Goal: Task Accomplishment & Management: Manage account settings

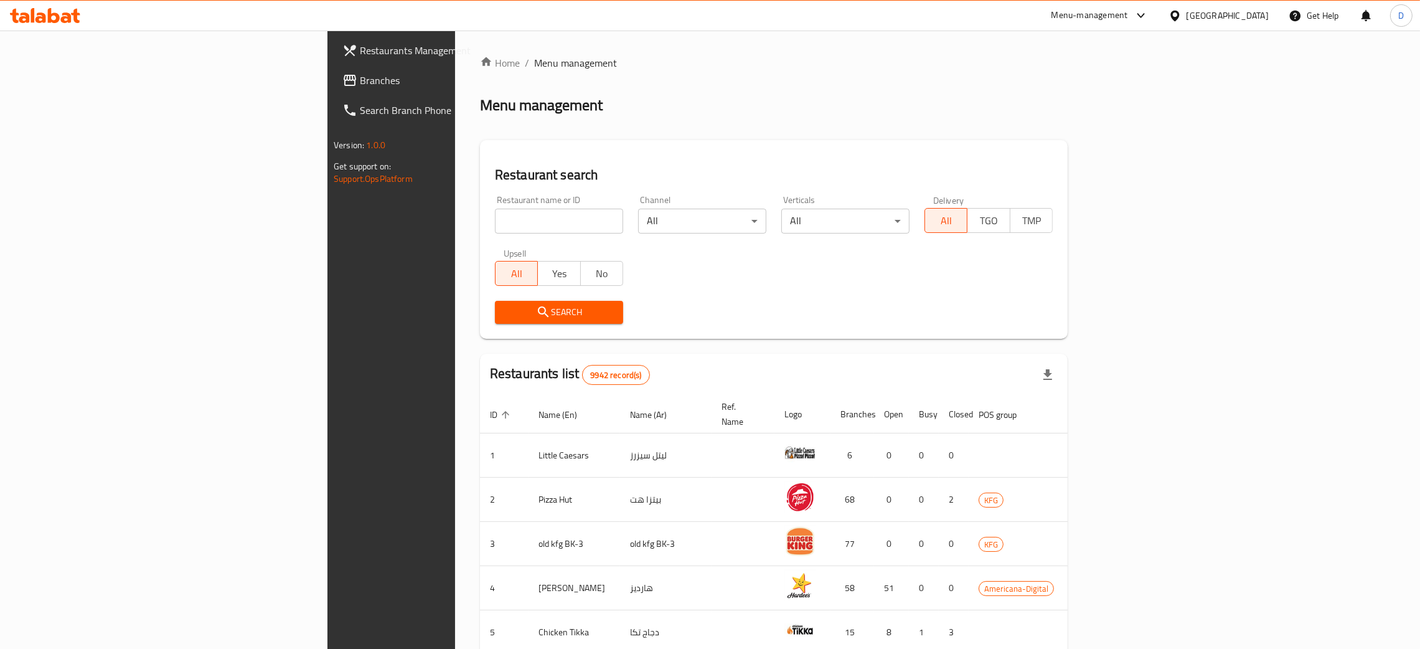
click at [495, 218] on input "search" at bounding box center [559, 220] width 128 height 25
type input "pov"
click button "Search" at bounding box center [559, 312] width 128 height 23
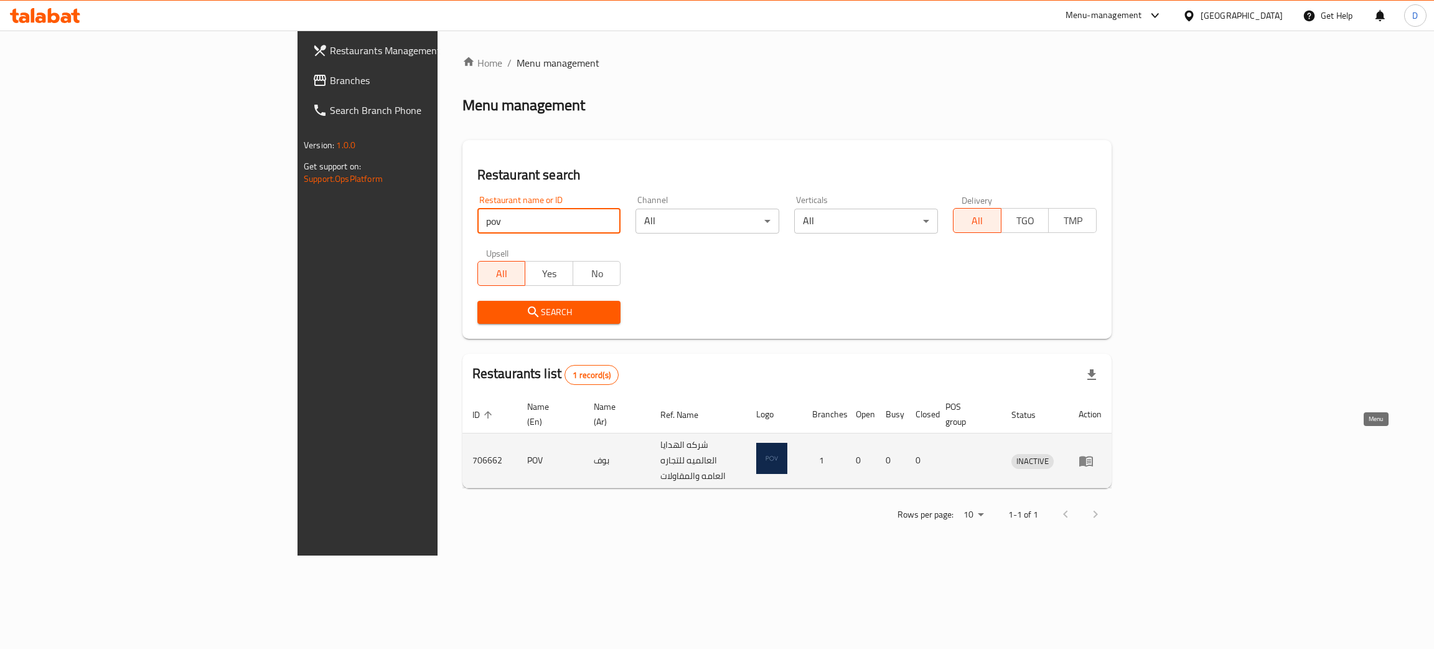
click at [1093, 456] on icon "enhanced table" at bounding box center [1086, 461] width 14 height 11
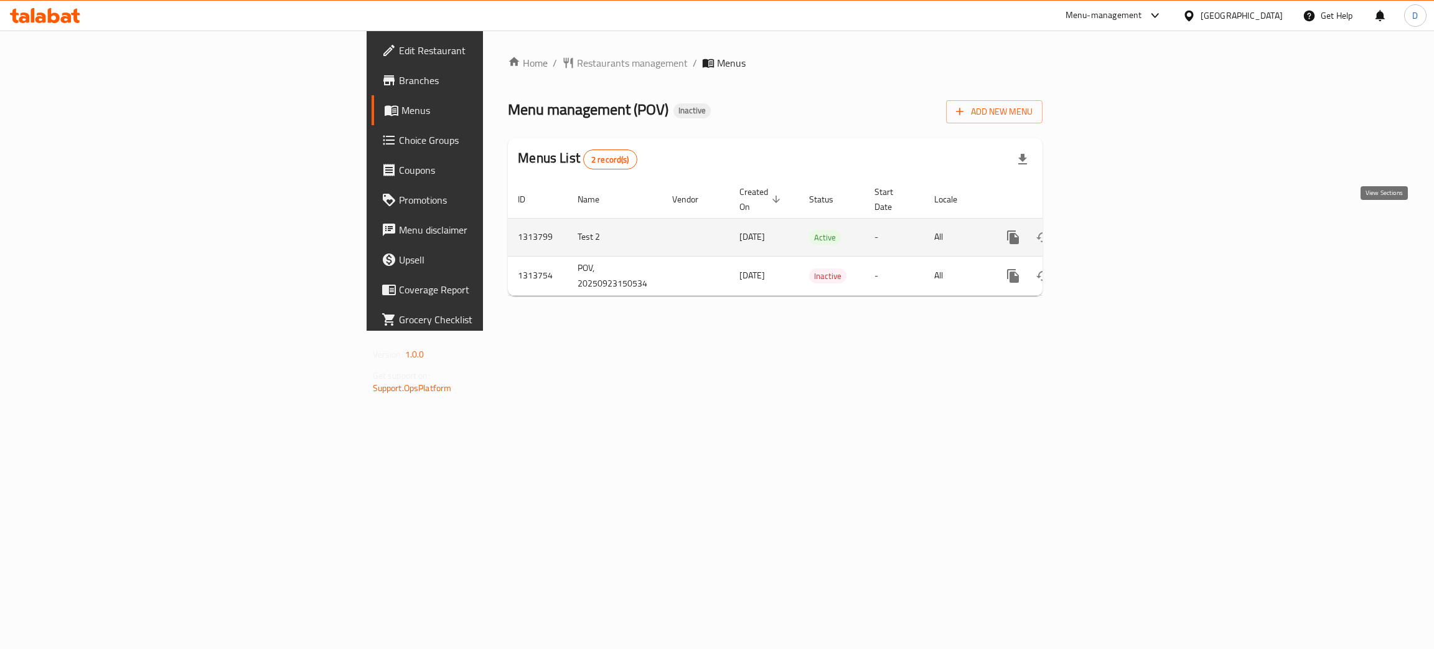
click at [1118, 232] on link "enhanced table" at bounding box center [1103, 237] width 30 height 30
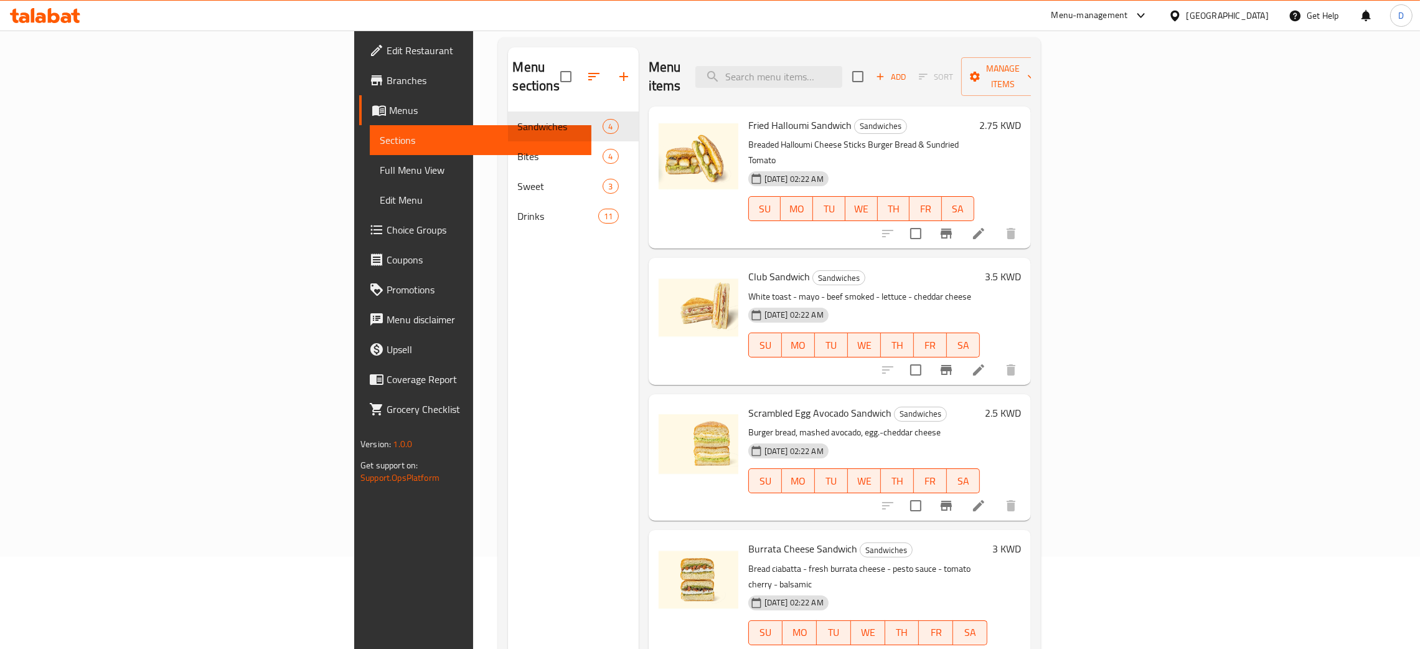
scroll to position [93, 0]
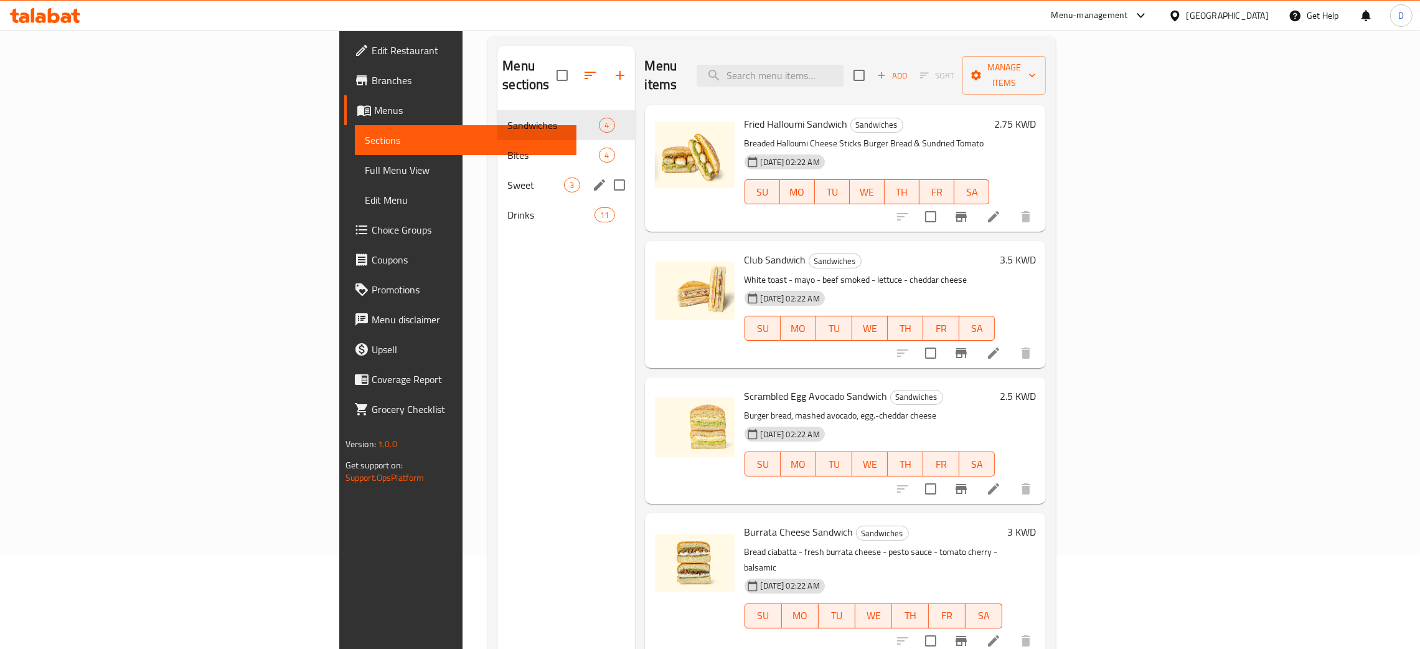
click at [507, 177] on span "Sweet" at bounding box center [535, 184] width 57 height 15
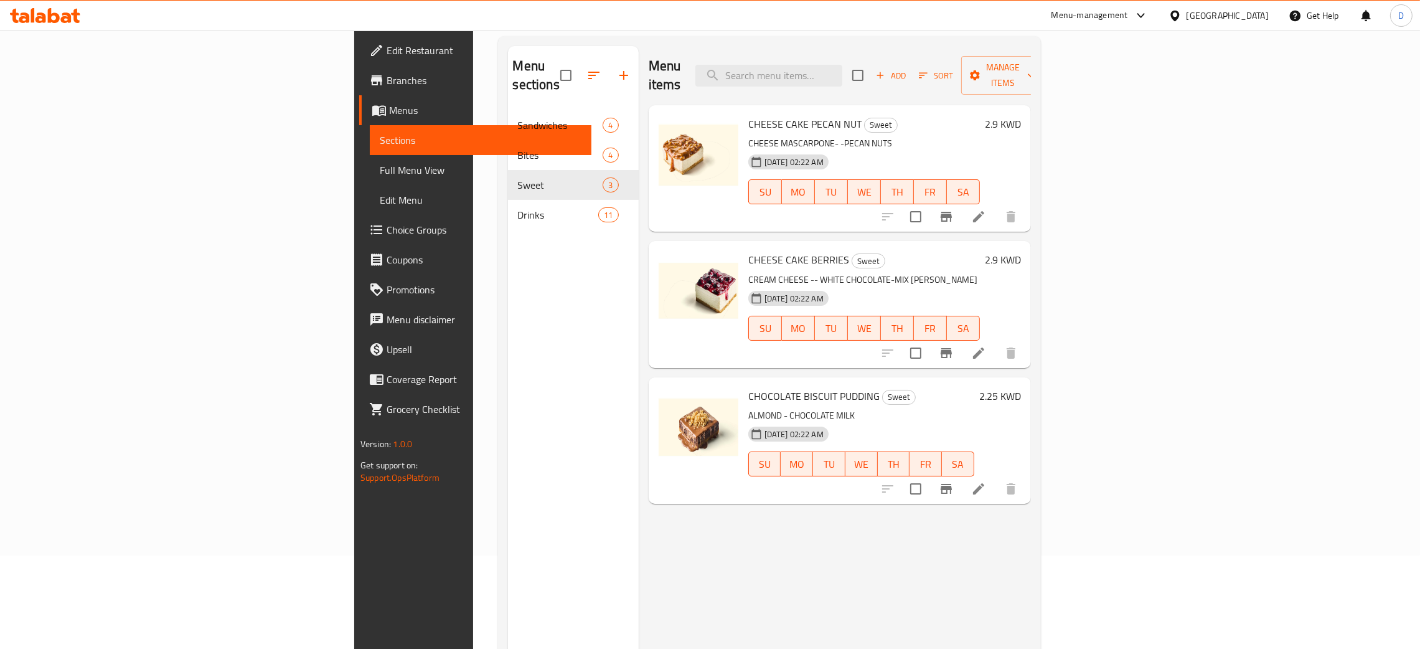
click at [986, 481] on icon at bounding box center [978, 488] width 15 height 15
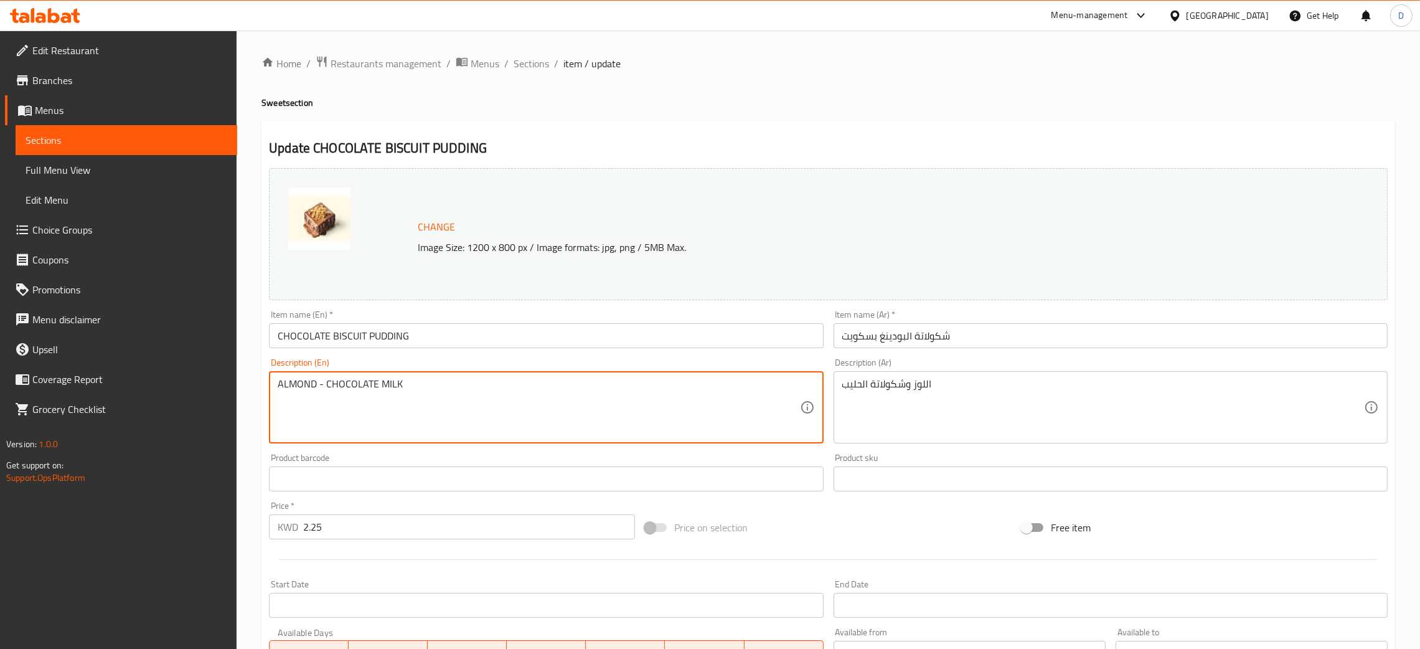
drag, startPoint x: 410, startPoint y: 383, endPoint x: 235, endPoint y: 363, distance: 176.6
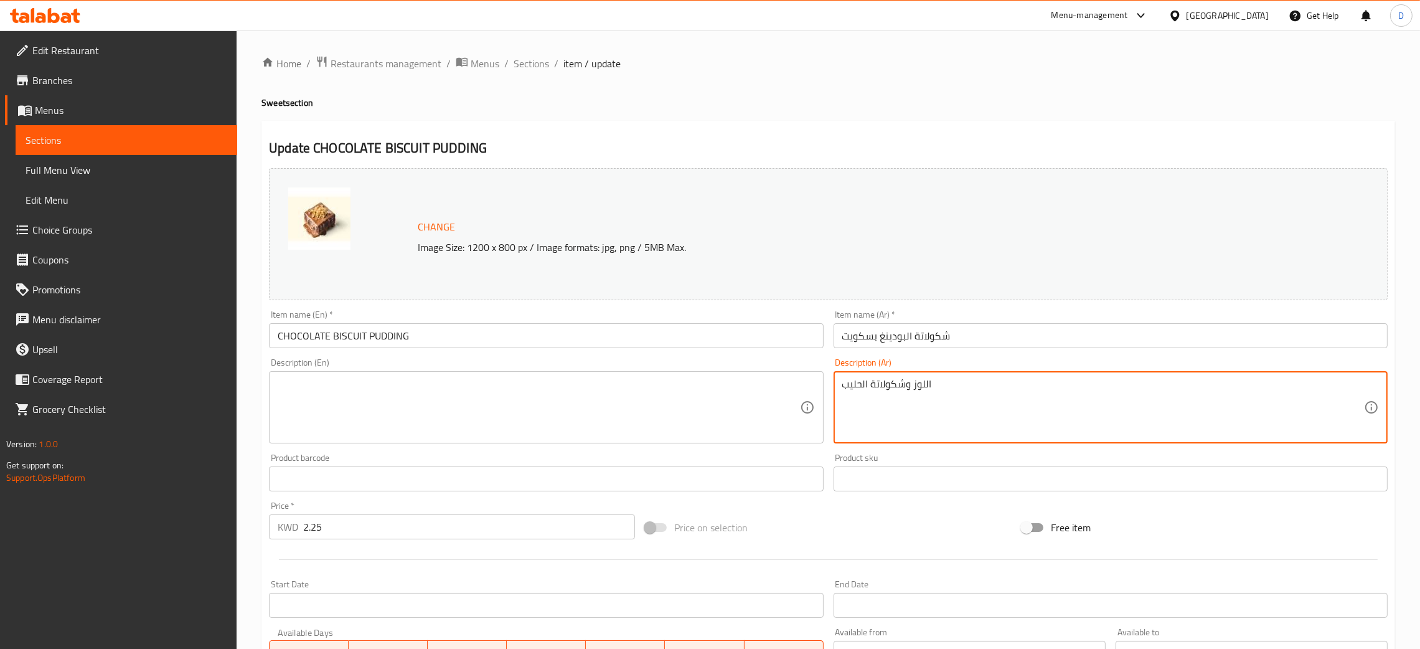
click at [894, 390] on textarea "اللوز وشكولاتة الحليب" at bounding box center [1103, 407] width 522 height 59
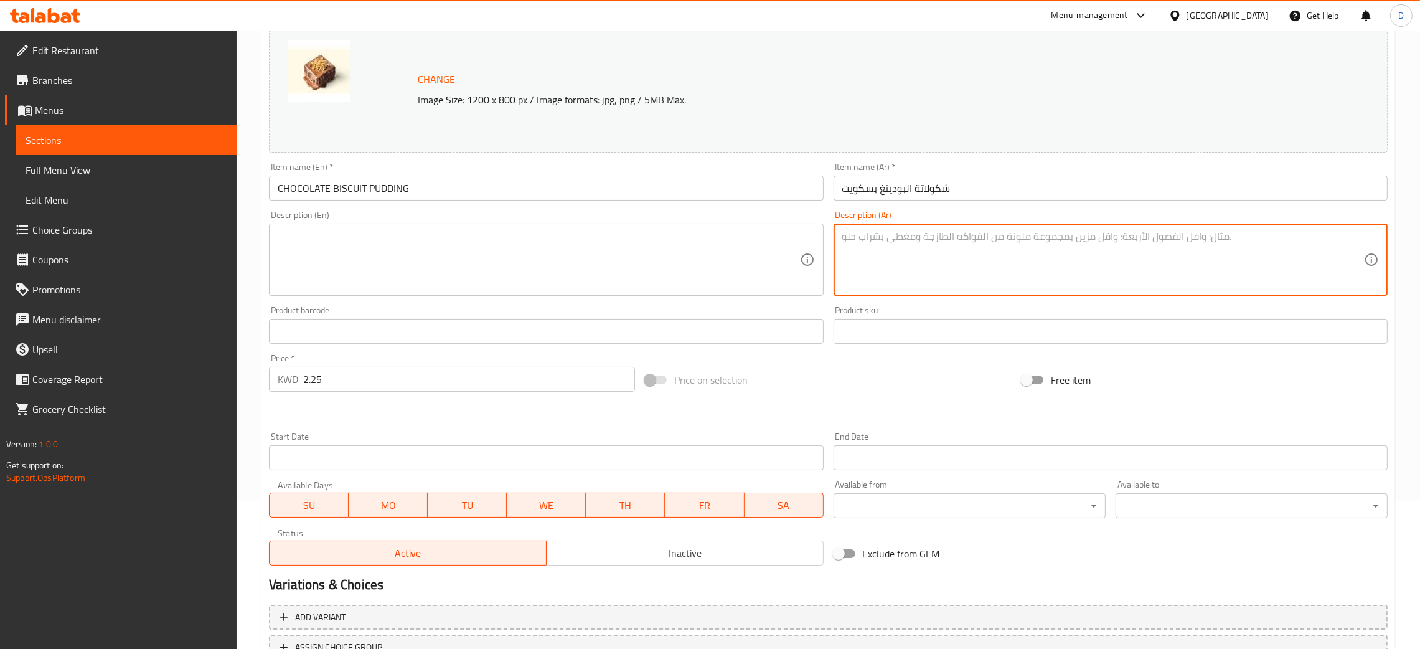
scroll to position [247, 0]
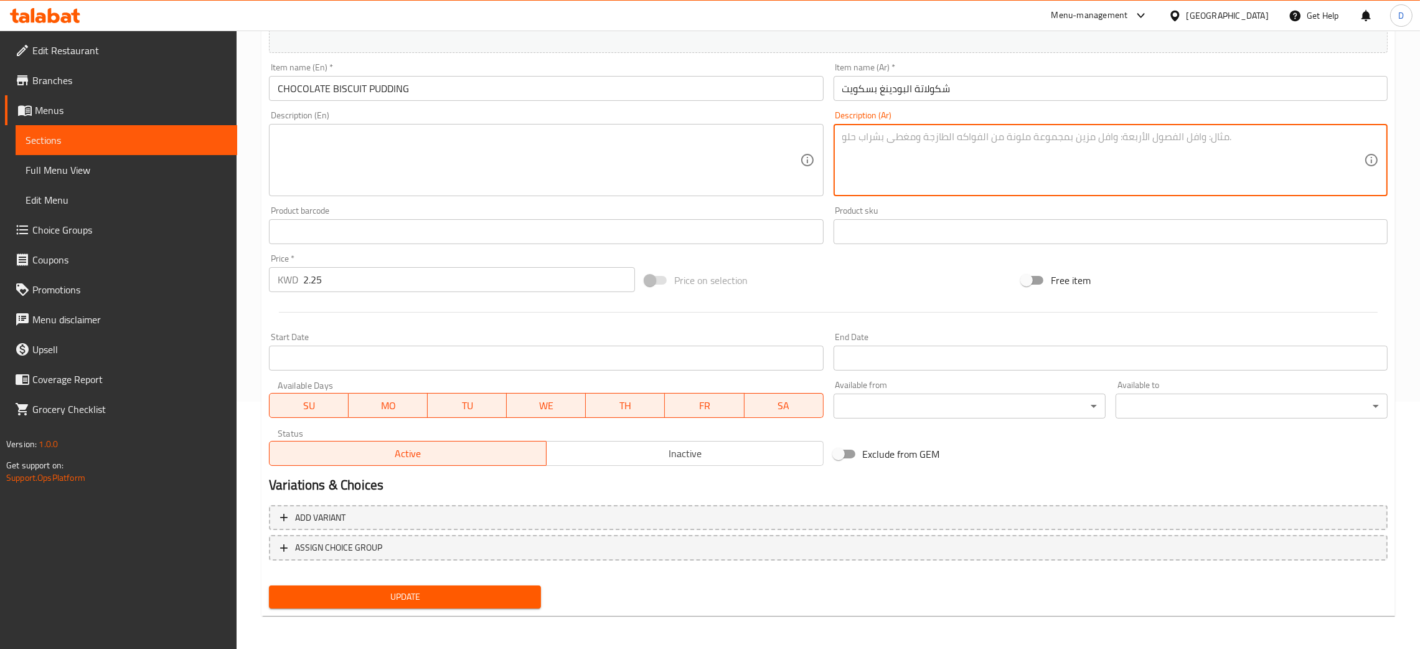
click at [391, 596] on span "Update" at bounding box center [405, 597] width 252 height 16
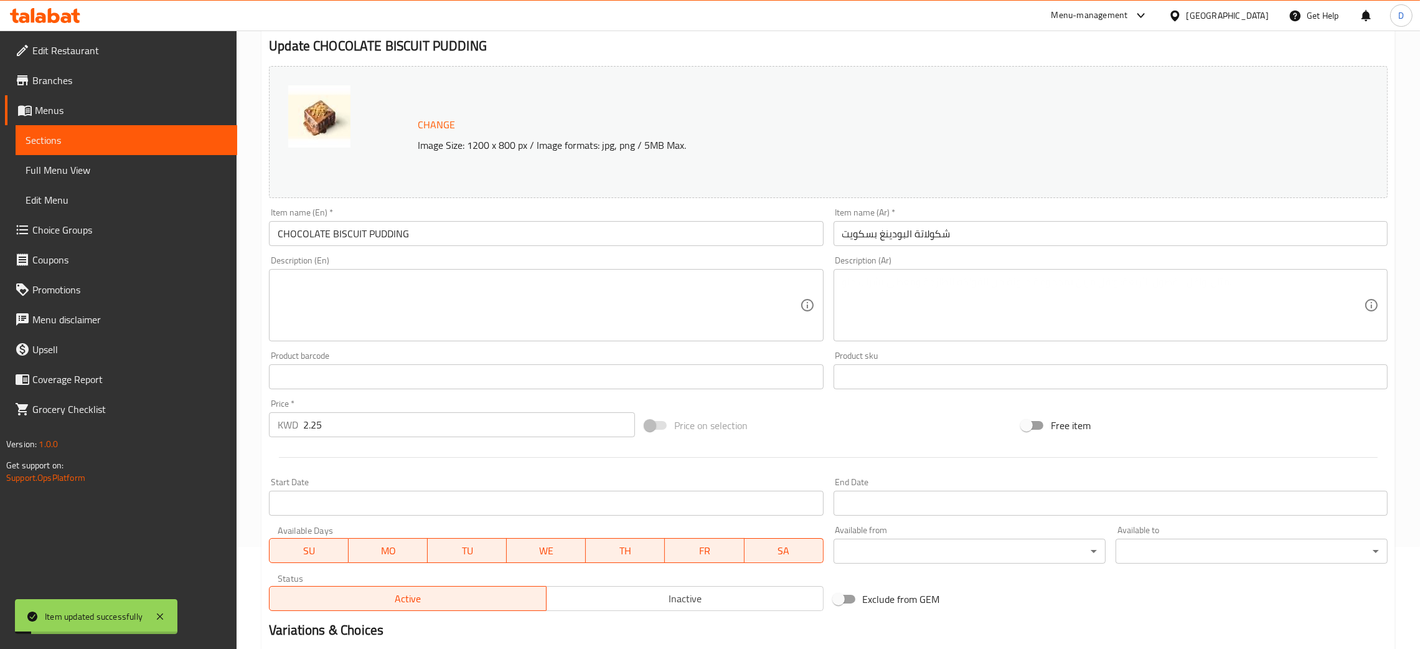
scroll to position [0, 0]
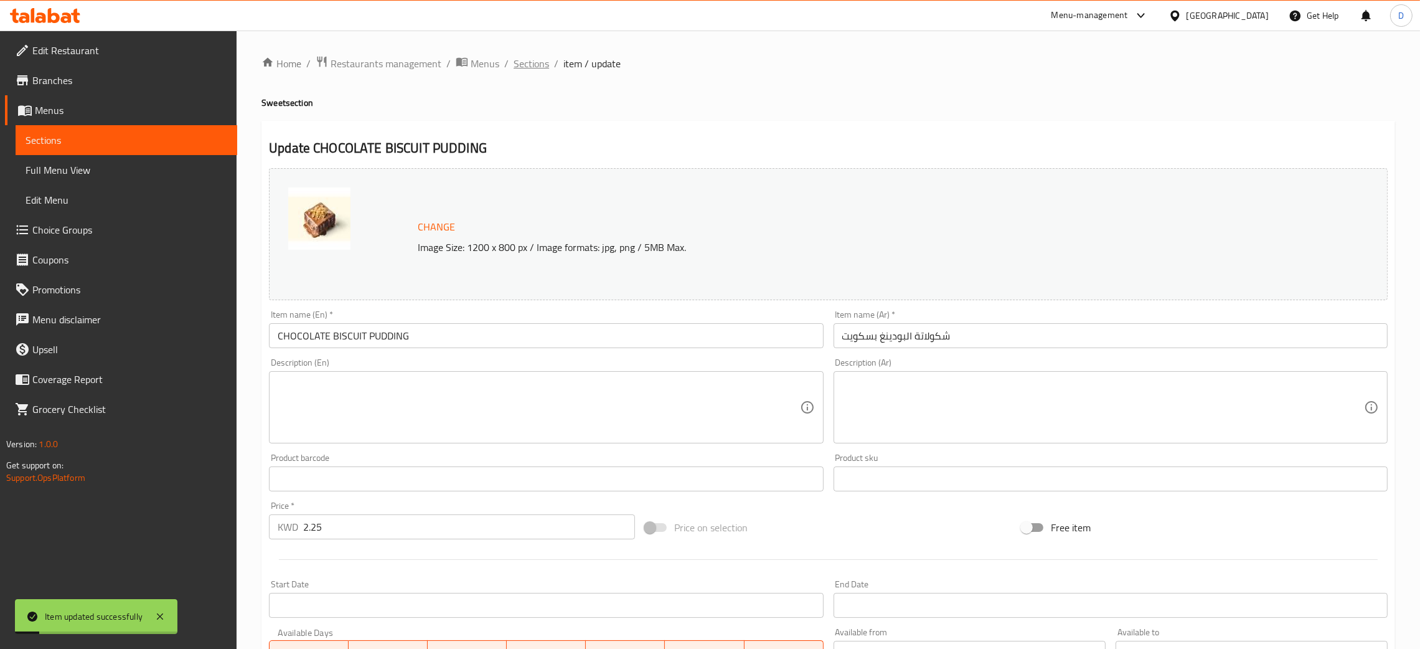
click at [533, 62] on span "Sections" at bounding box center [530, 63] width 35 height 15
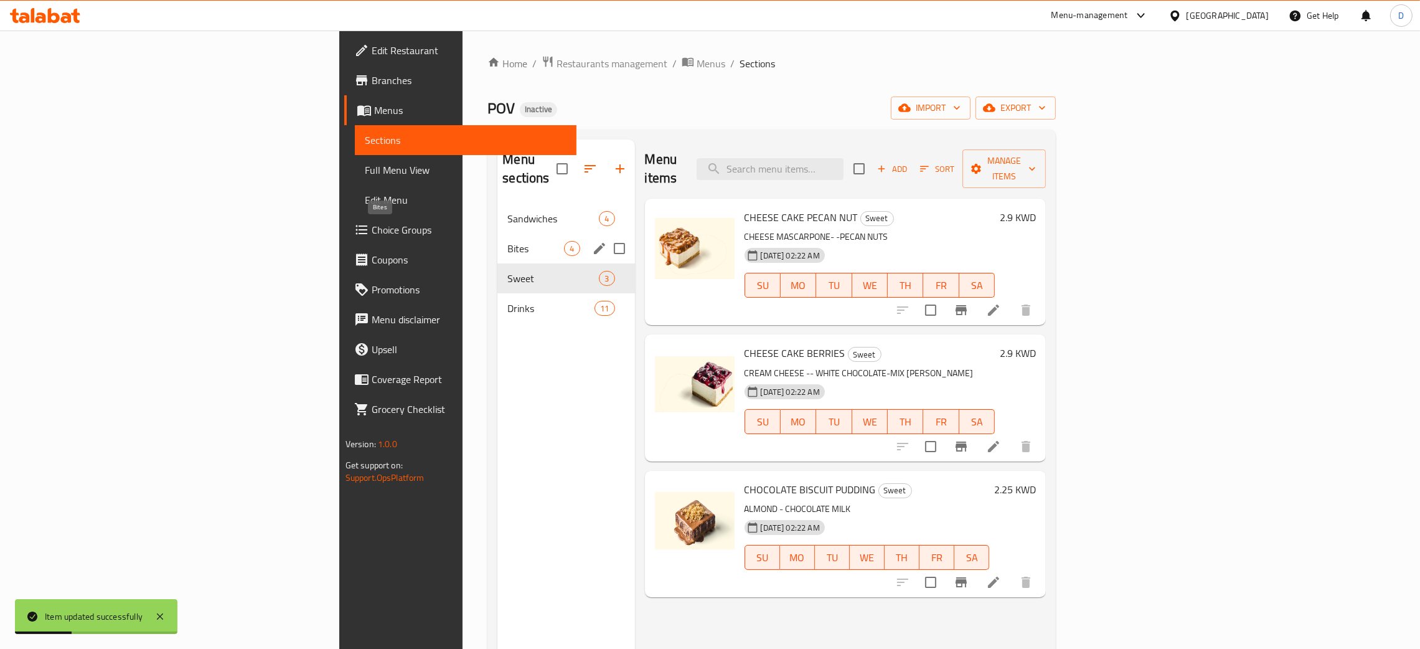
click at [507, 241] on span "Bites" at bounding box center [535, 248] width 57 height 15
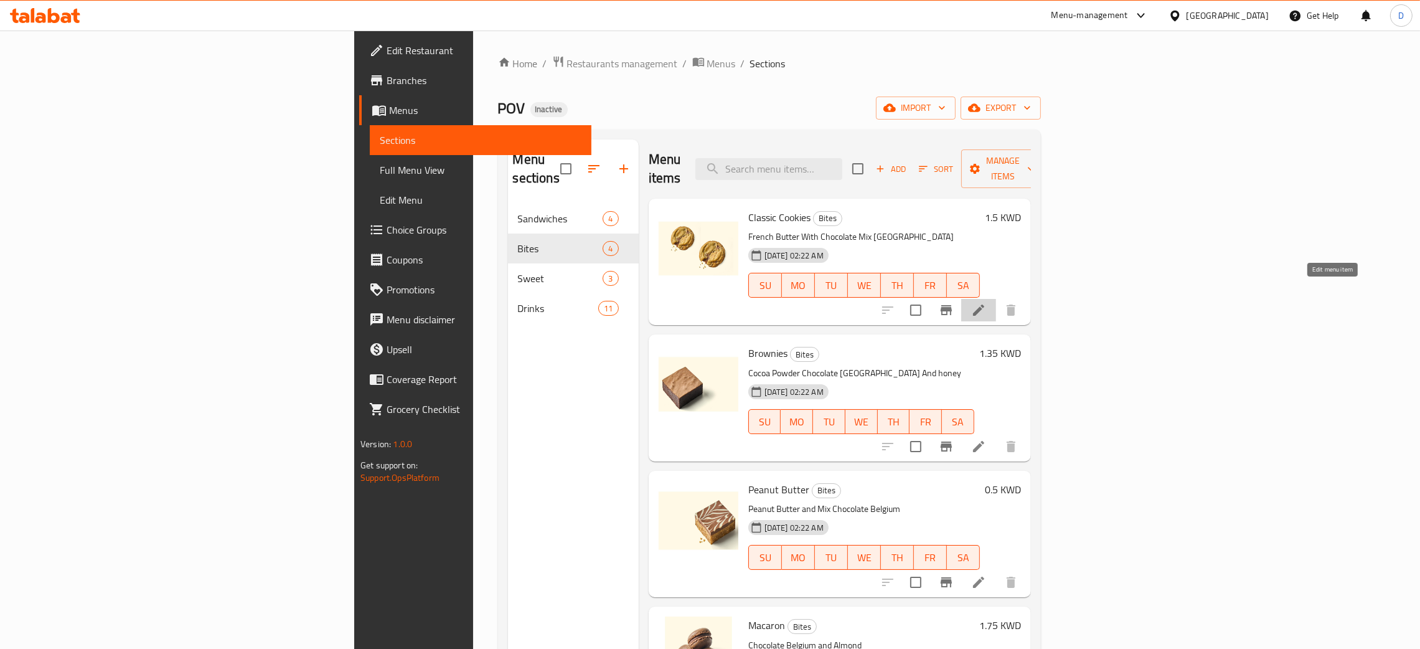
click at [986, 302] on icon at bounding box center [978, 309] width 15 height 15
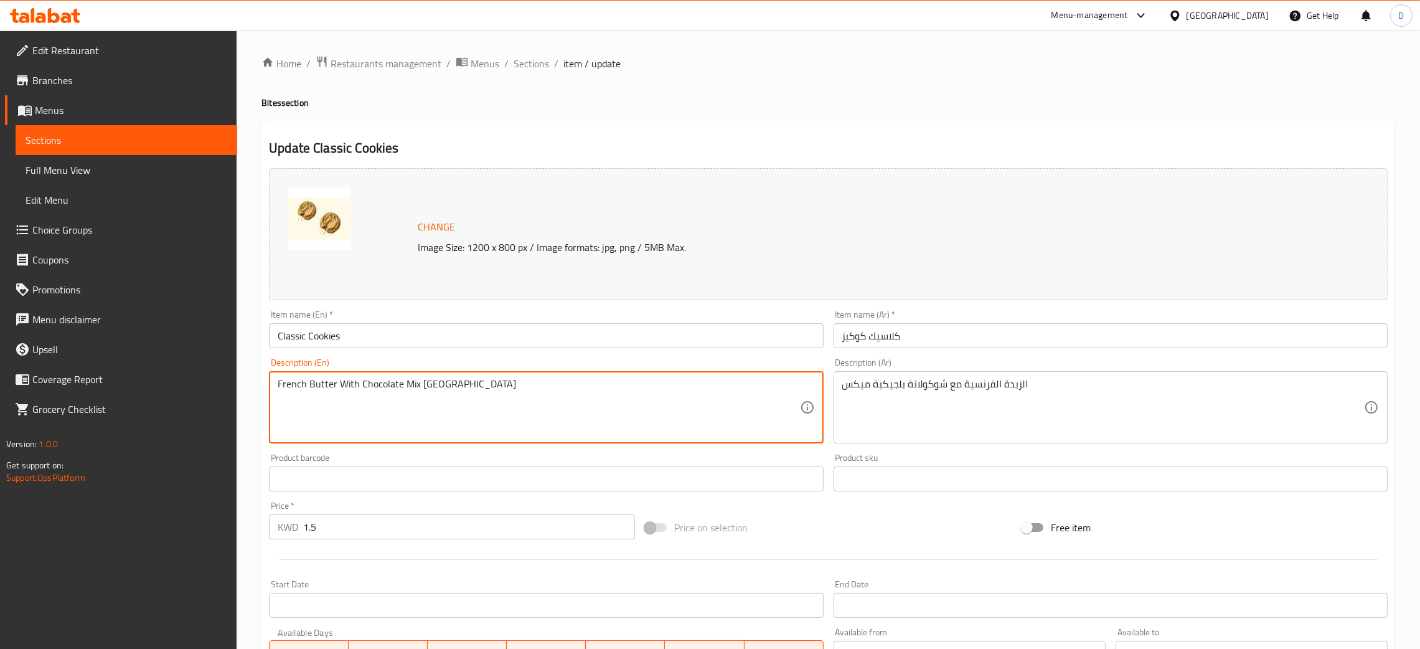
click at [406, 384] on textarea "French Butter With Chocolate Mix [GEOGRAPHIC_DATA]" at bounding box center [539, 407] width 522 height 59
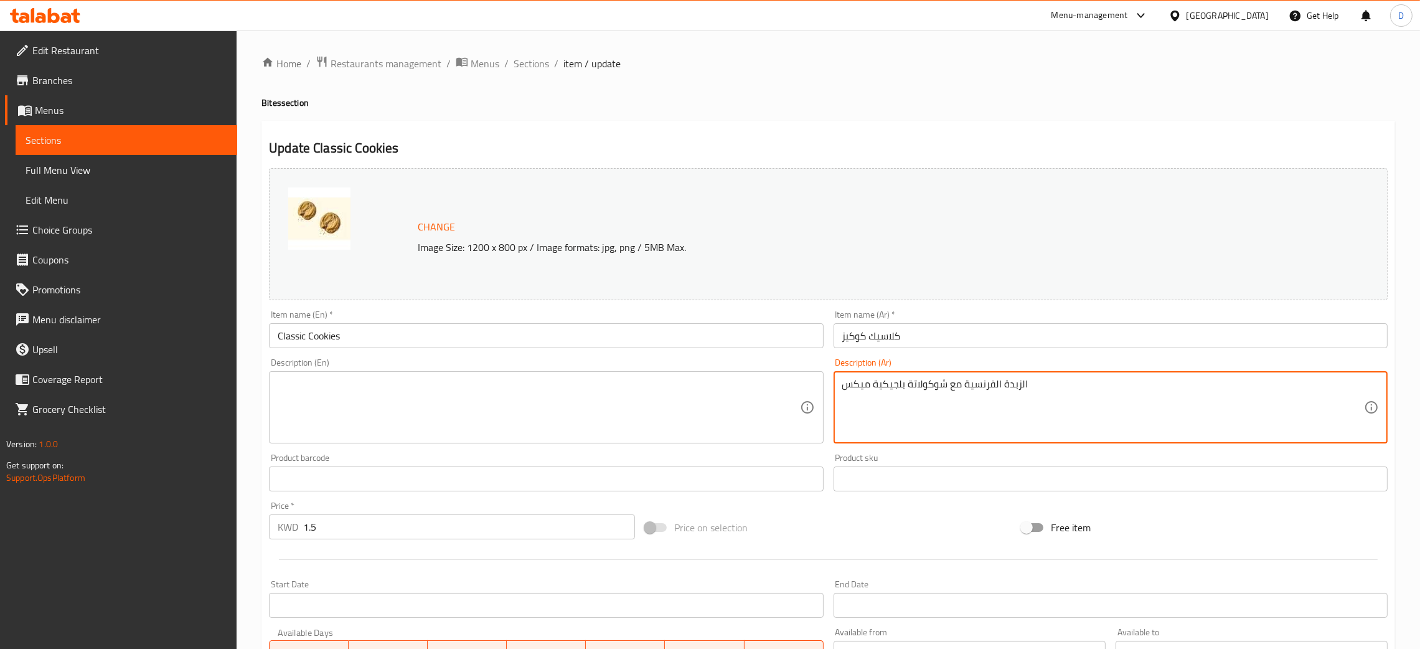
click at [899, 383] on textarea "الزبدة الفرنسية مع شوكولاتة بلجيكية ميكس" at bounding box center [1103, 407] width 522 height 59
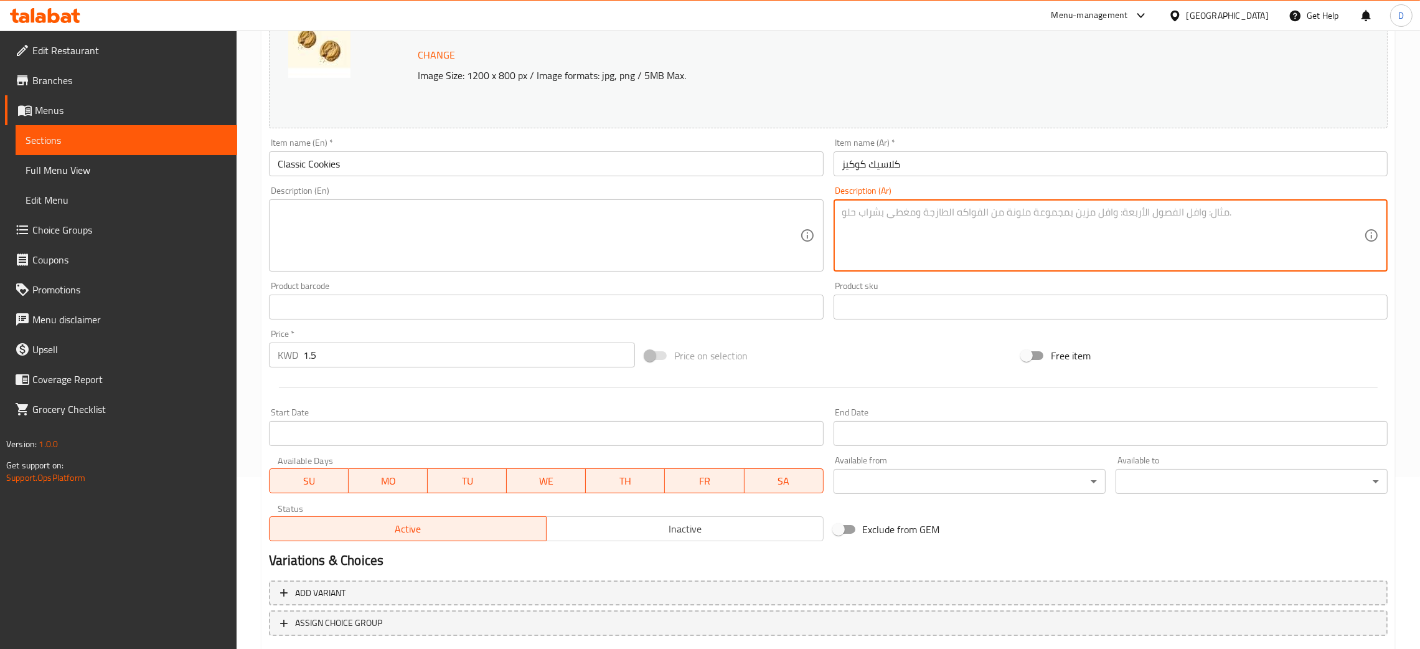
scroll to position [247, 0]
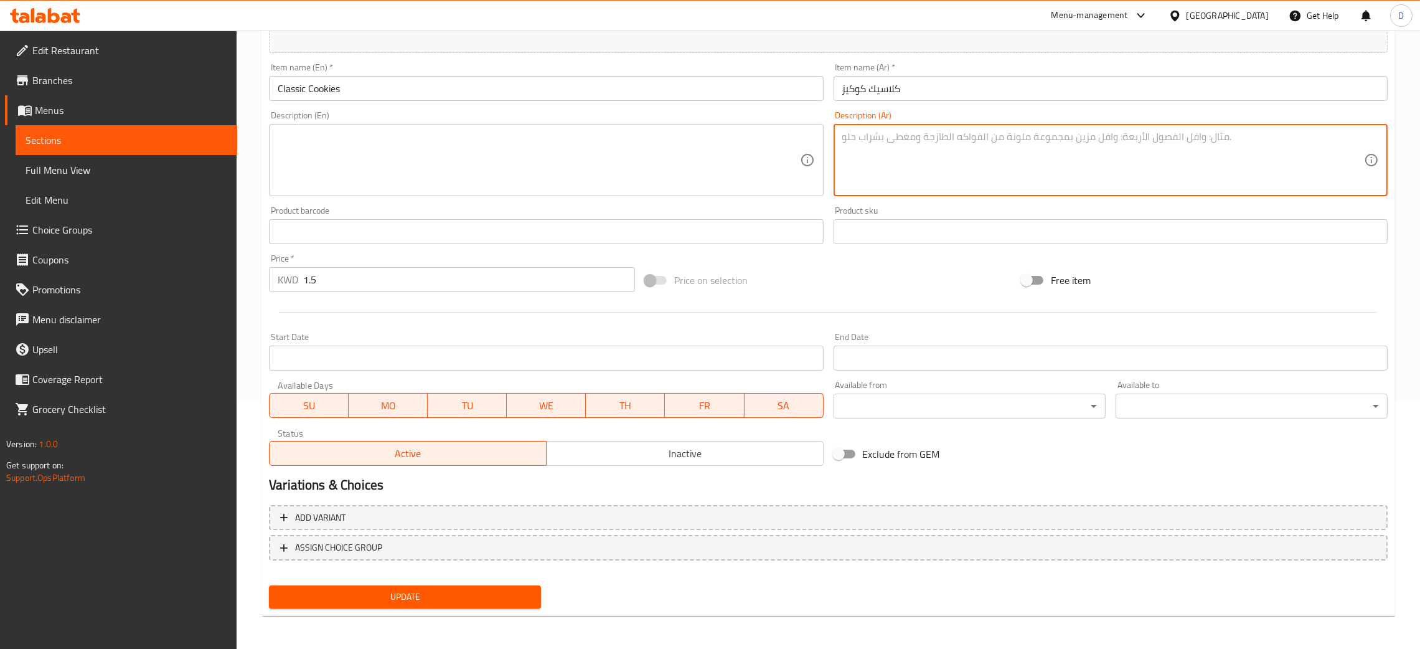
click at [345, 589] on span "Update" at bounding box center [405, 597] width 252 height 16
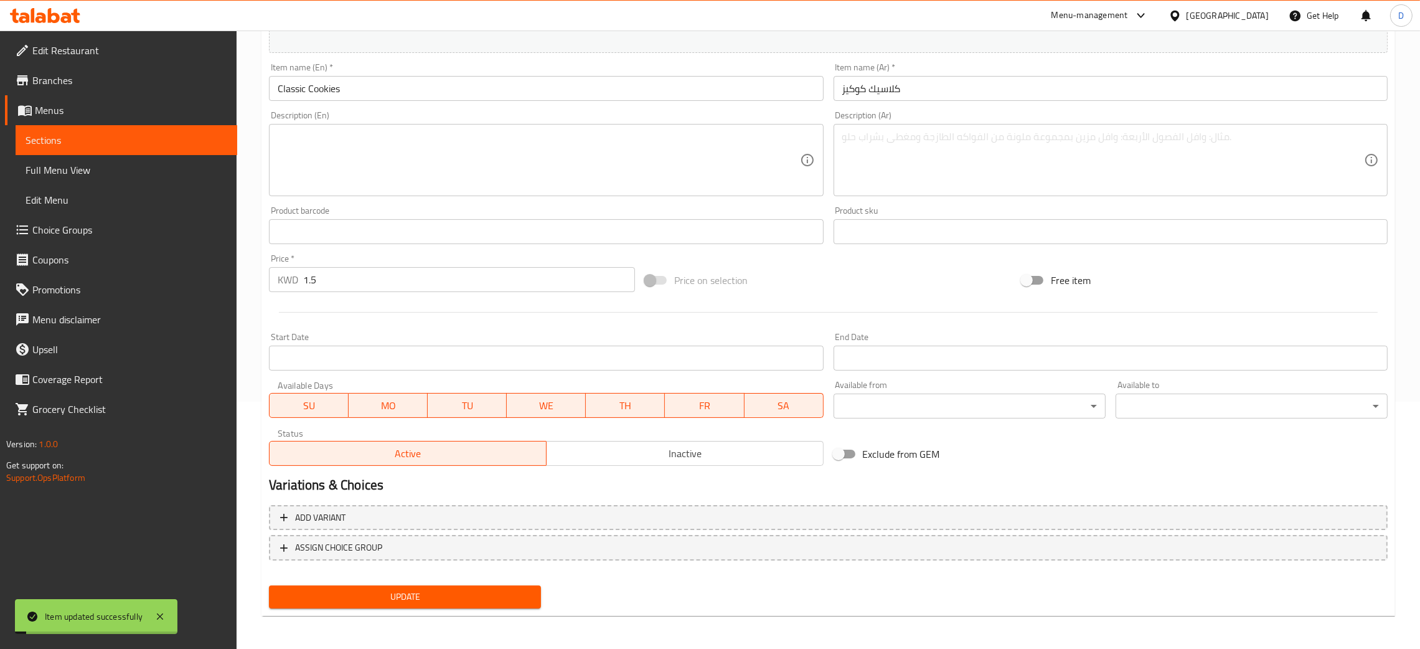
scroll to position [0, 0]
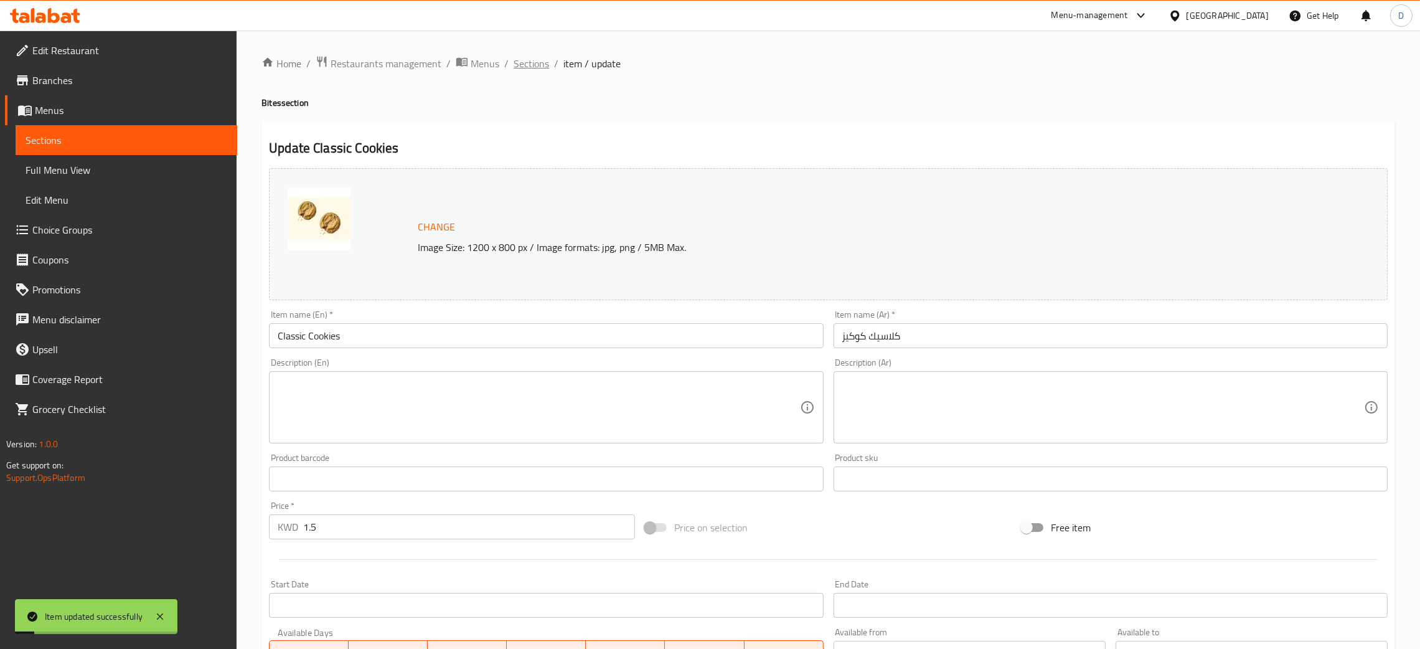
click at [541, 63] on span "Sections" at bounding box center [530, 63] width 35 height 15
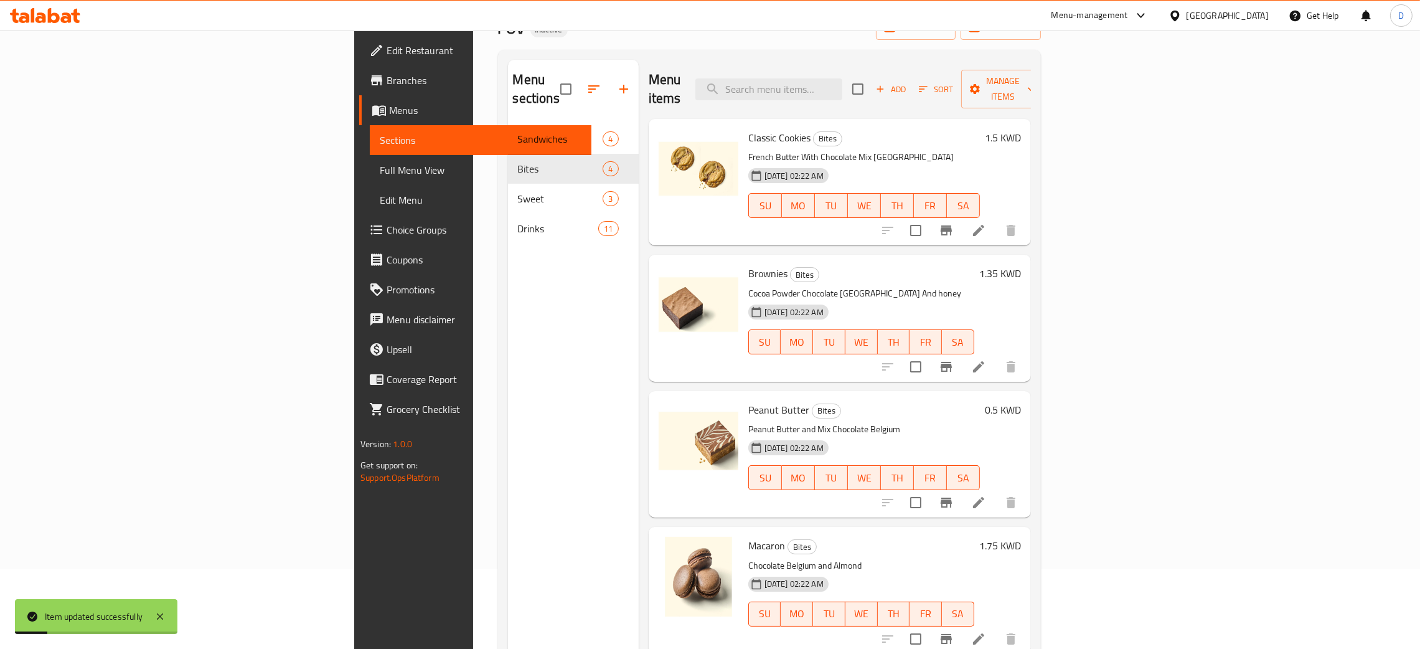
scroll to position [176, 0]
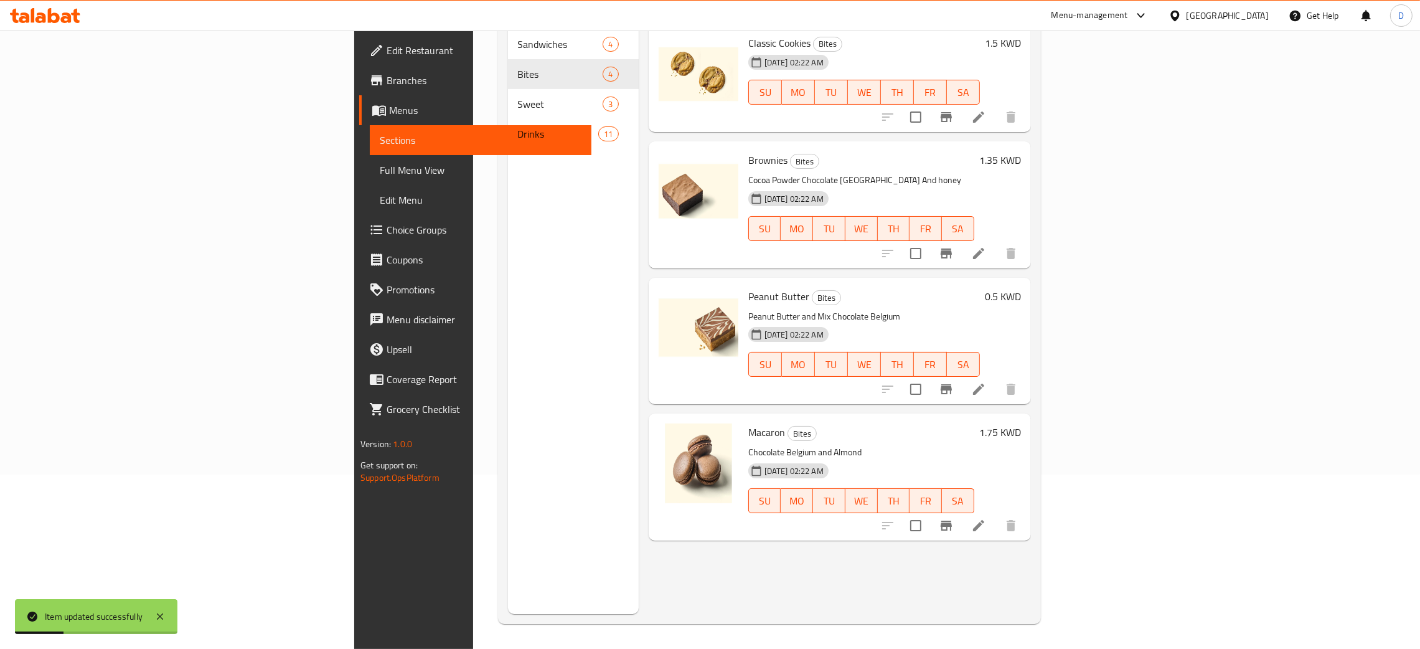
click at [986, 246] on icon at bounding box center [978, 253] width 15 height 15
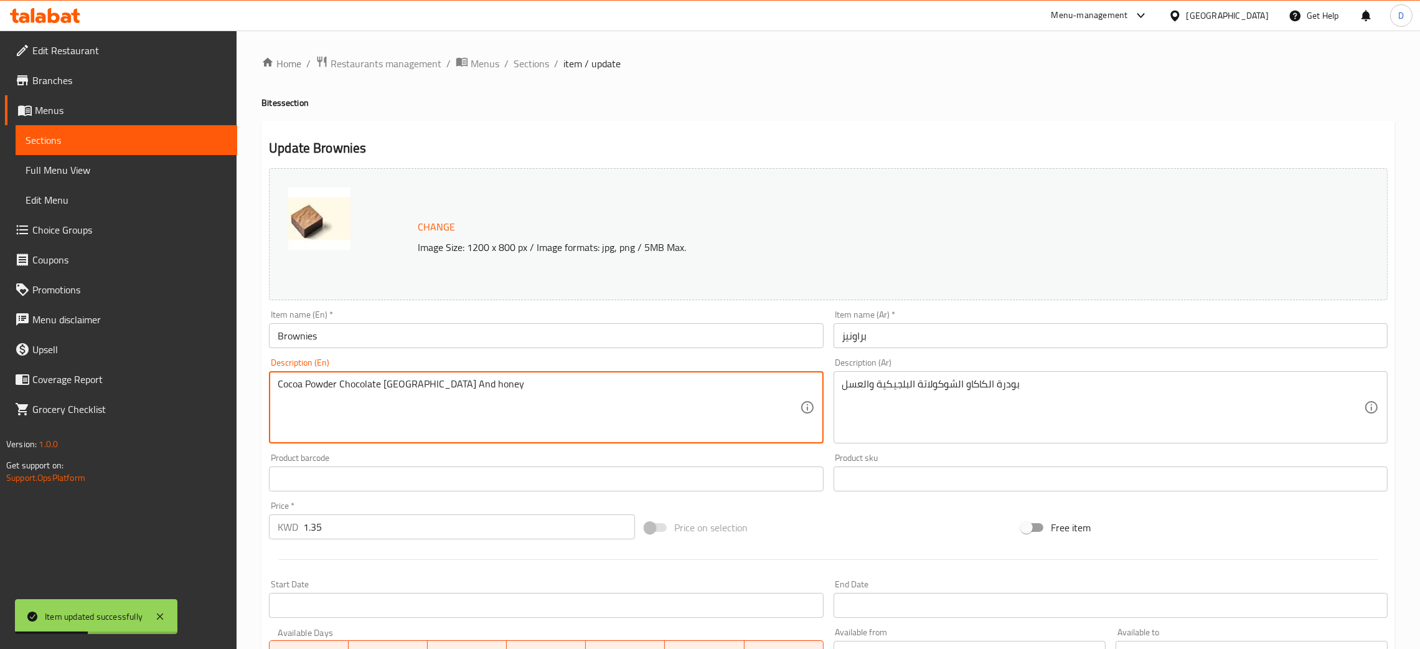
click at [389, 383] on textarea "Cocoa Powder Chocolate [GEOGRAPHIC_DATA] And honey" at bounding box center [539, 407] width 522 height 59
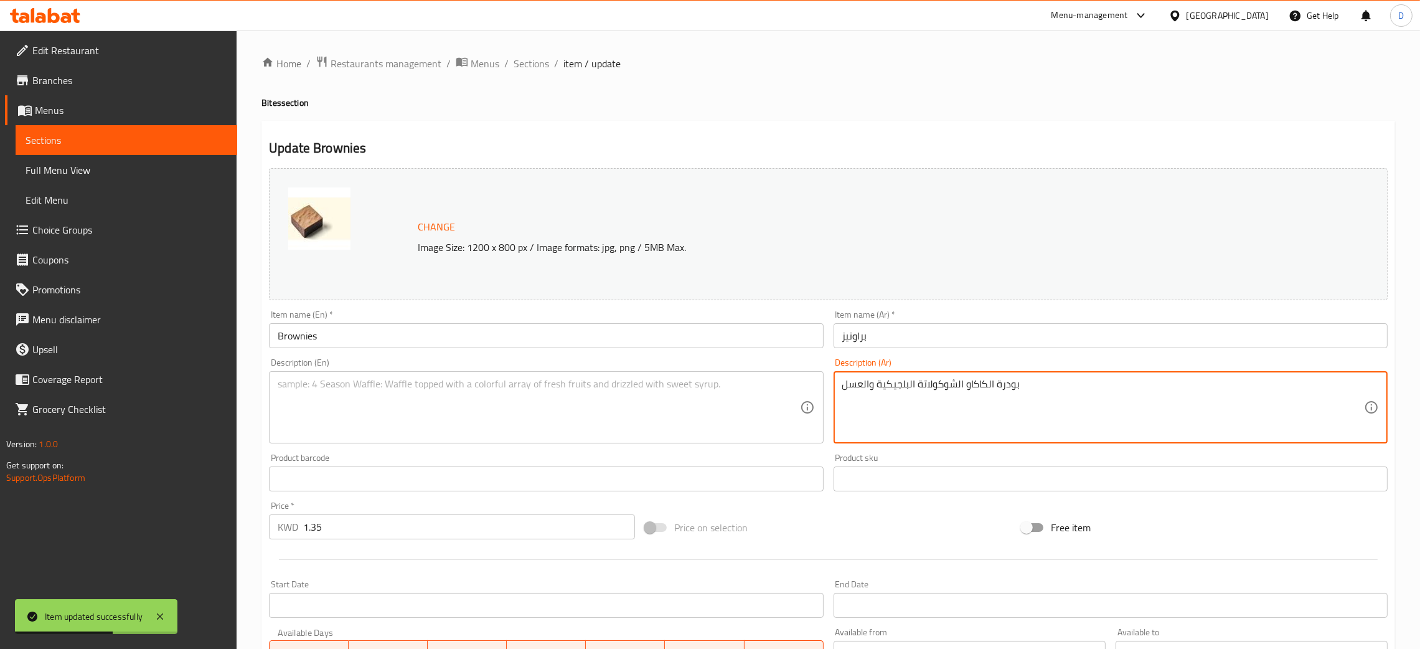
click at [887, 391] on textarea "بودرة الكاكاو الشوكولاتة البلجيكية والعسل" at bounding box center [1103, 407] width 522 height 59
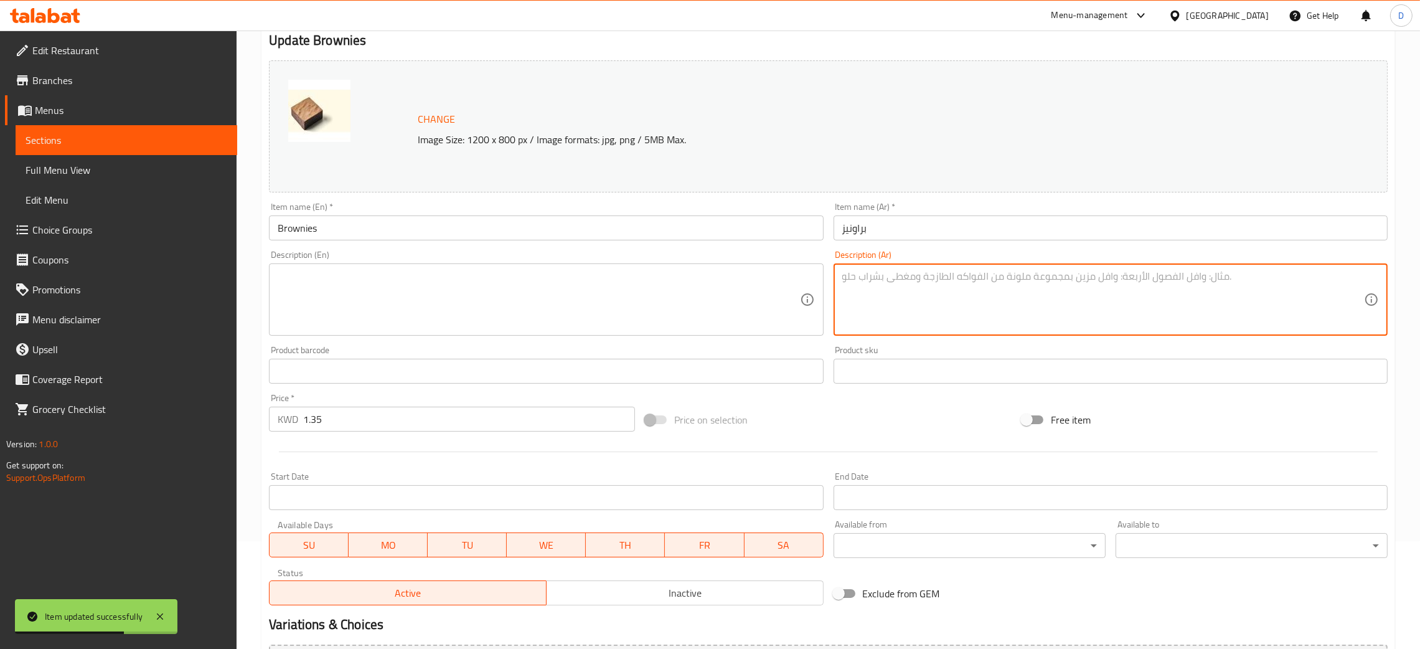
scroll to position [247, 0]
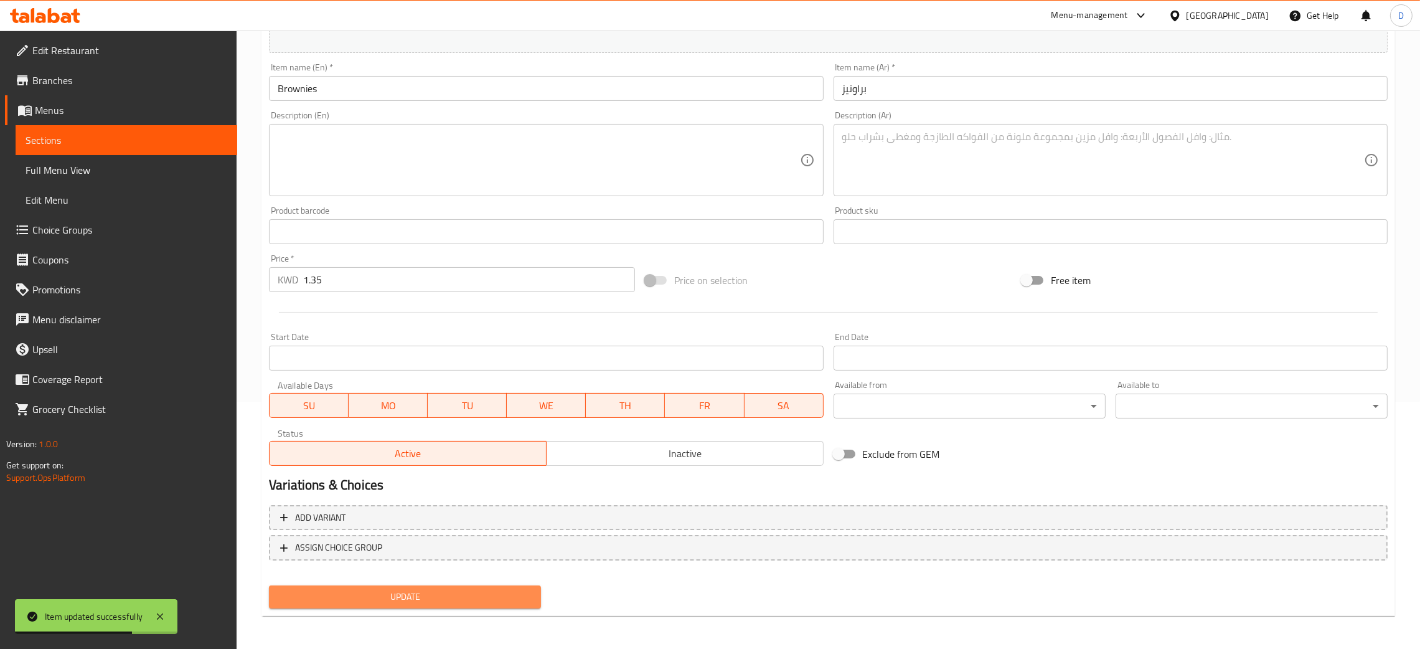
click at [370, 602] on span "Update" at bounding box center [405, 597] width 252 height 16
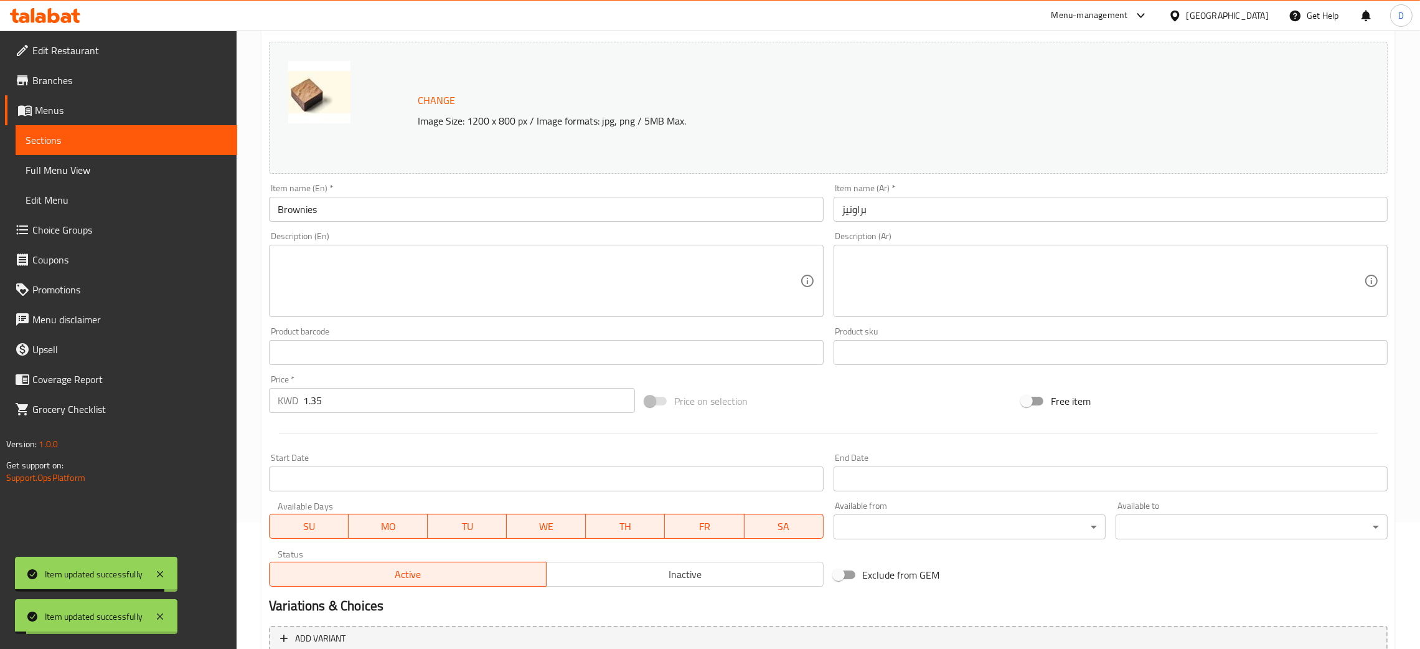
scroll to position [0, 0]
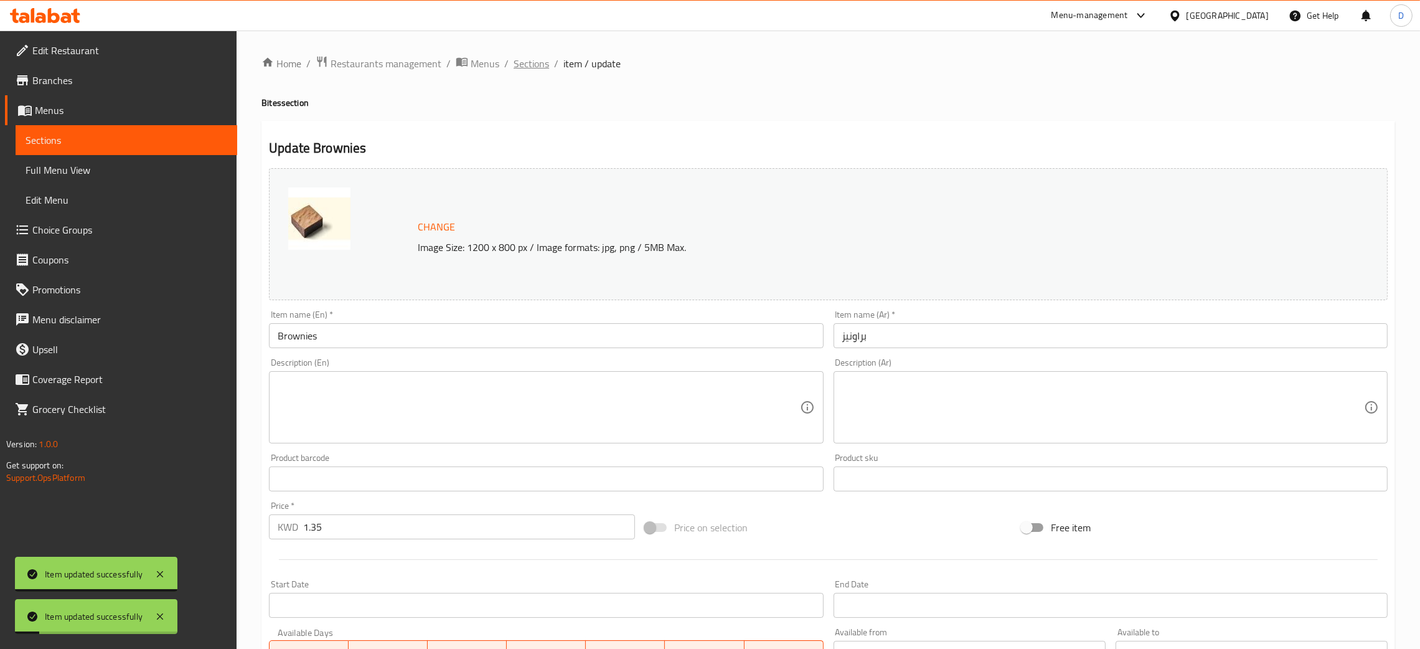
click at [518, 67] on span "Sections" at bounding box center [530, 63] width 35 height 15
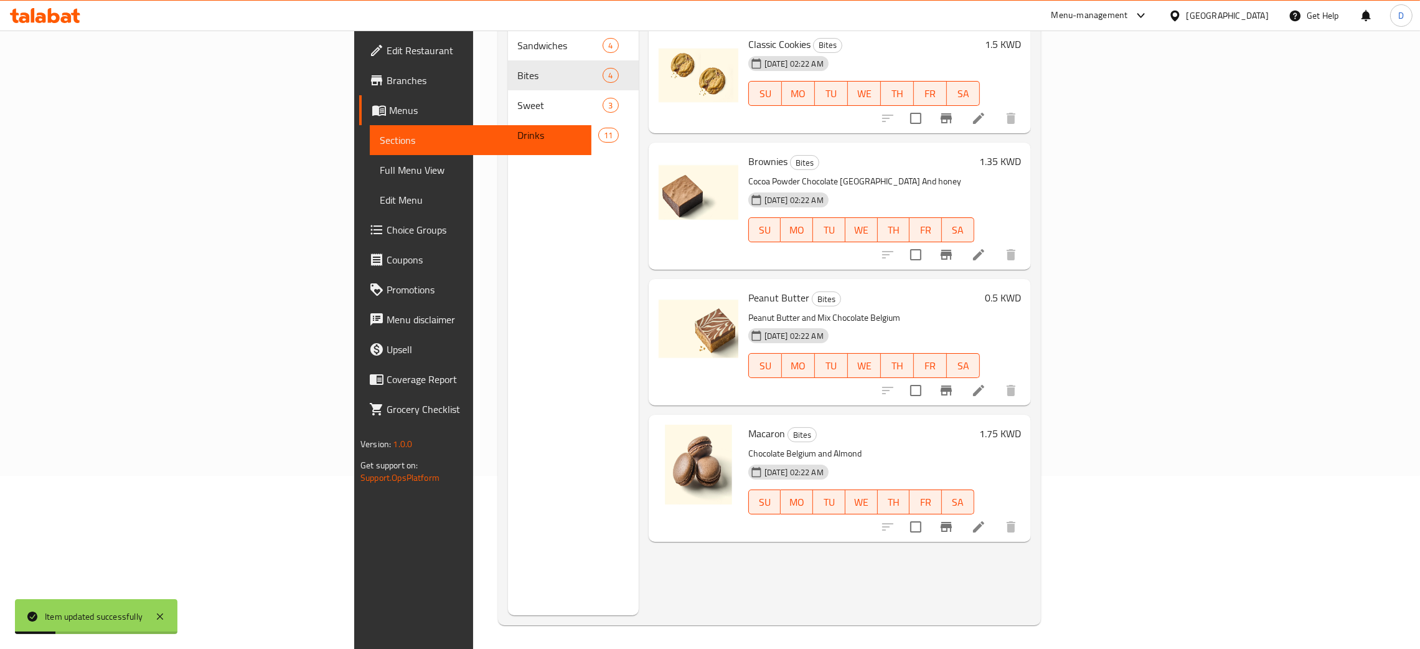
scroll to position [176, 0]
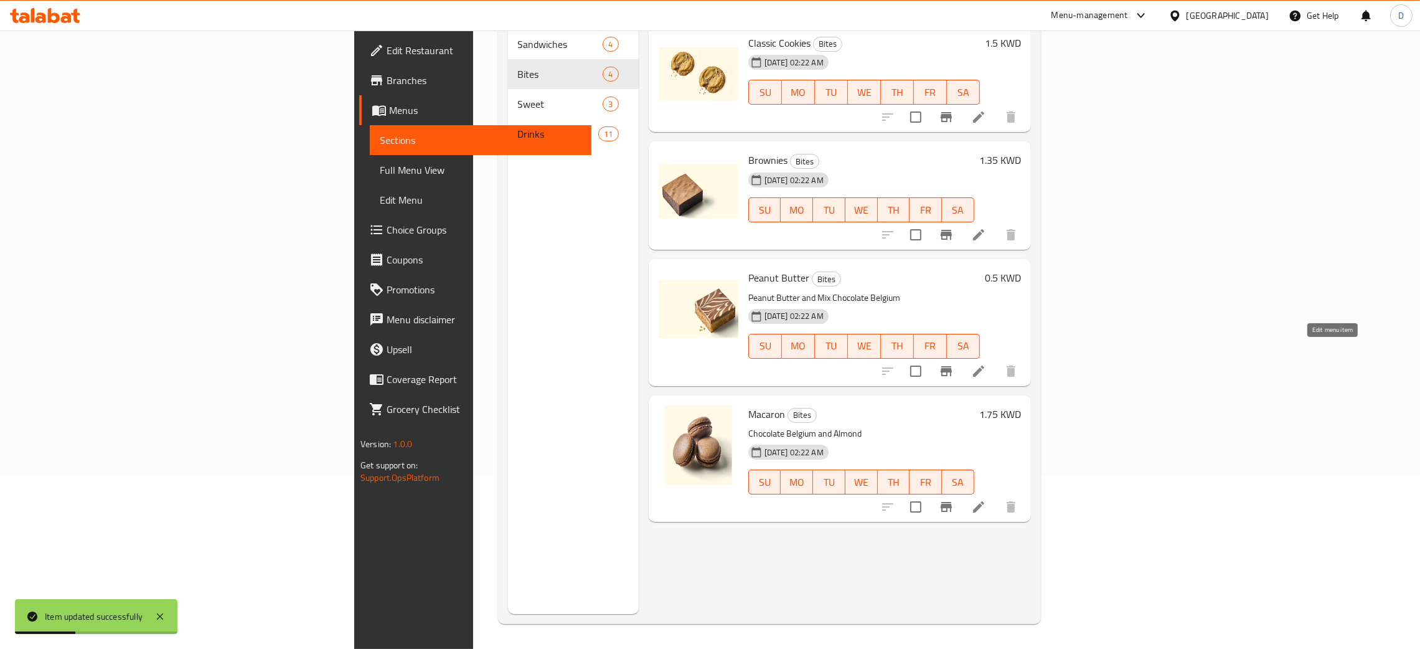
click at [986, 363] on icon at bounding box center [978, 370] width 15 height 15
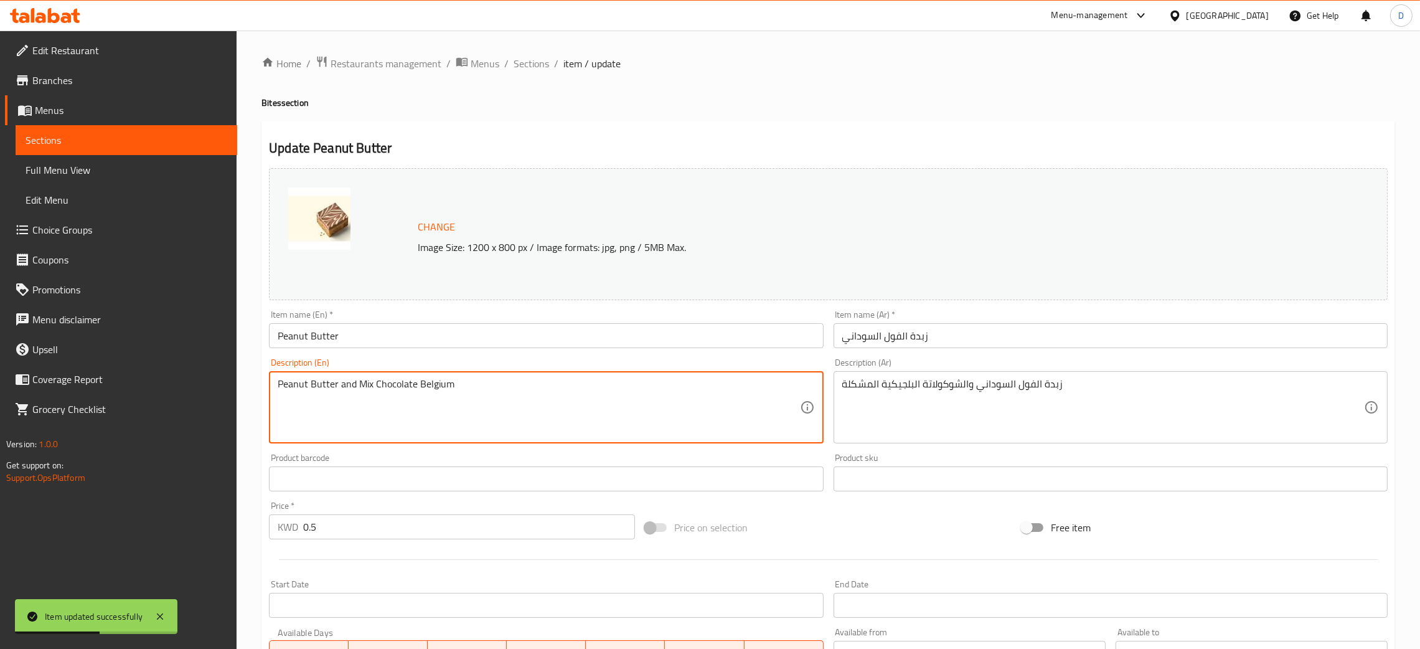
click at [394, 380] on textarea "Peanut Butter and Mix Chocolate Belgium" at bounding box center [539, 407] width 522 height 59
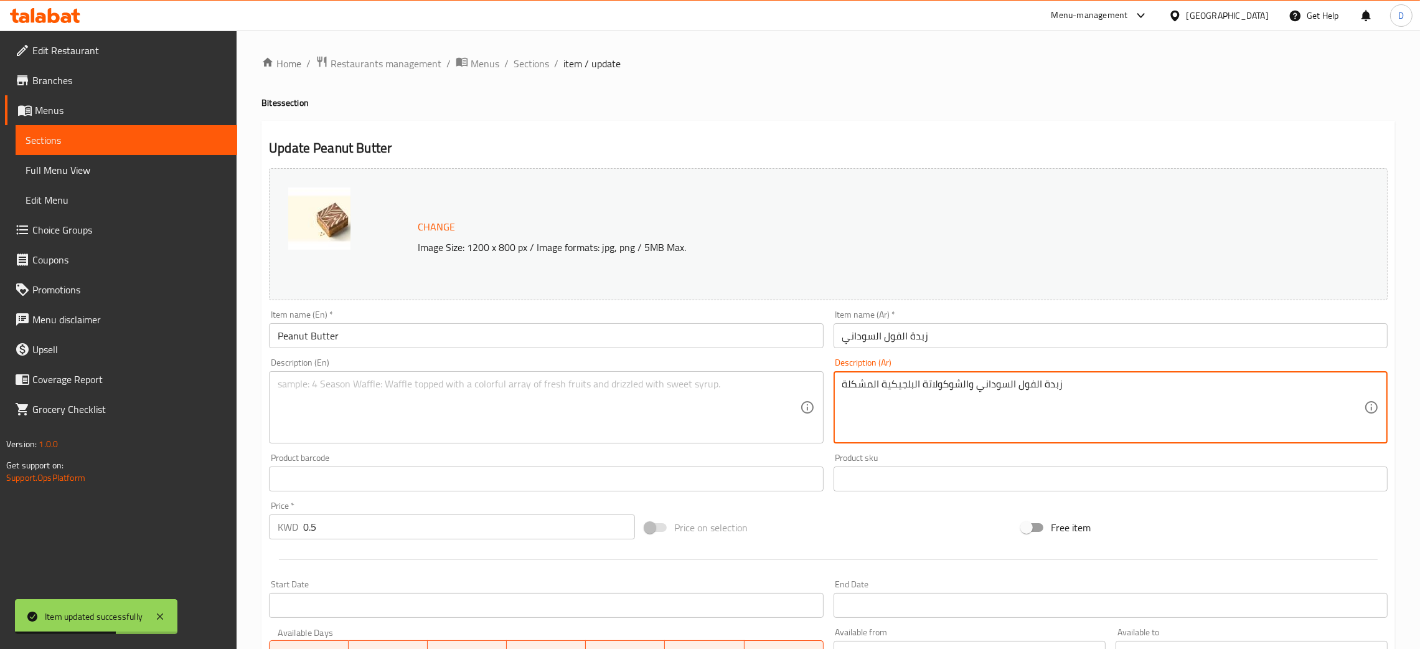
click at [970, 390] on textarea "زبدة الفول السوداني والشوكولاتة البلجيكية المشكلة" at bounding box center [1103, 407] width 522 height 59
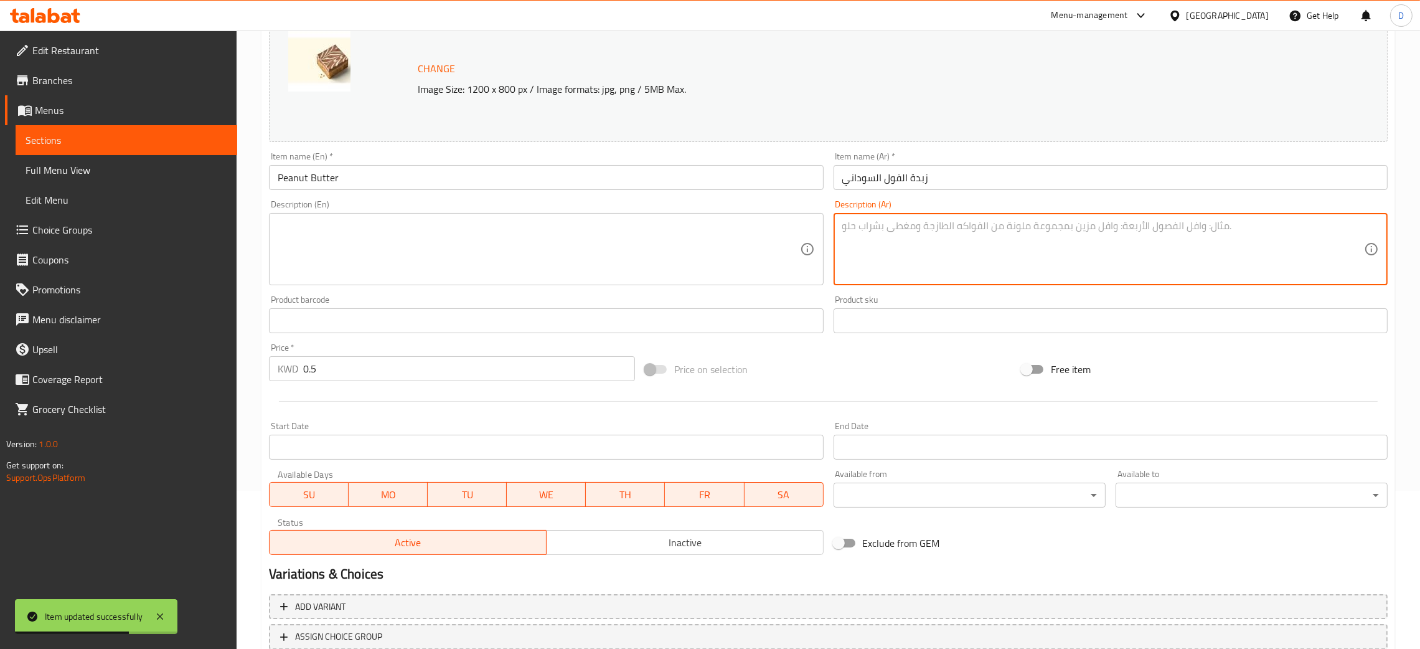
scroll to position [247, 0]
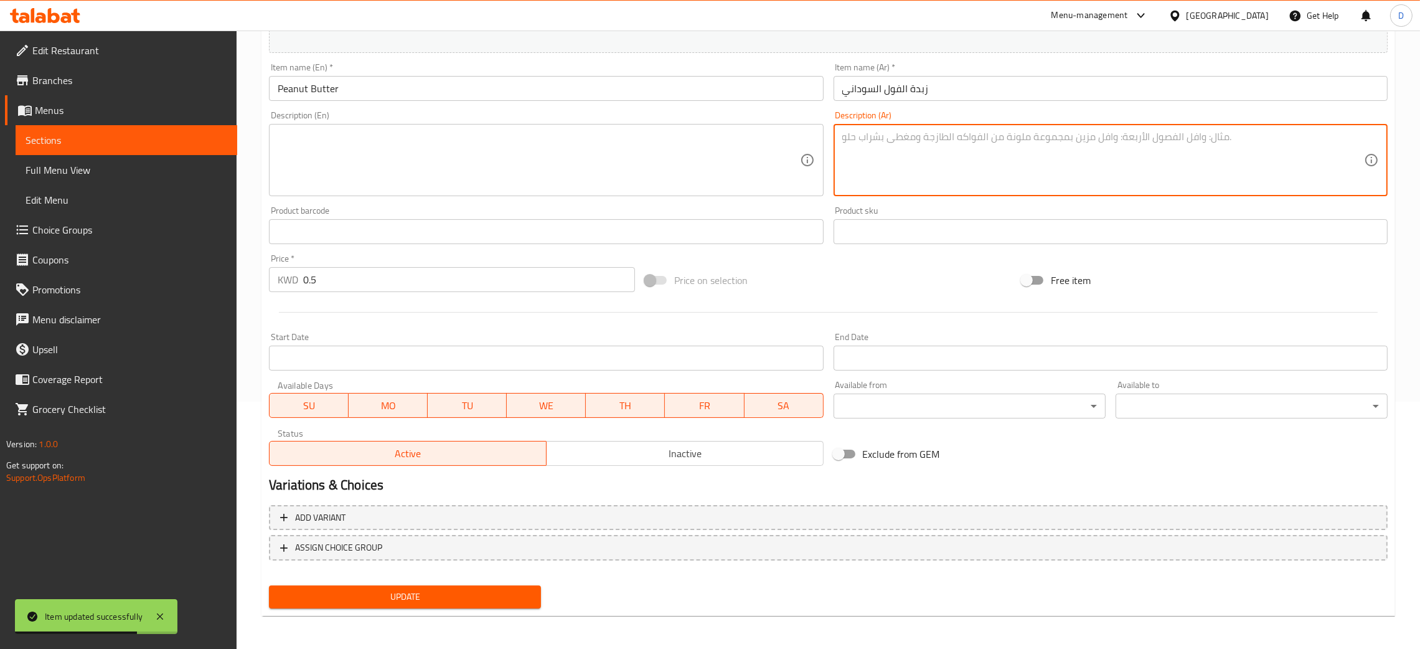
click at [428, 585] on button "Update" at bounding box center [405, 596] width 272 height 23
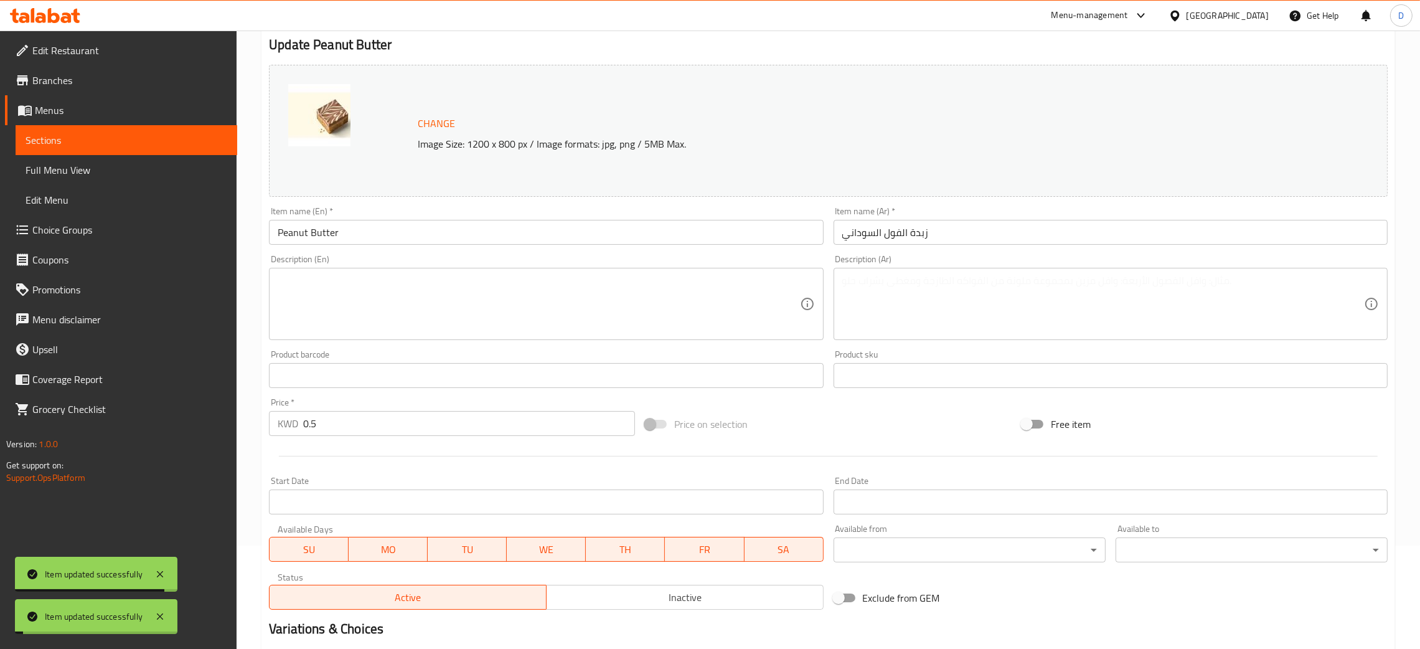
scroll to position [0, 0]
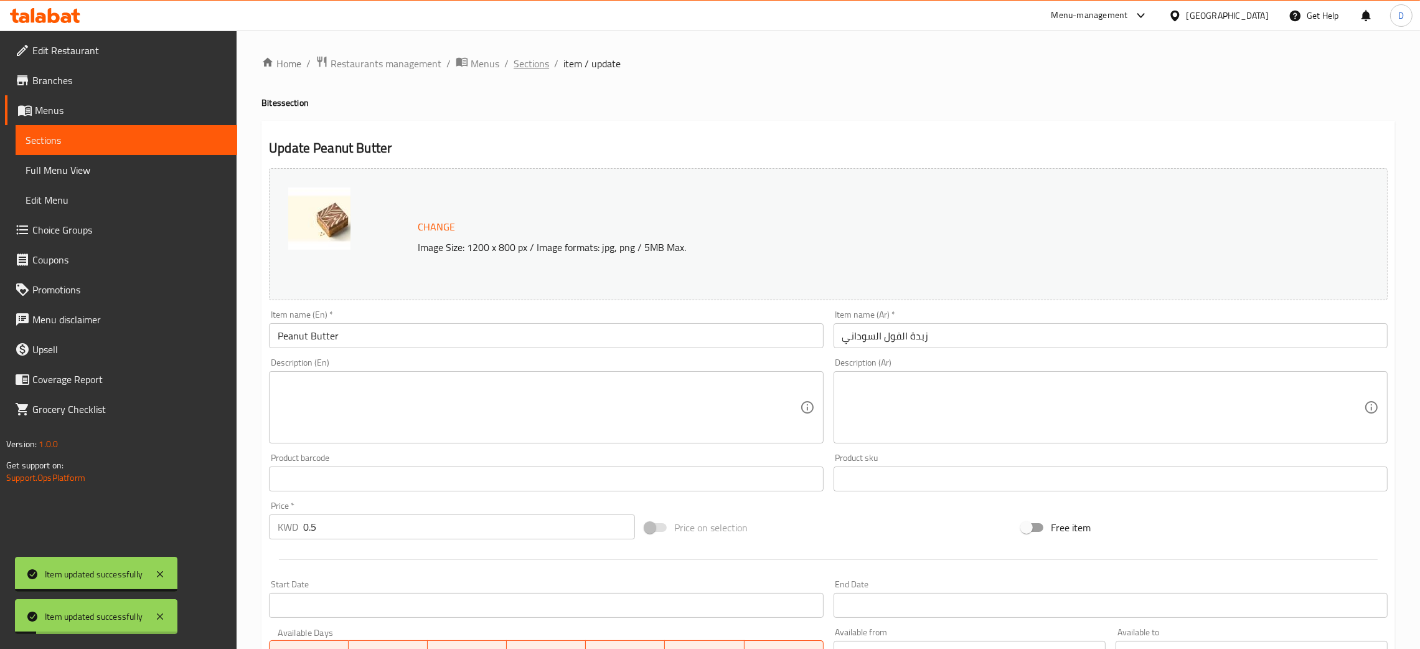
click at [533, 59] on span "Sections" at bounding box center [530, 63] width 35 height 15
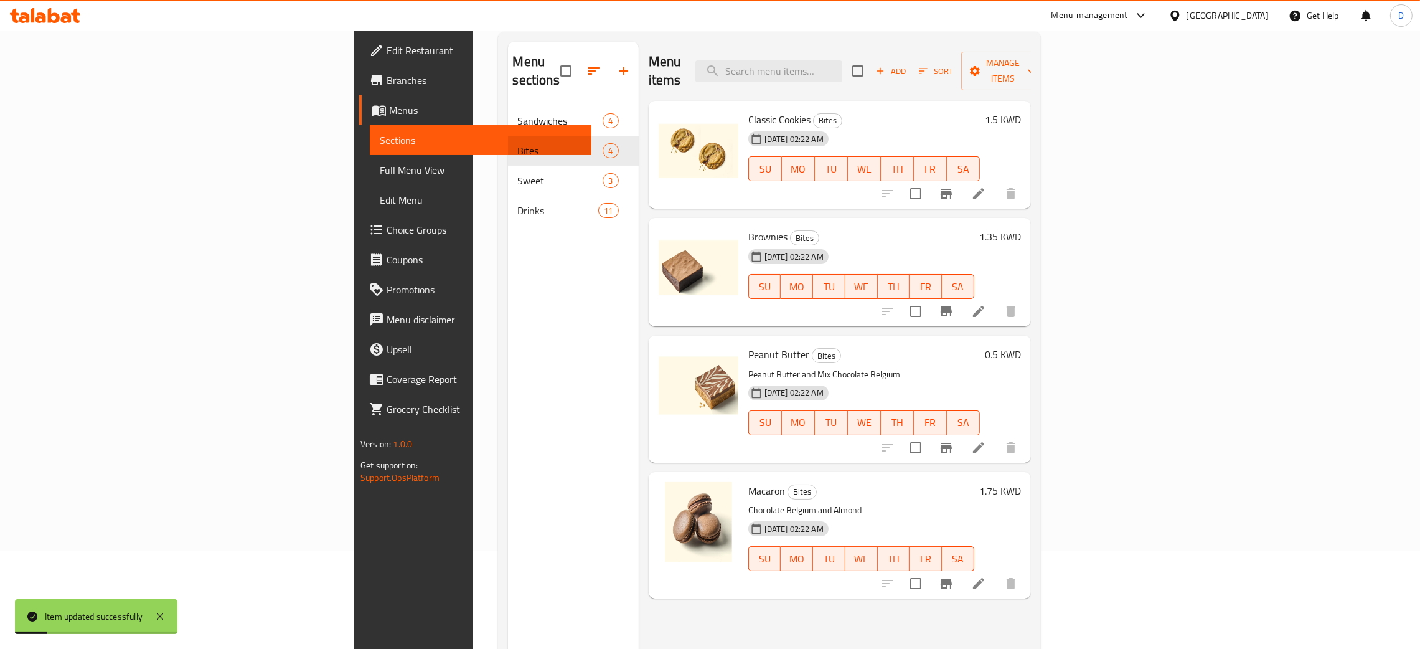
scroll to position [176, 0]
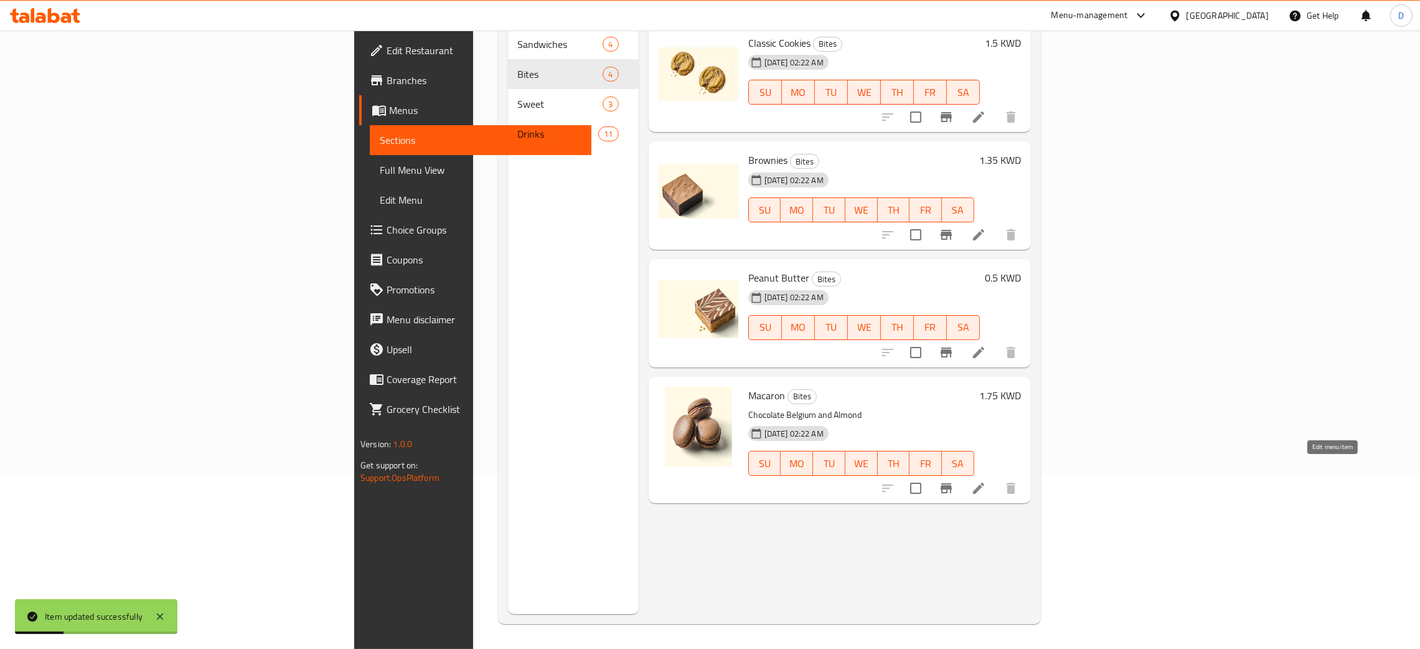
click at [984, 482] on icon at bounding box center [978, 487] width 11 height 11
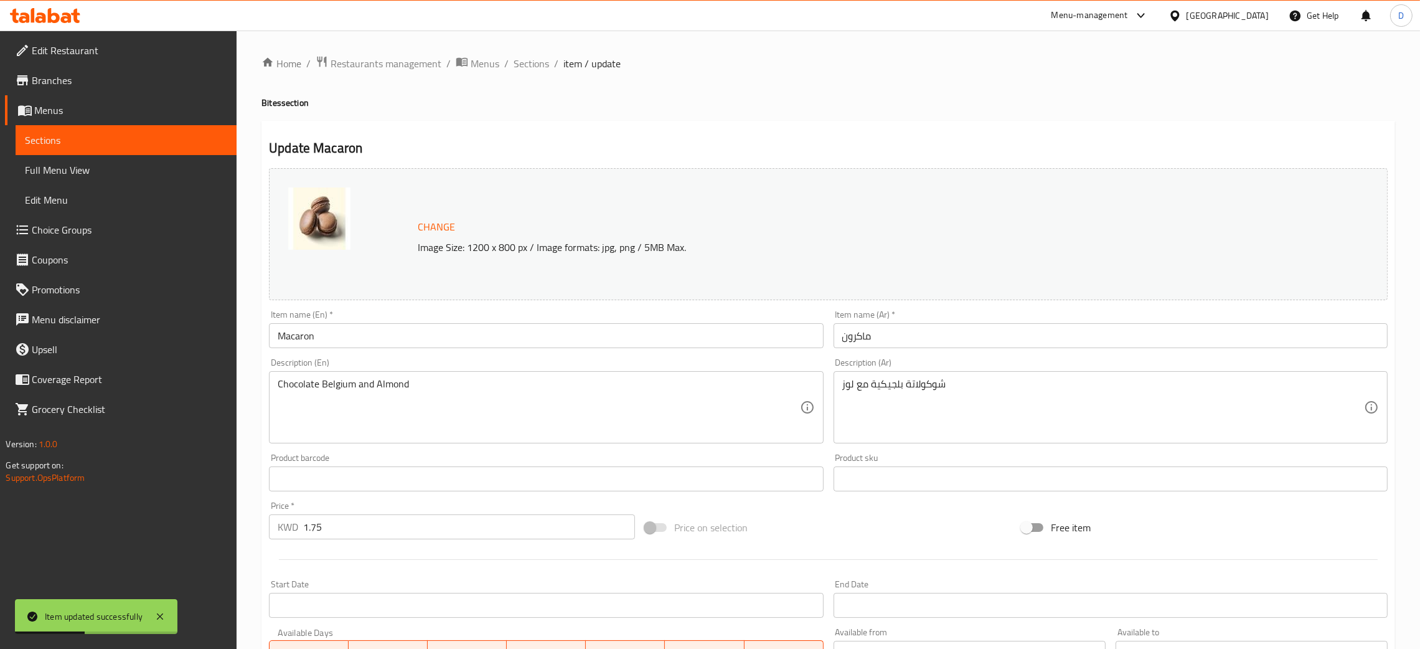
click at [380, 387] on textarea "Chocolate Belgium and Almond" at bounding box center [539, 407] width 522 height 59
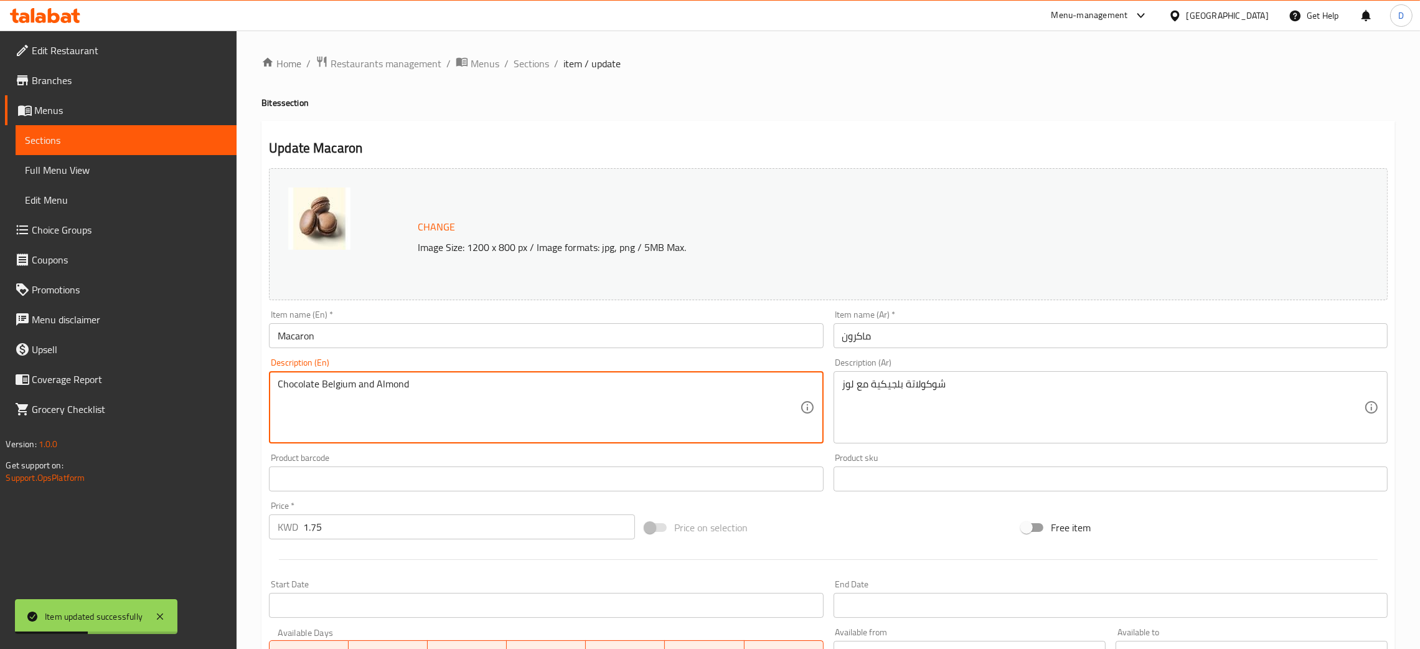
click at [380, 387] on textarea "Chocolate Belgium and Almond" at bounding box center [539, 407] width 522 height 59
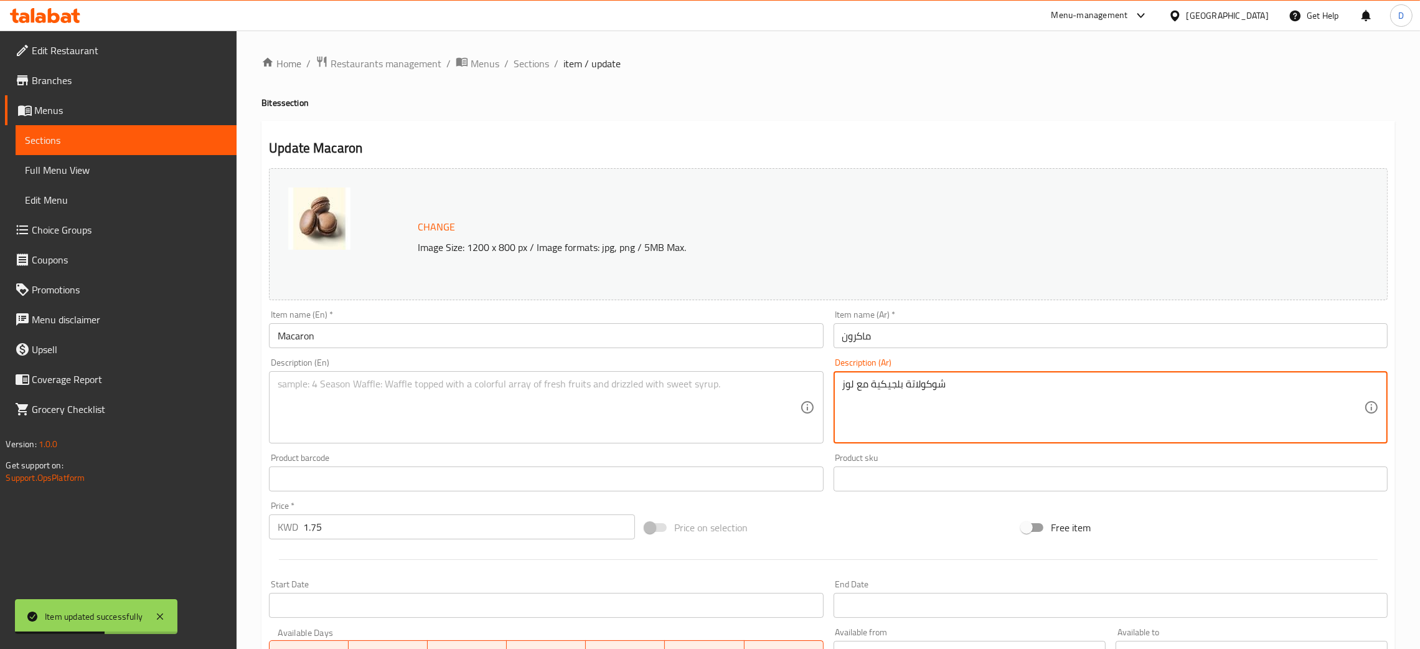
click at [890, 378] on textarea "شوكولاتة بلجيكية مع لوز" at bounding box center [1103, 407] width 522 height 59
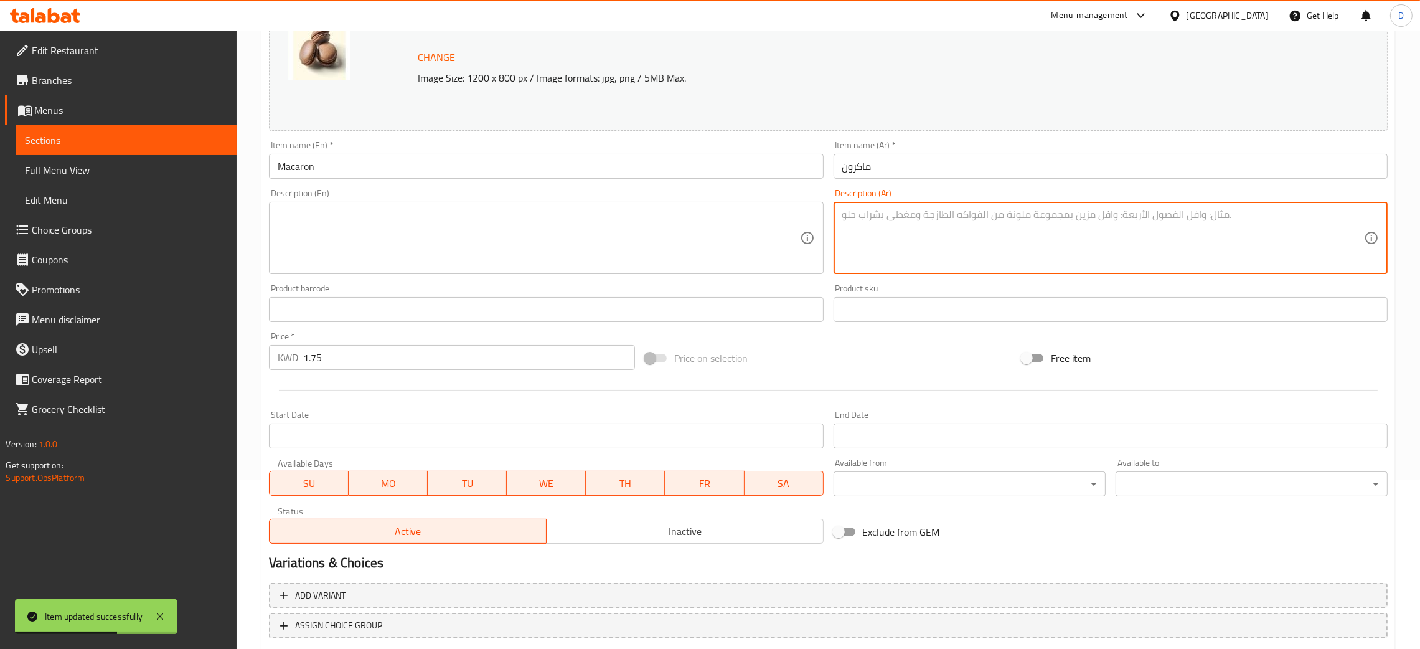
scroll to position [247, 0]
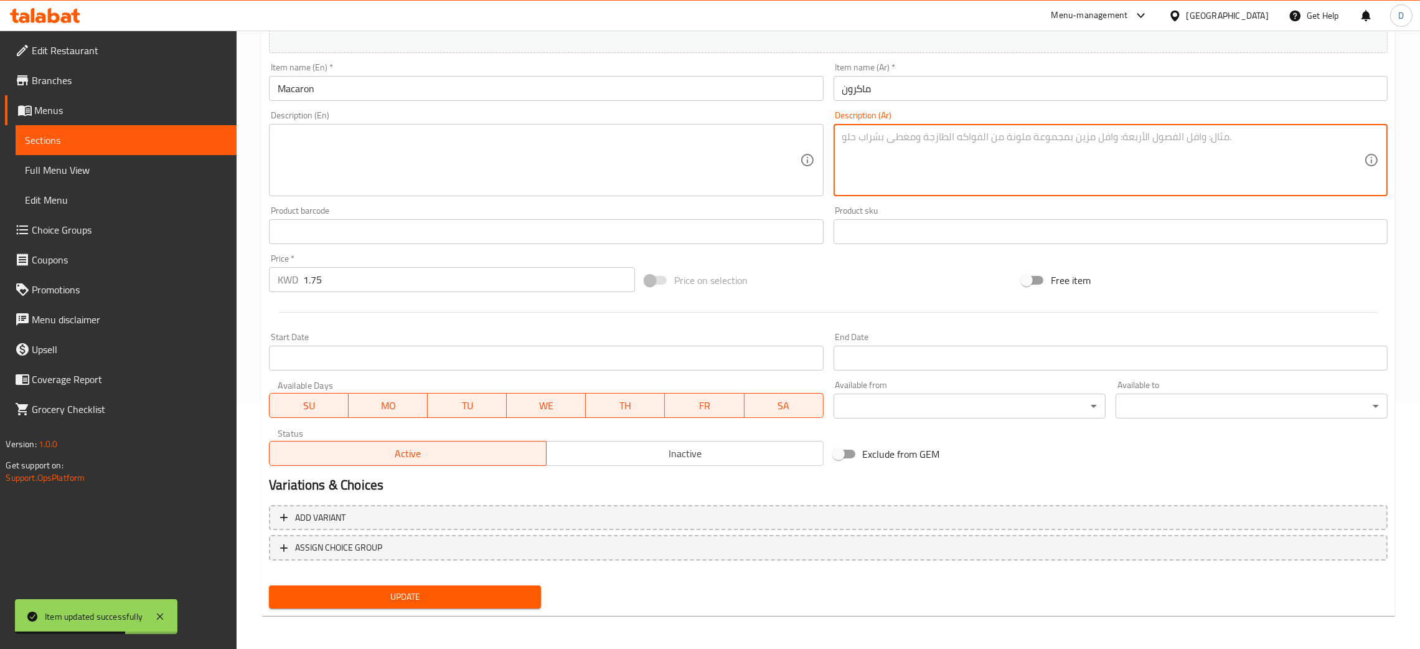
click at [429, 600] on span "Update" at bounding box center [405, 597] width 252 height 16
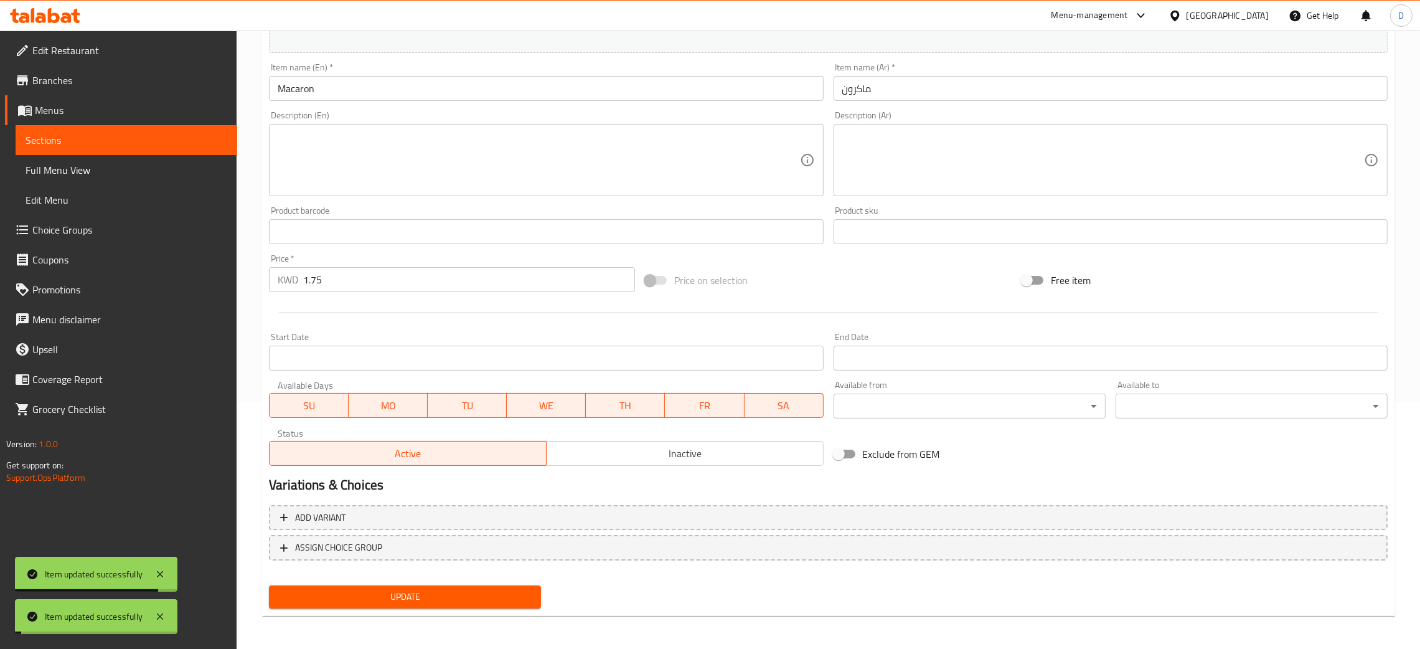
scroll to position [0, 0]
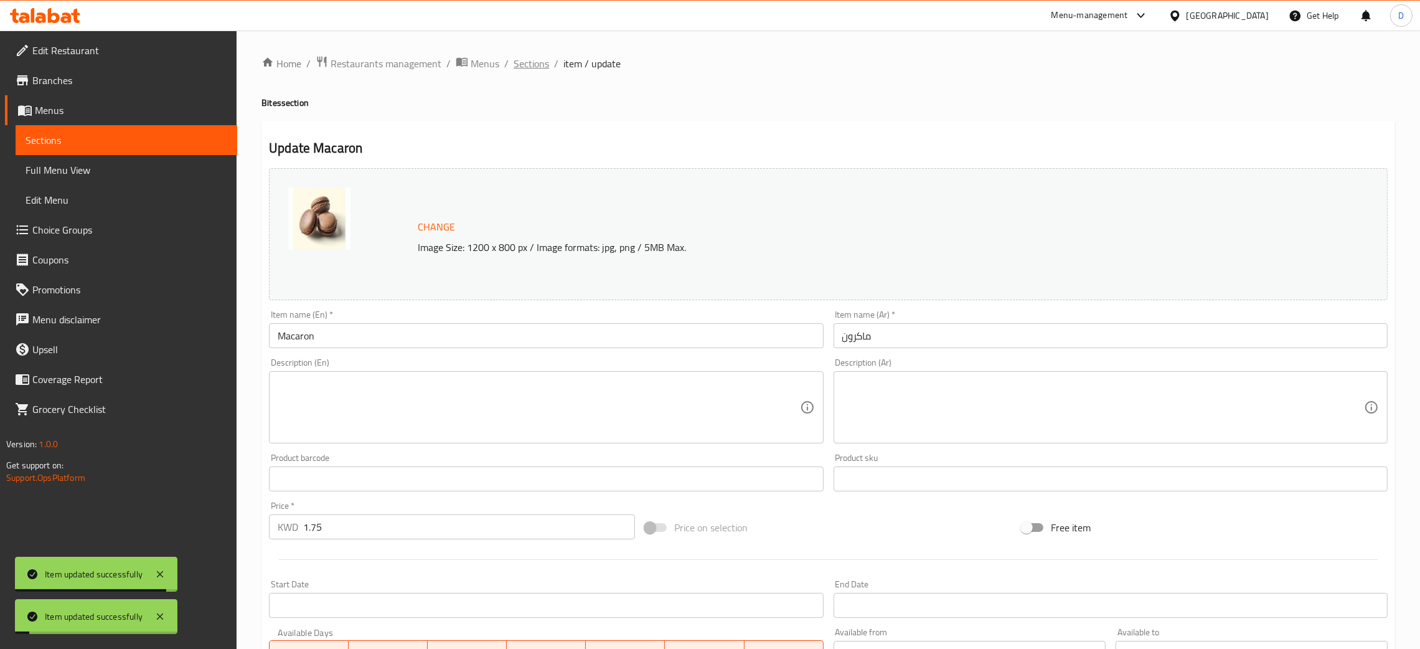
click at [530, 70] on span "Sections" at bounding box center [530, 63] width 35 height 15
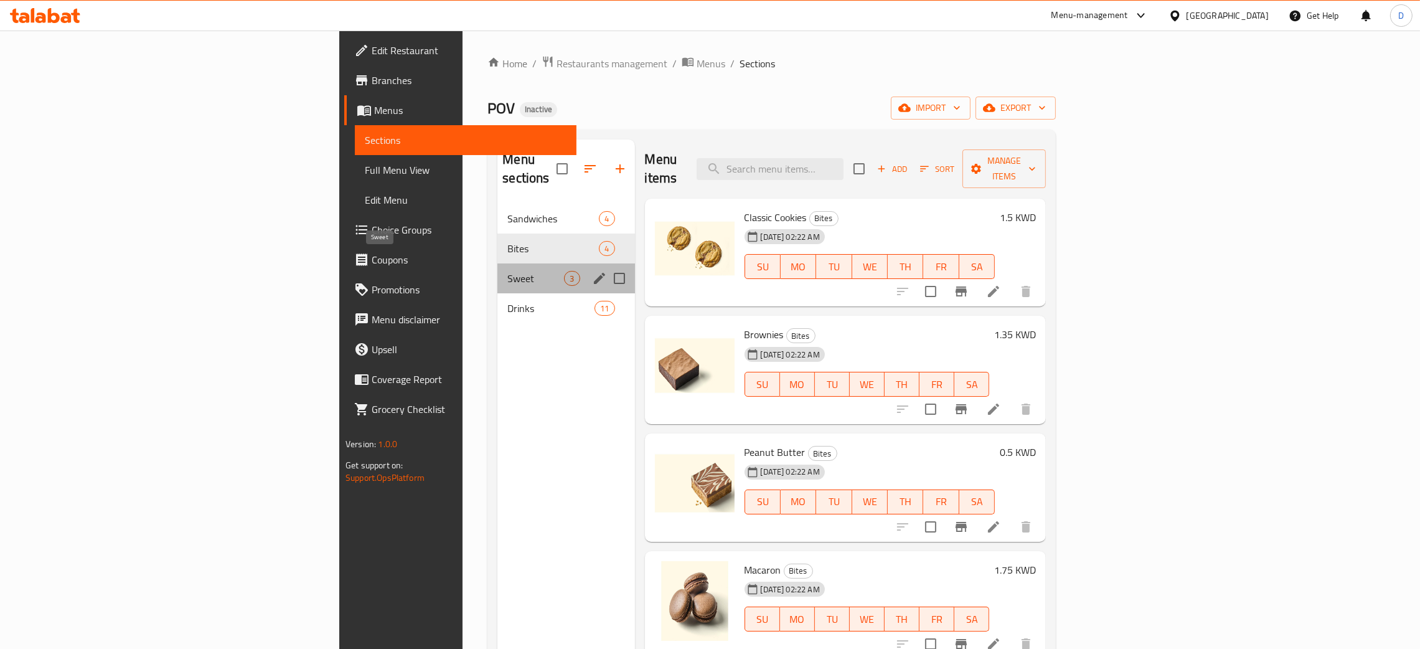
click at [507, 271] on span "Sweet" at bounding box center [535, 278] width 57 height 15
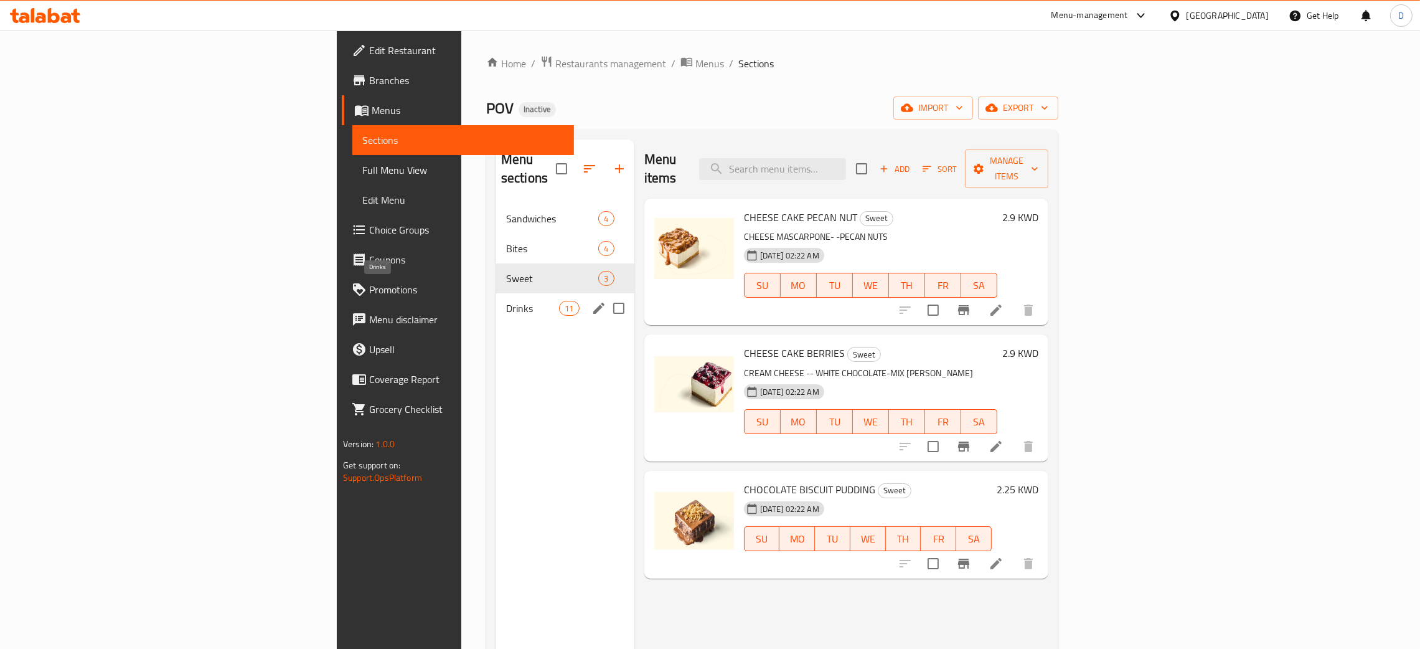
click at [506, 301] on span "Drinks" at bounding box center [532, 308] width 53 height 15
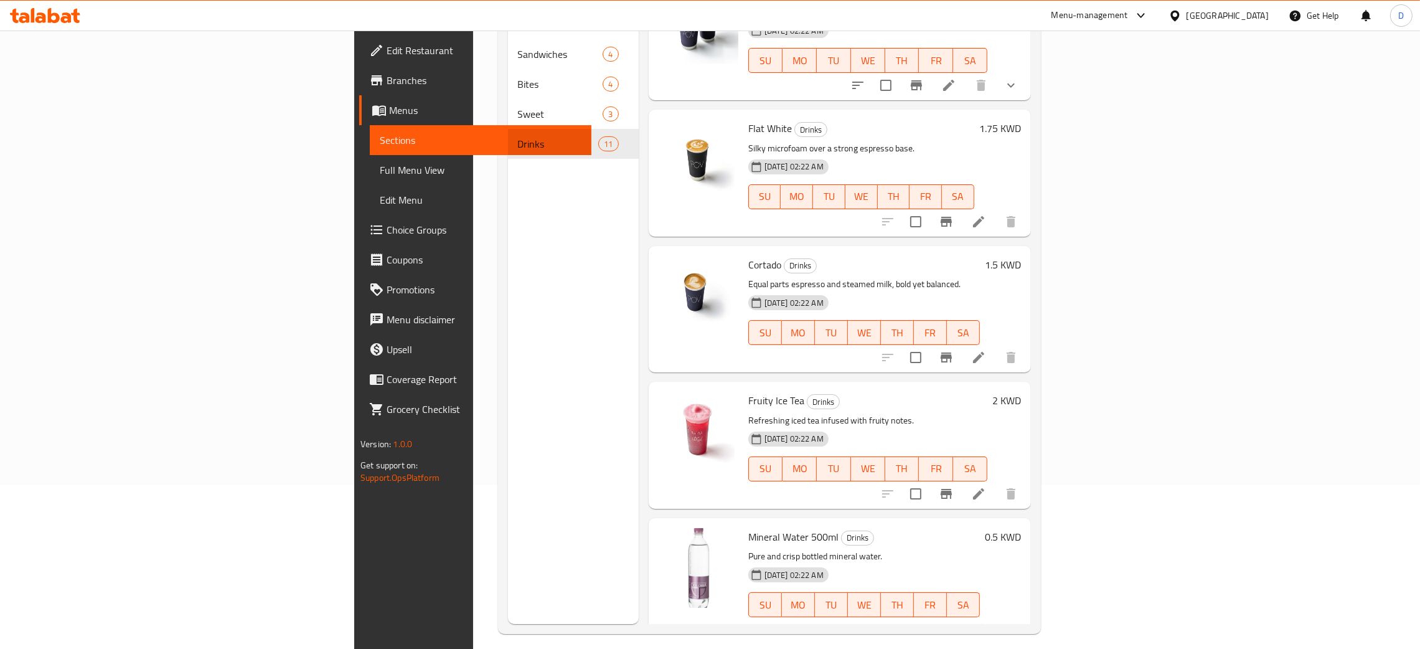
scroll to position [176, 0]
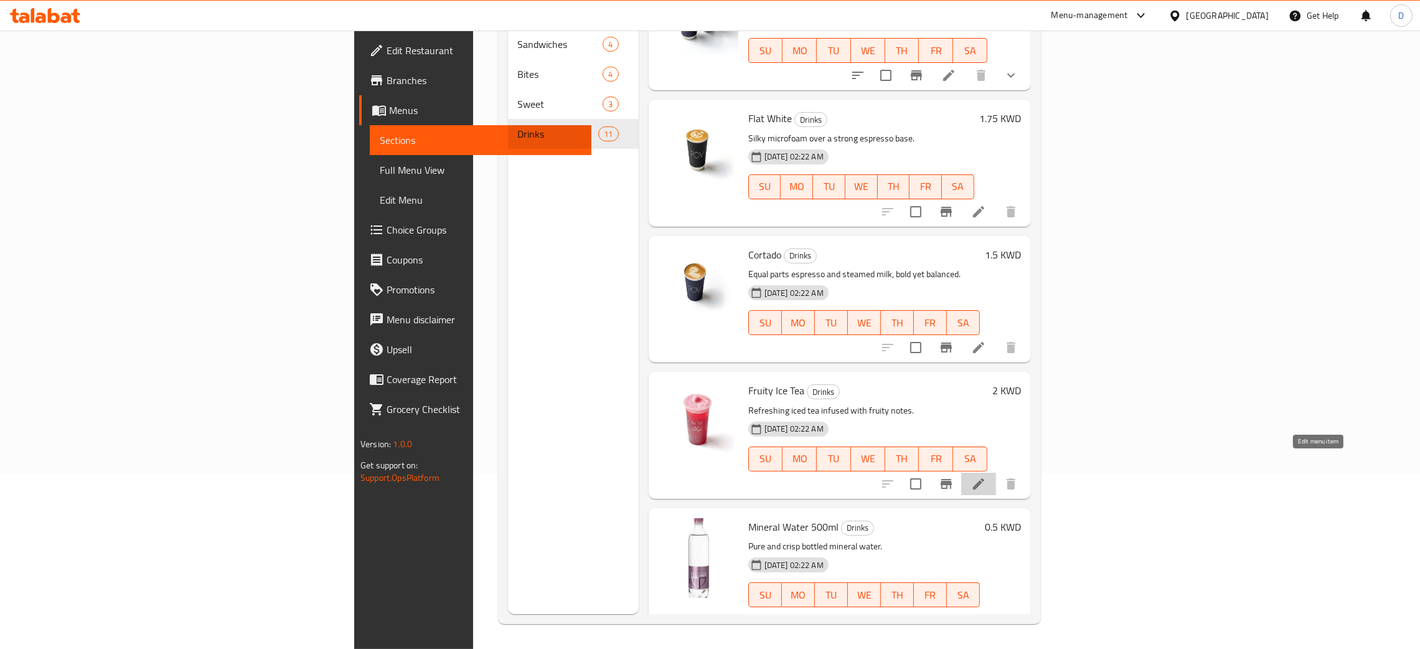
click at [986, 476] on icon at bounding box center [978, 483] width 15 height 15
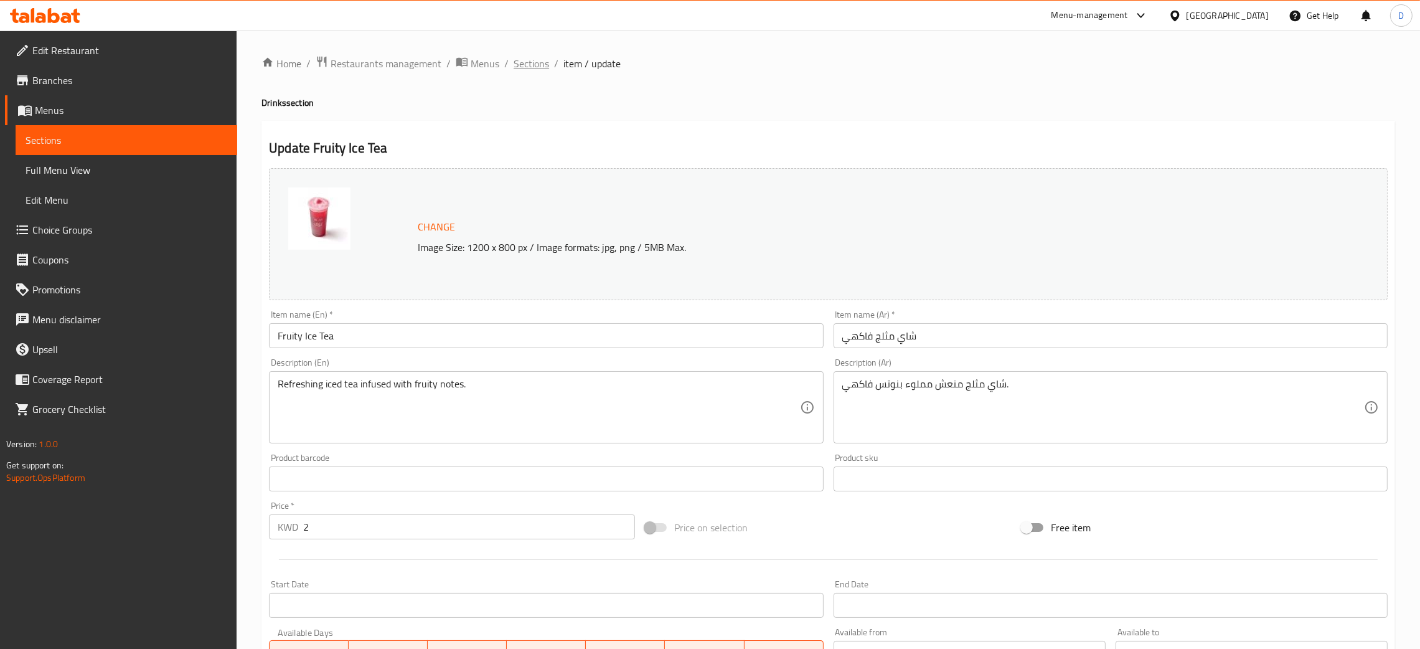
click at [522, 61] on span "Sections" at bounding box center [530, 63] width 35 height 15
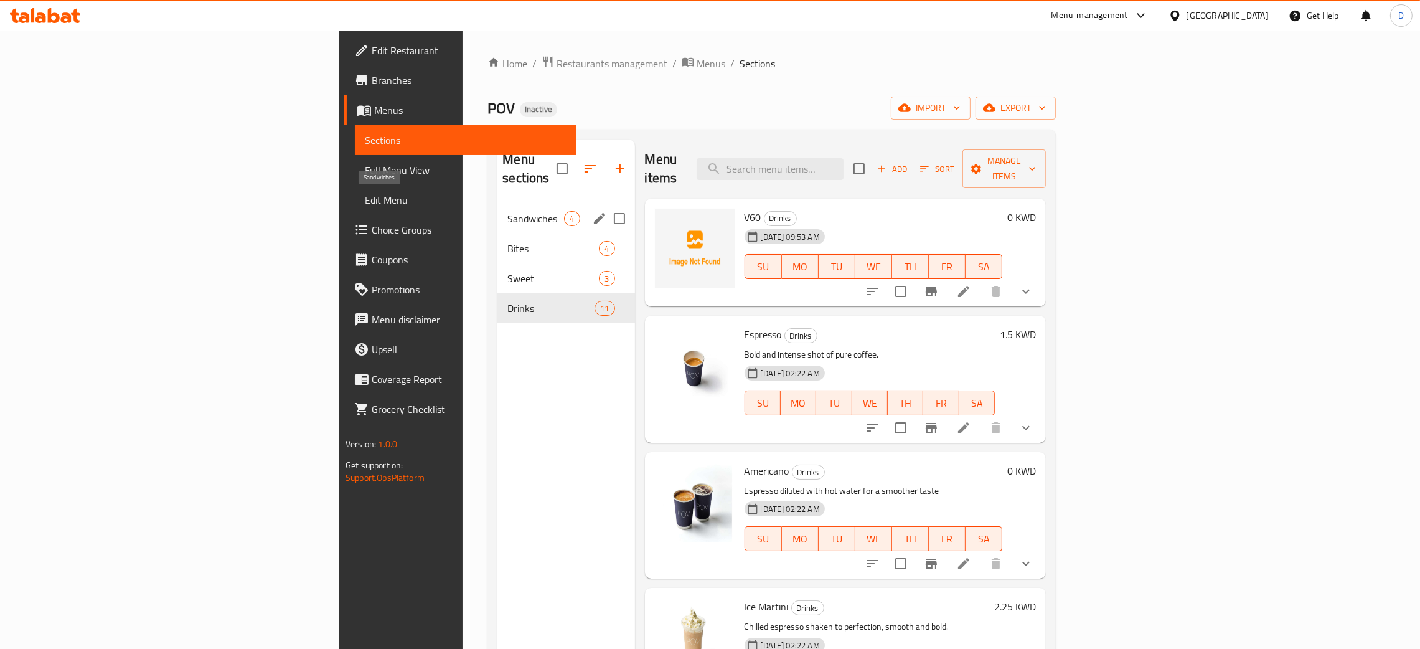
click at [507, 211] on span "Sandwiches" at bounding box center [535, 218] width 57 height 15
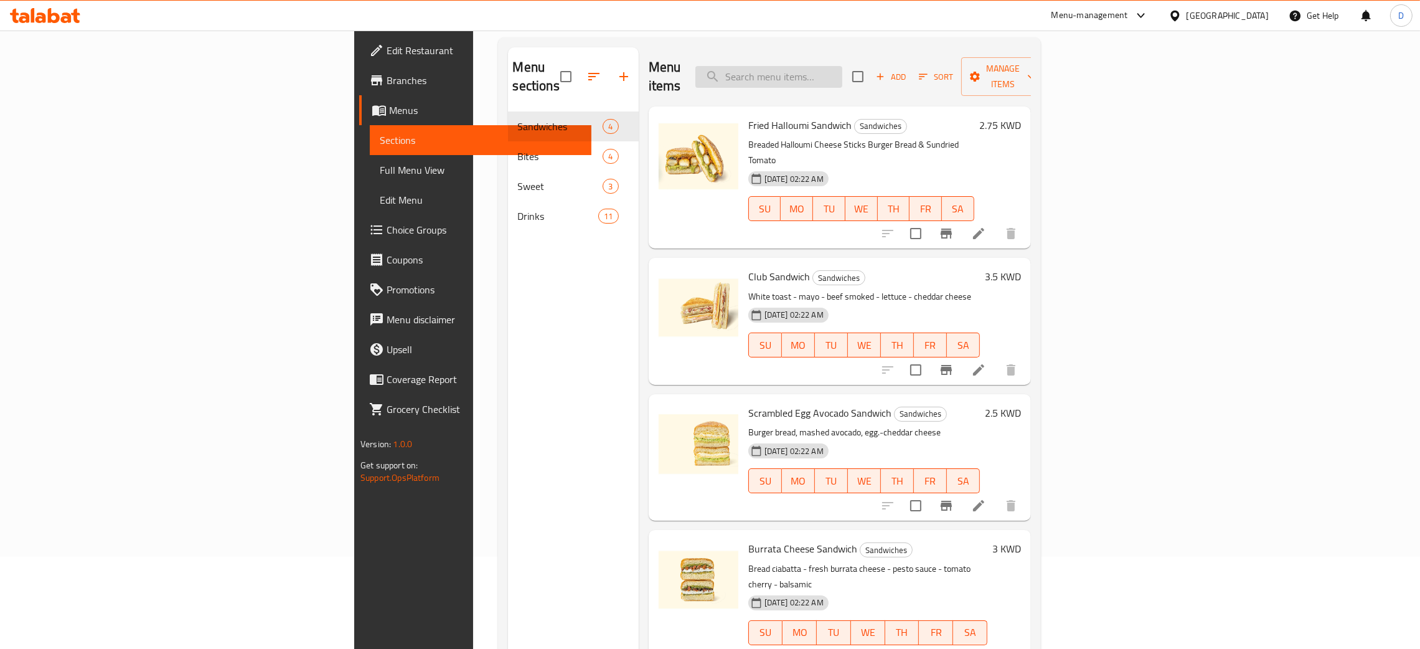
scroll to position [93, 0]
click at [984, 227] on icon at bounding box center [978, 232] width 11 height 11
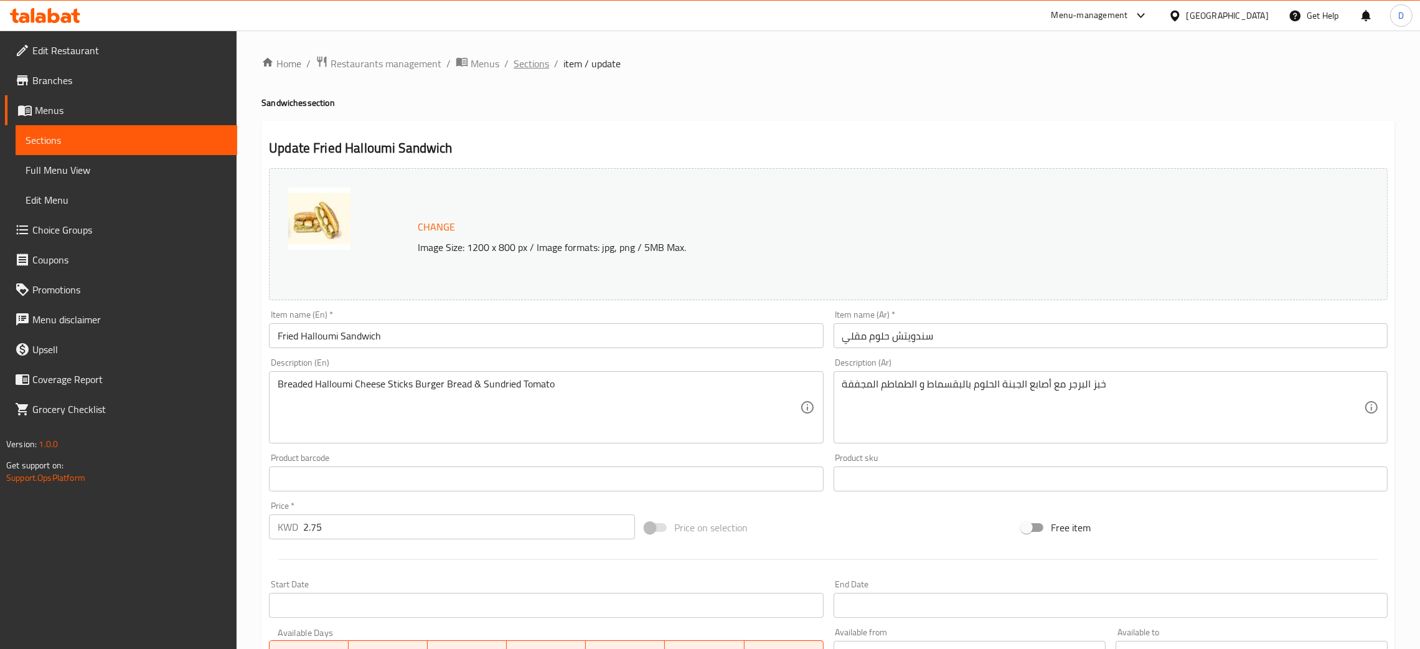
click at [535, 65] on span "Sections" at bounding box center [530, 63] width 35 height 15
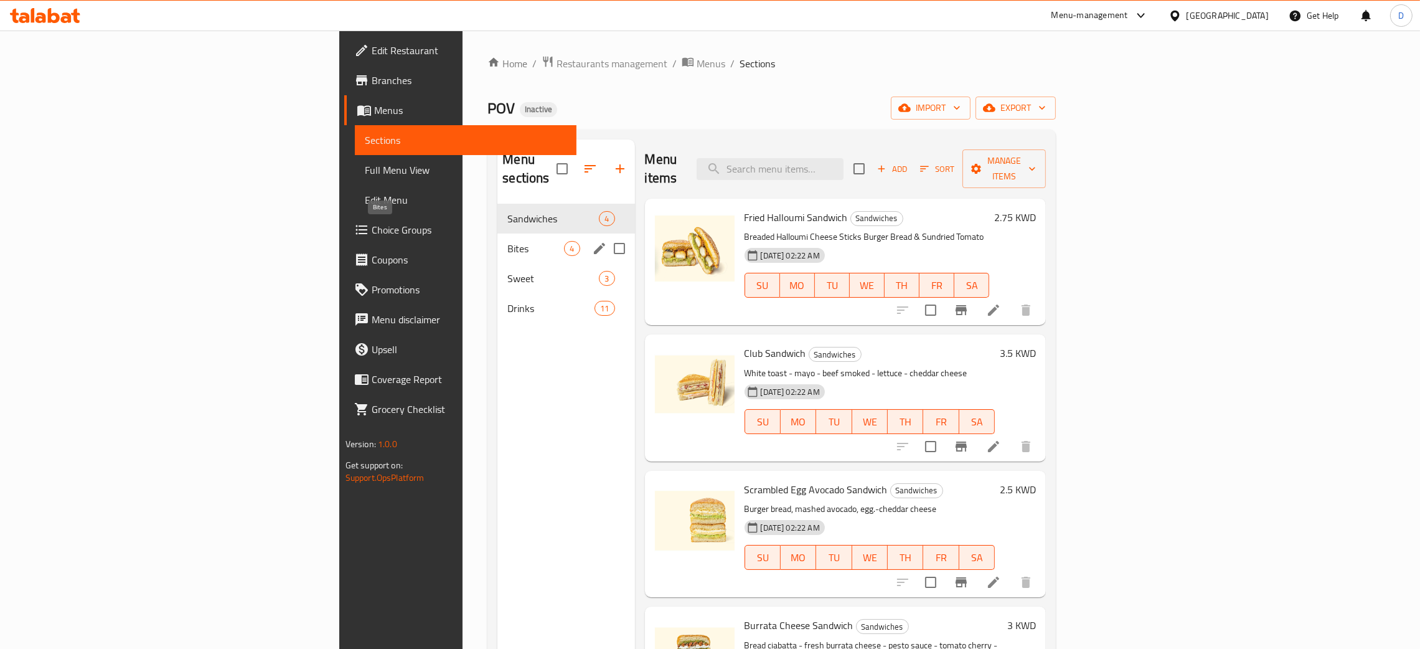
click at [507, 241] on span "Bites" at bounding box center [535, 248] width 57 height 15
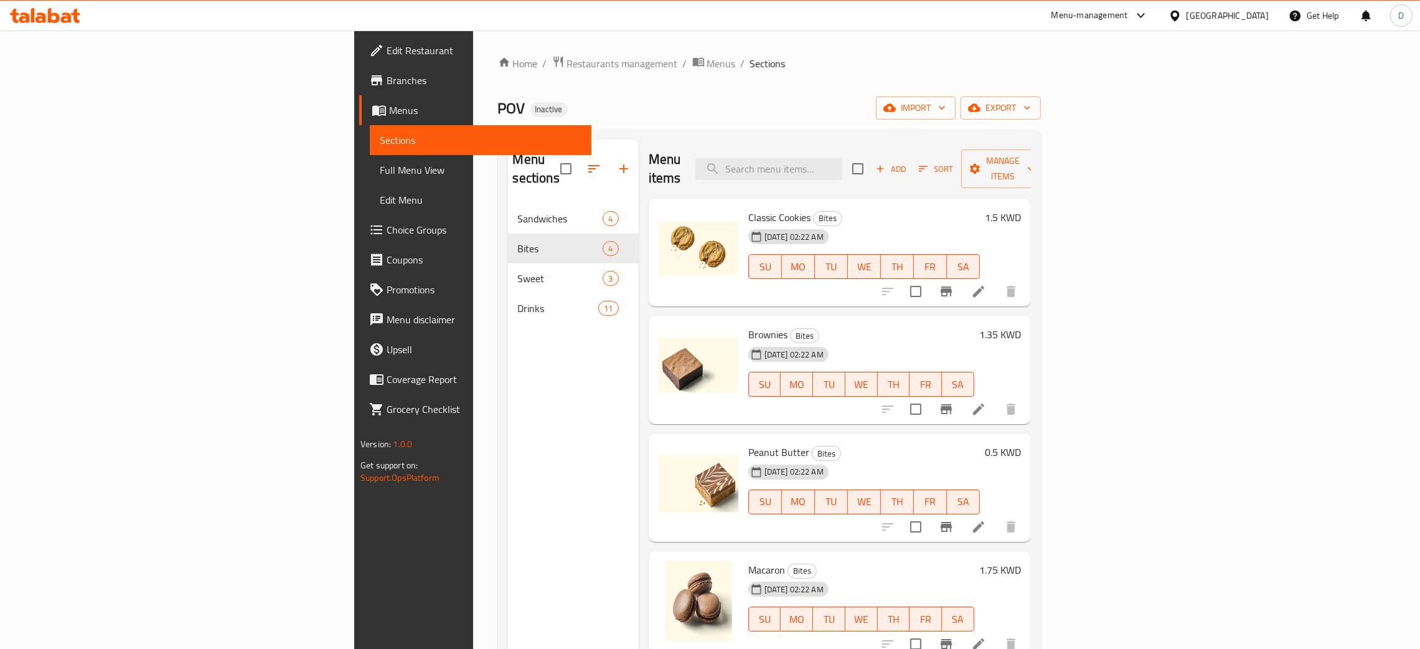
click at [508, 403] on div "Menu sections Sandwiches 4 Bites 4 Sweet 3 Drinks 11" at bounding box center [573, 463] width 131 height 649
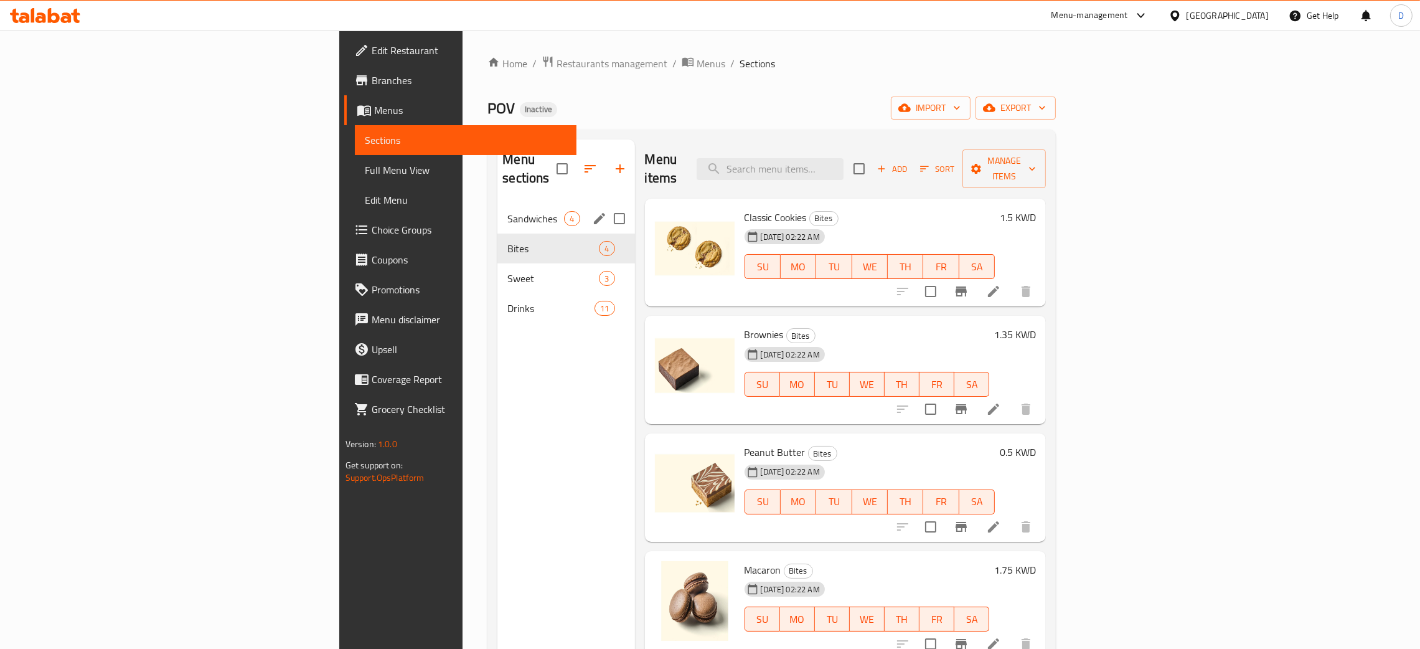
click at [507, 211] on span "Sandwiches" at bounding box center [535, 218] width 57 height 15
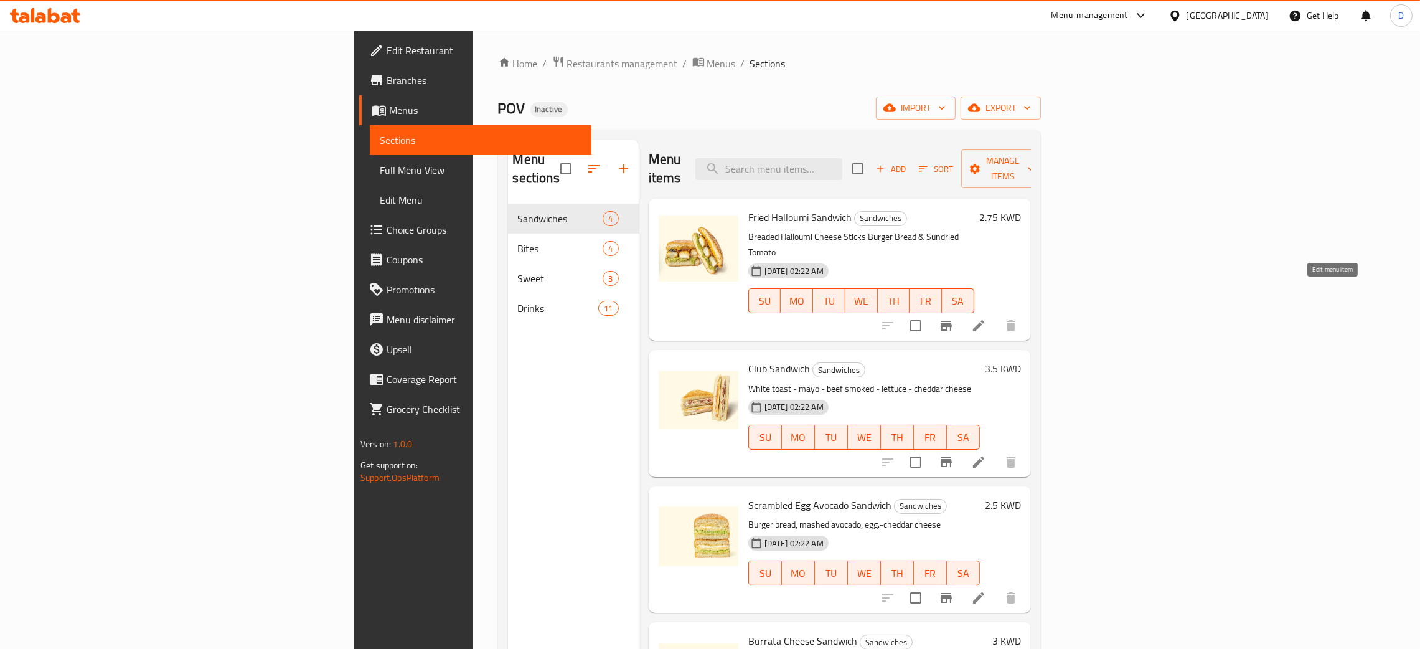
click at [986, 318] on icon at bounding box center [978, 325] width 15 height 15
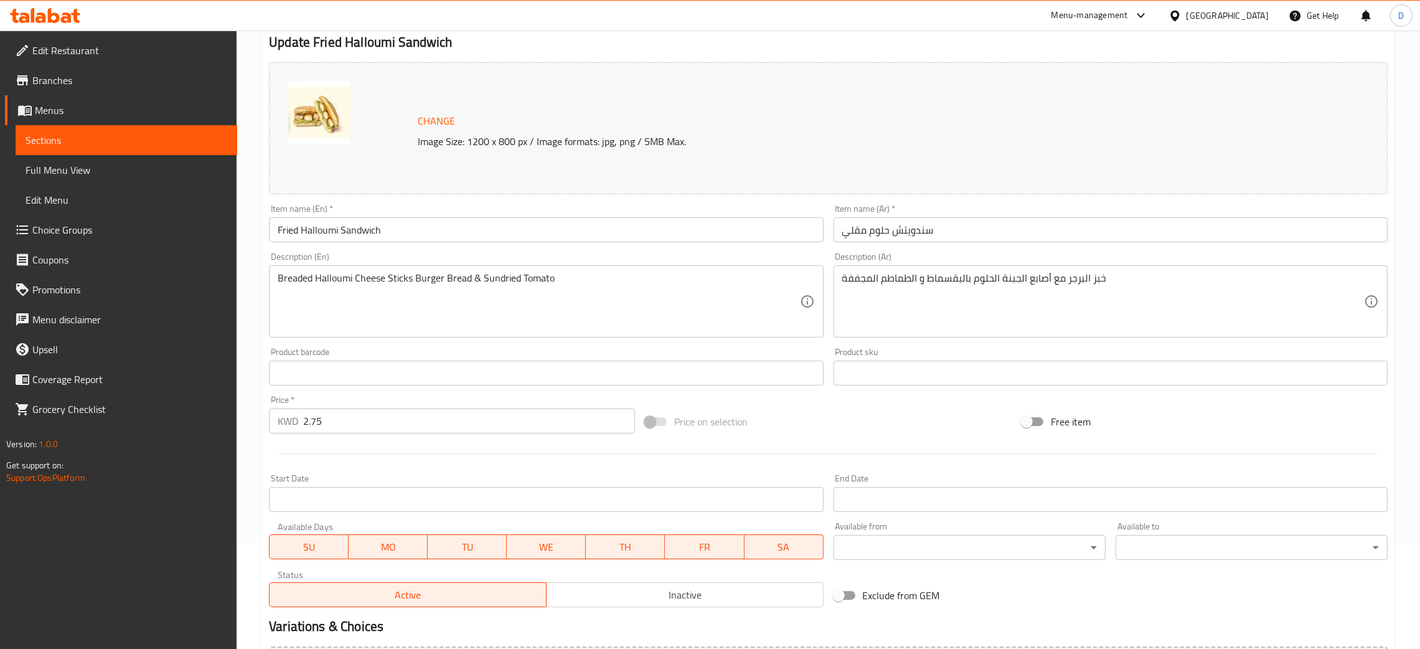
scroll to position [247, 0]
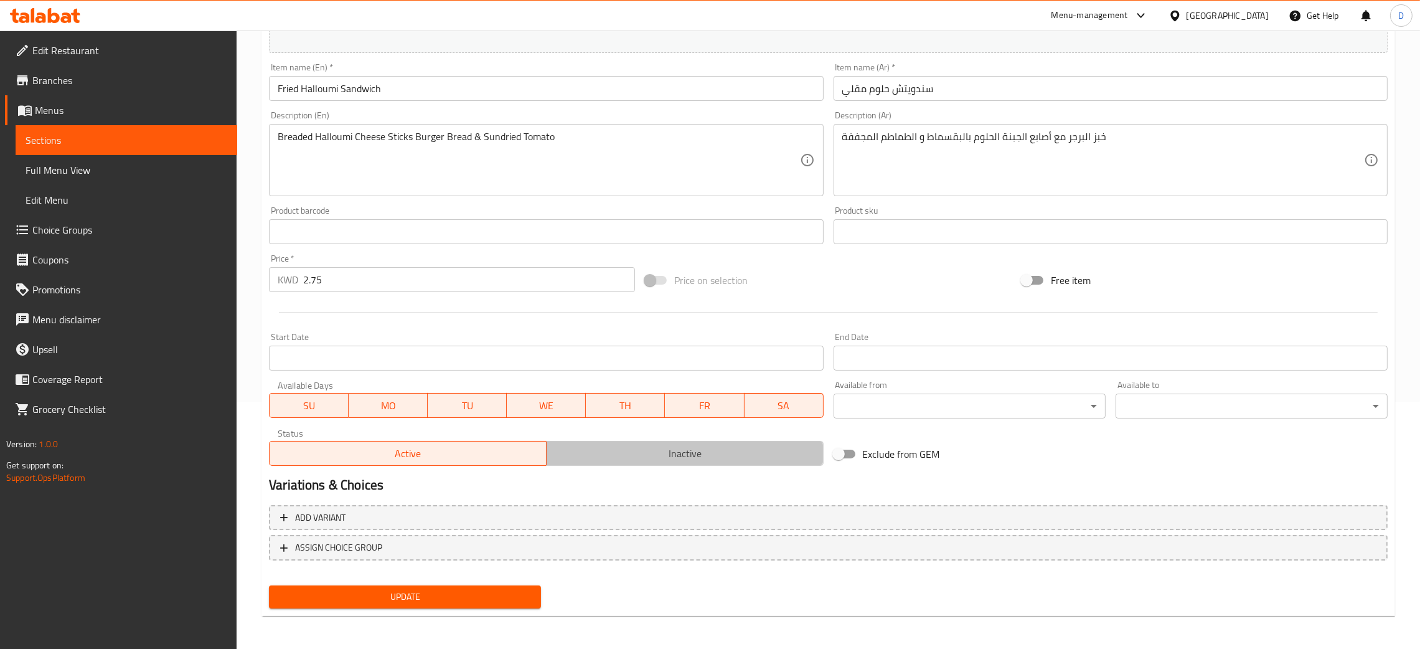
click at [620, 454] on span "Inactive" at bounding box center [684, 453] width 267 height 18
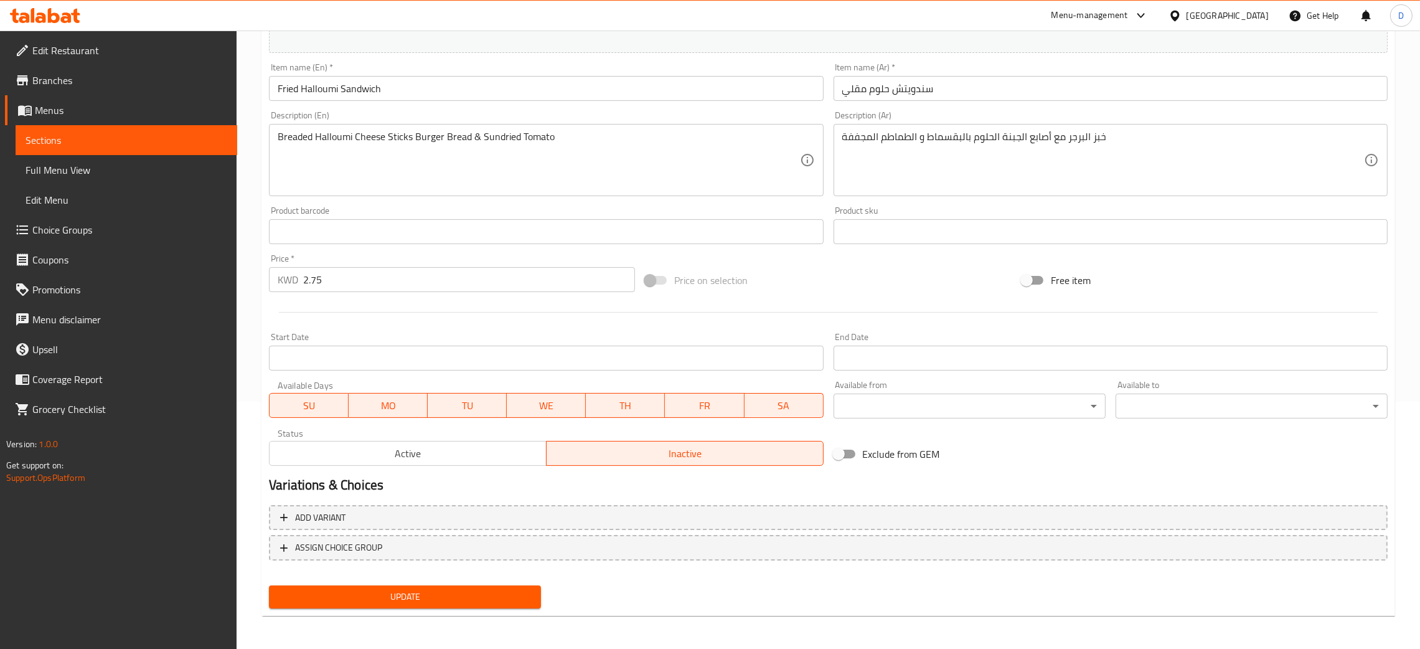
click at [389, 599] on span "Update" at bounding box center [405, 597] width 252 height 16
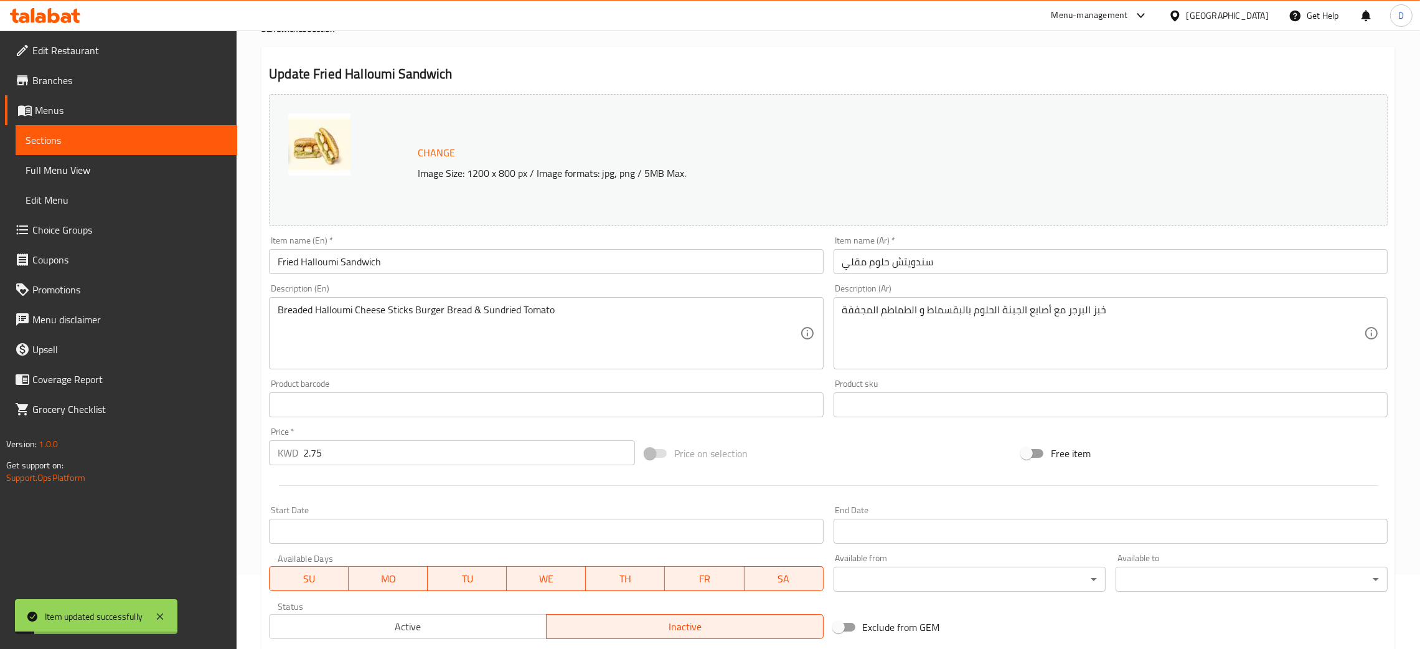
scroll to position [0, 0]
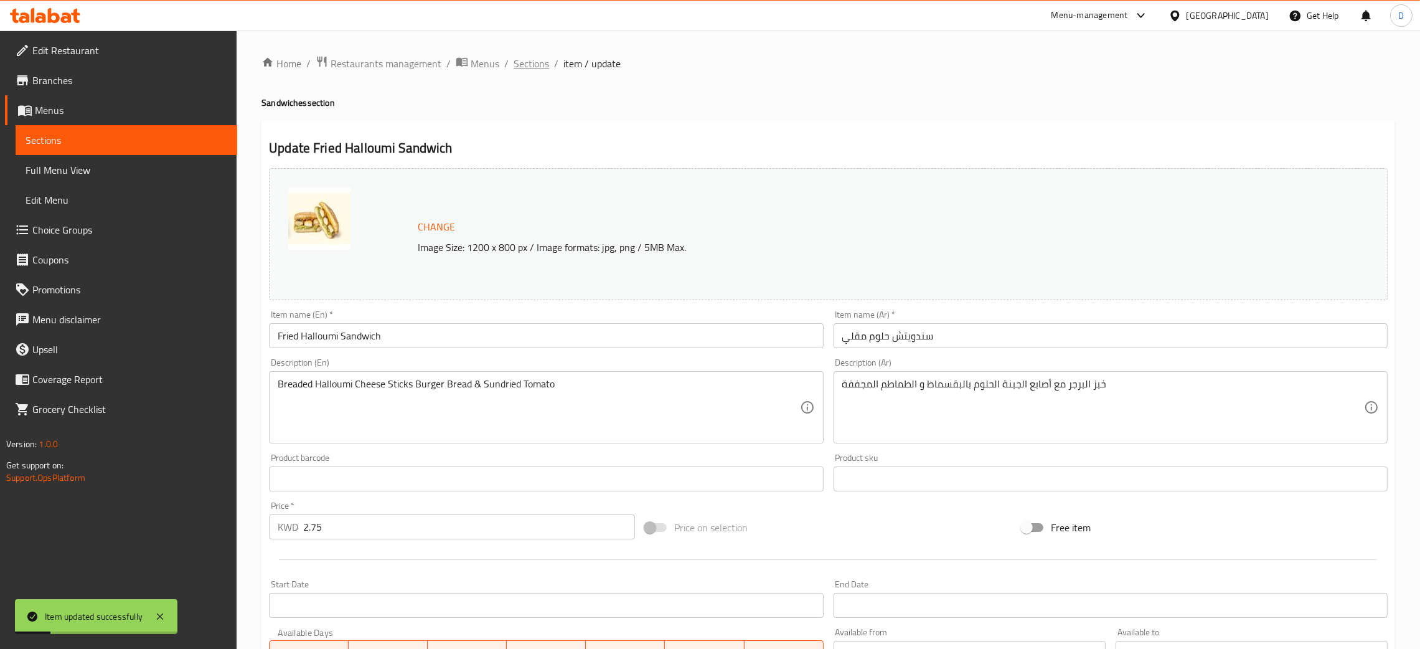
click at [523, 65] on span "Sections" at bounding box center [530, 63] width 35 height 15
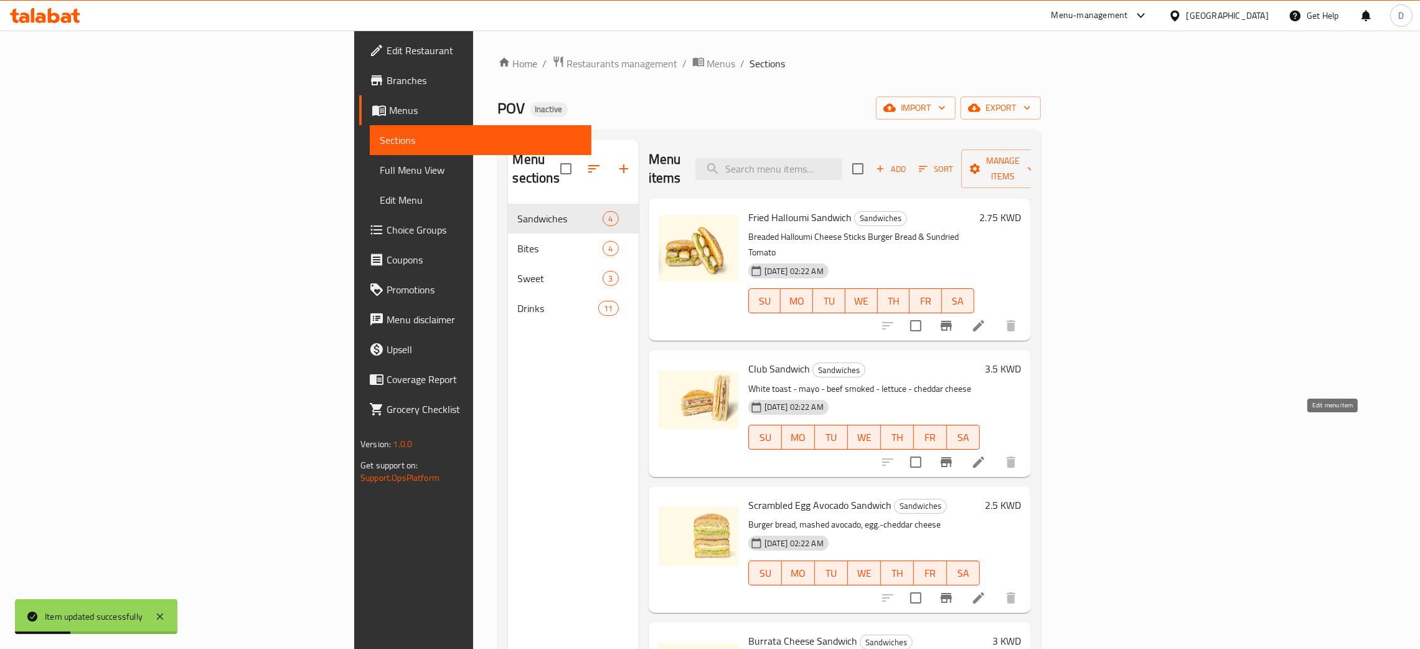
click at [986, 454] on icon at bounding box center [978, 461] width 15 height 15
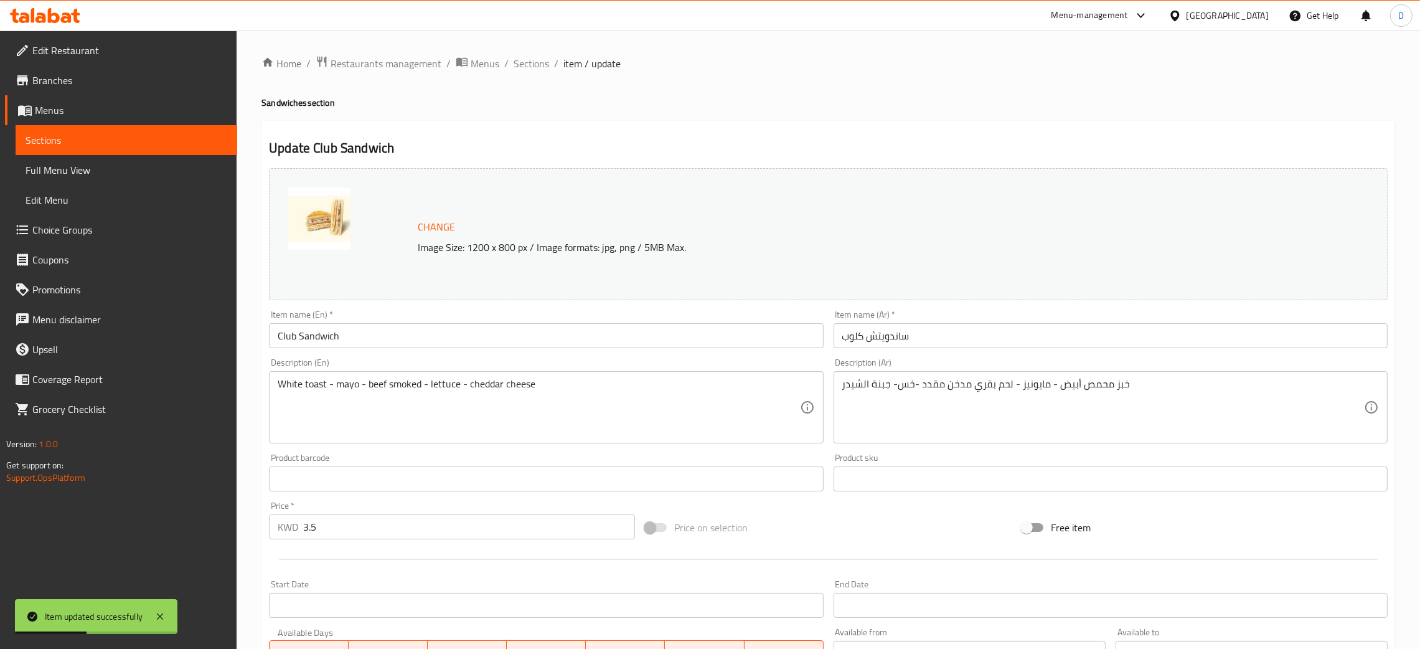
scroll to position [247, 0]
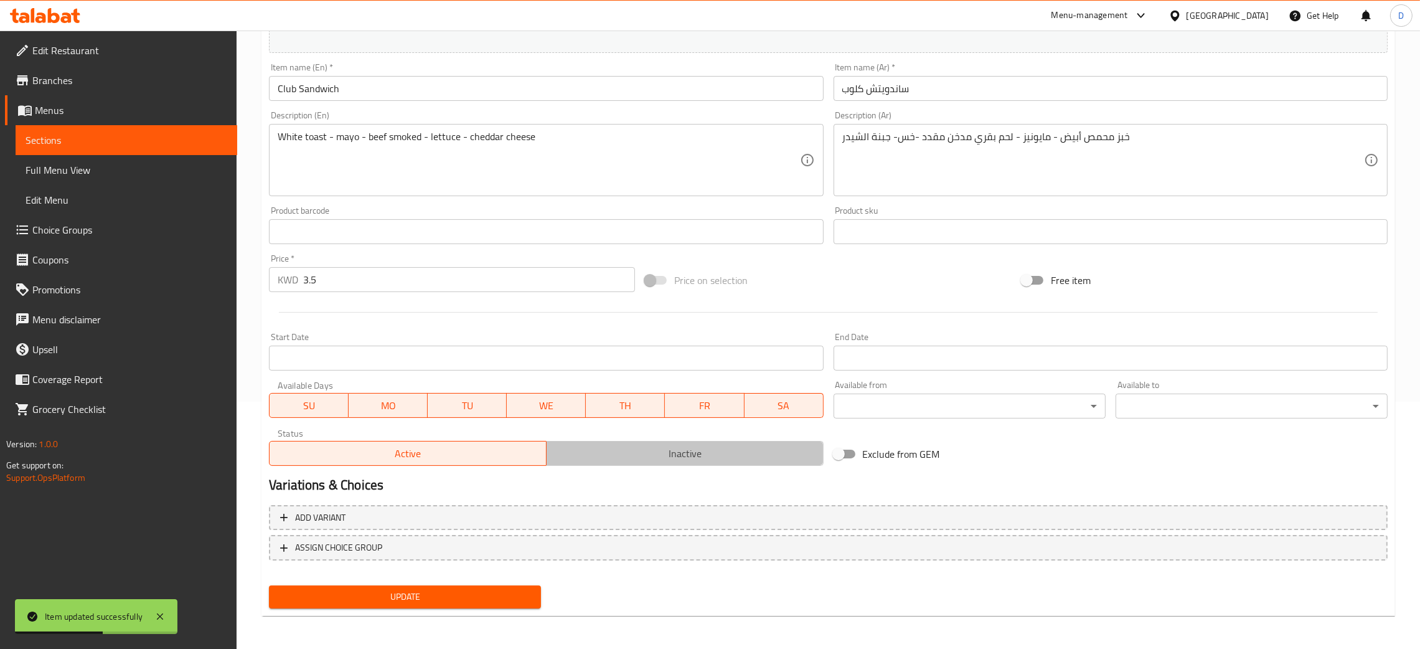
click at [678, 449] on span "Inactive" at bounding box center [684, 453] width 267 height 18
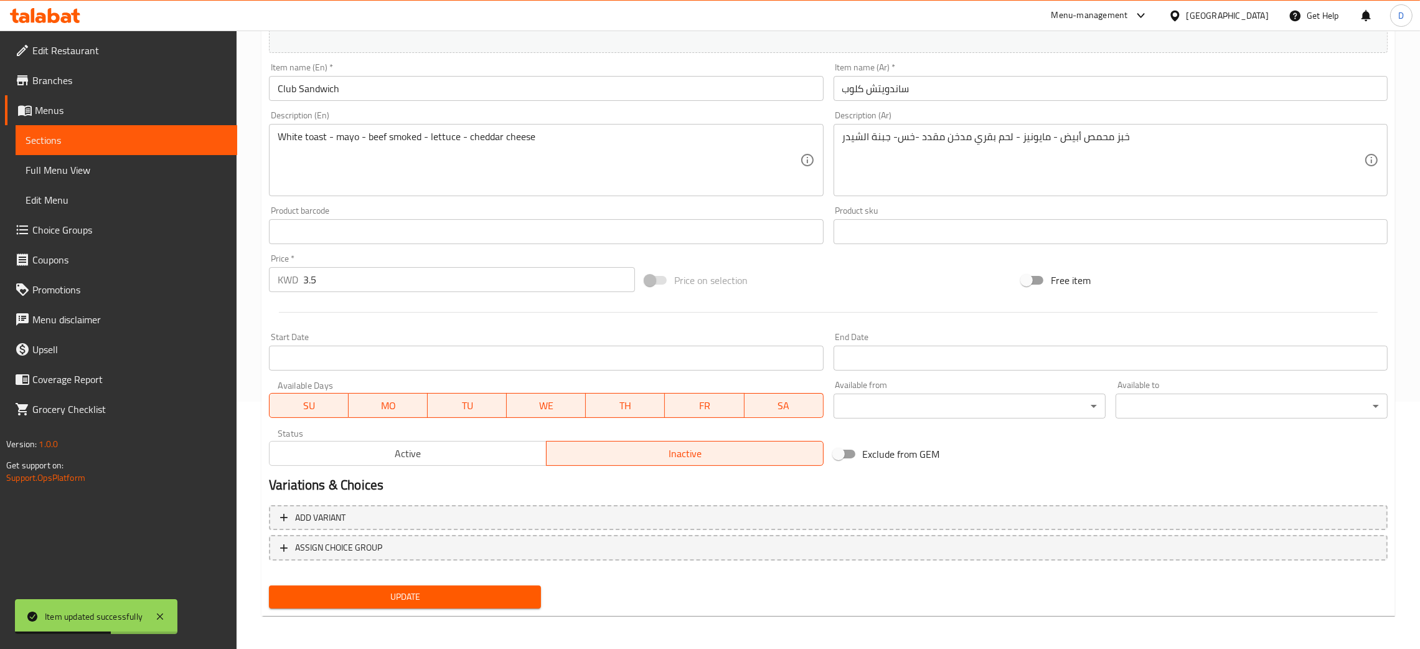
click at [416, 591] on span "Update" at bounding box center [405, 597] width 252 height 16
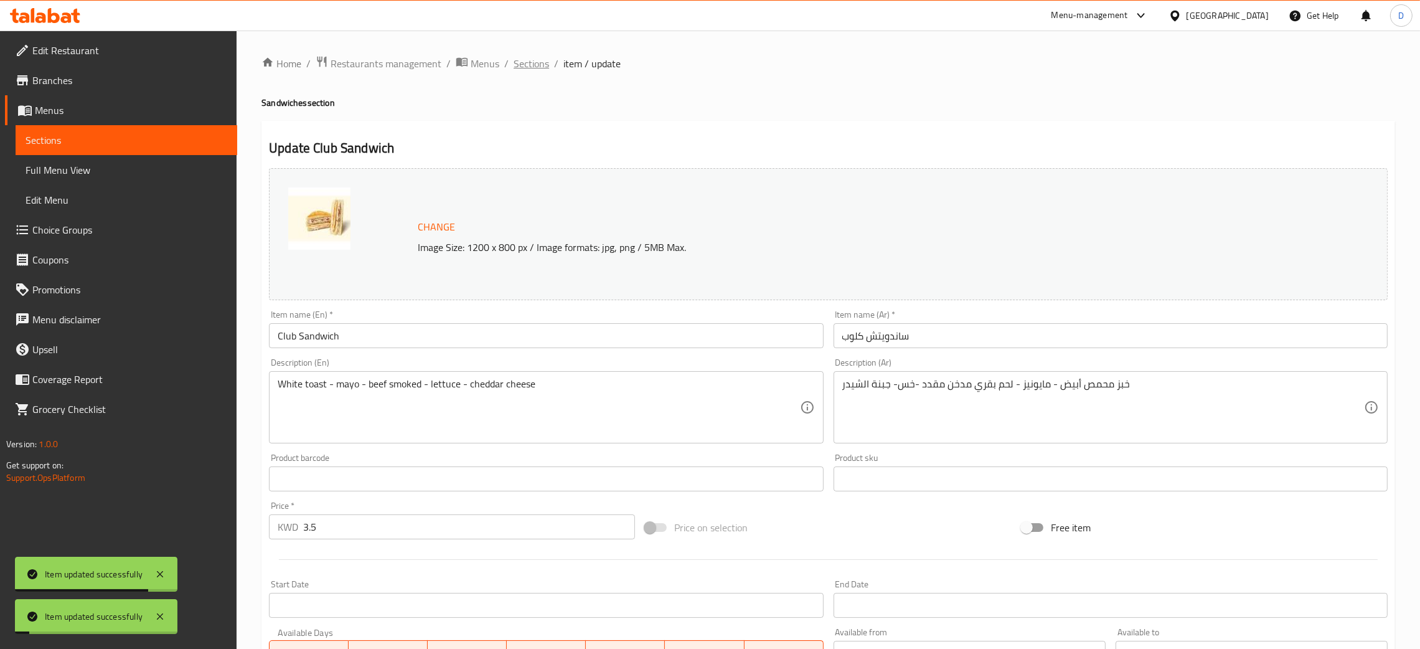
click at [526, 62] on span "Sections" at bounding box center [530, 63] width 35 height 15
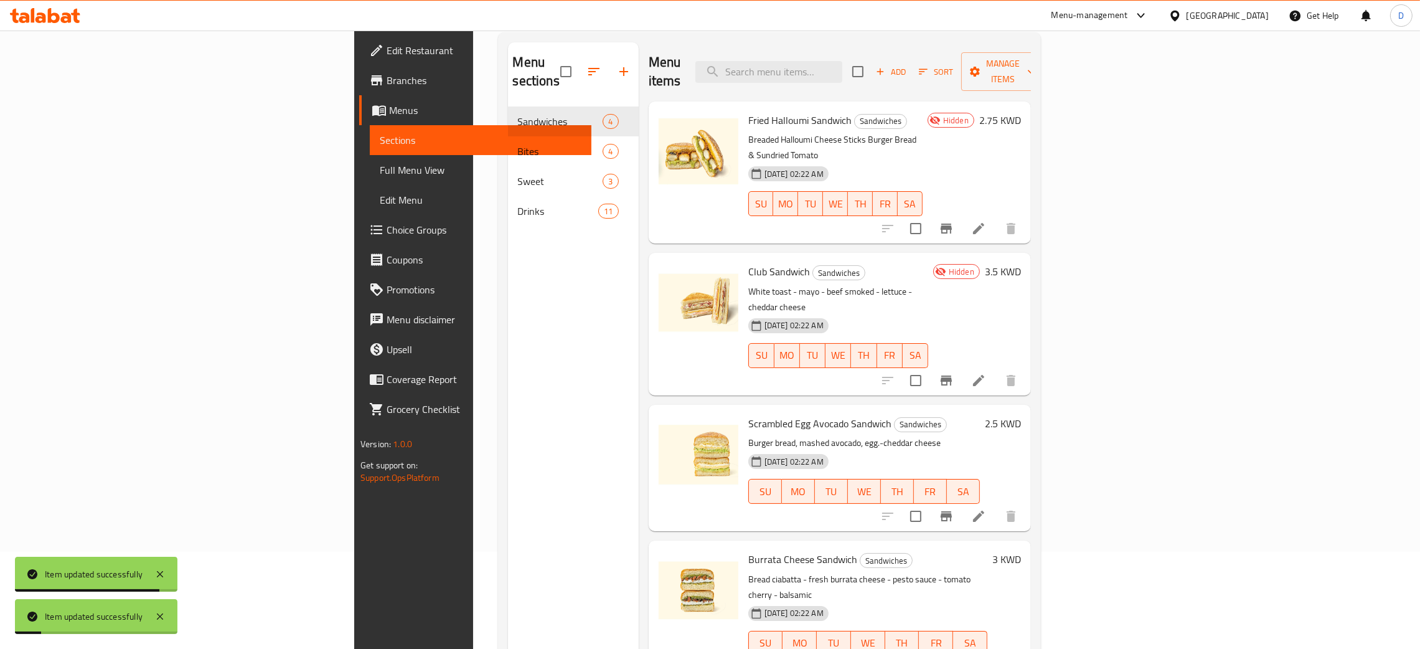
scroll to position [176, 0]
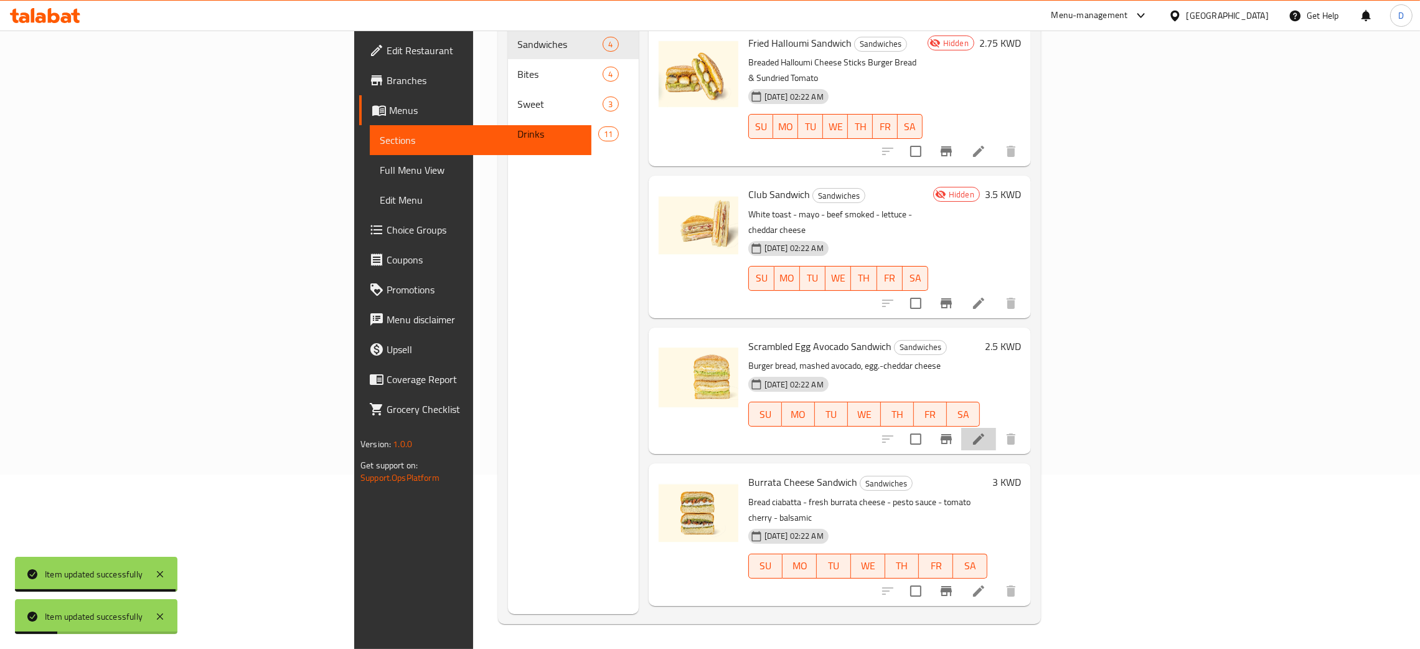
click at [996, 428] on li at bounding box center [978, 439] width 35 height 22
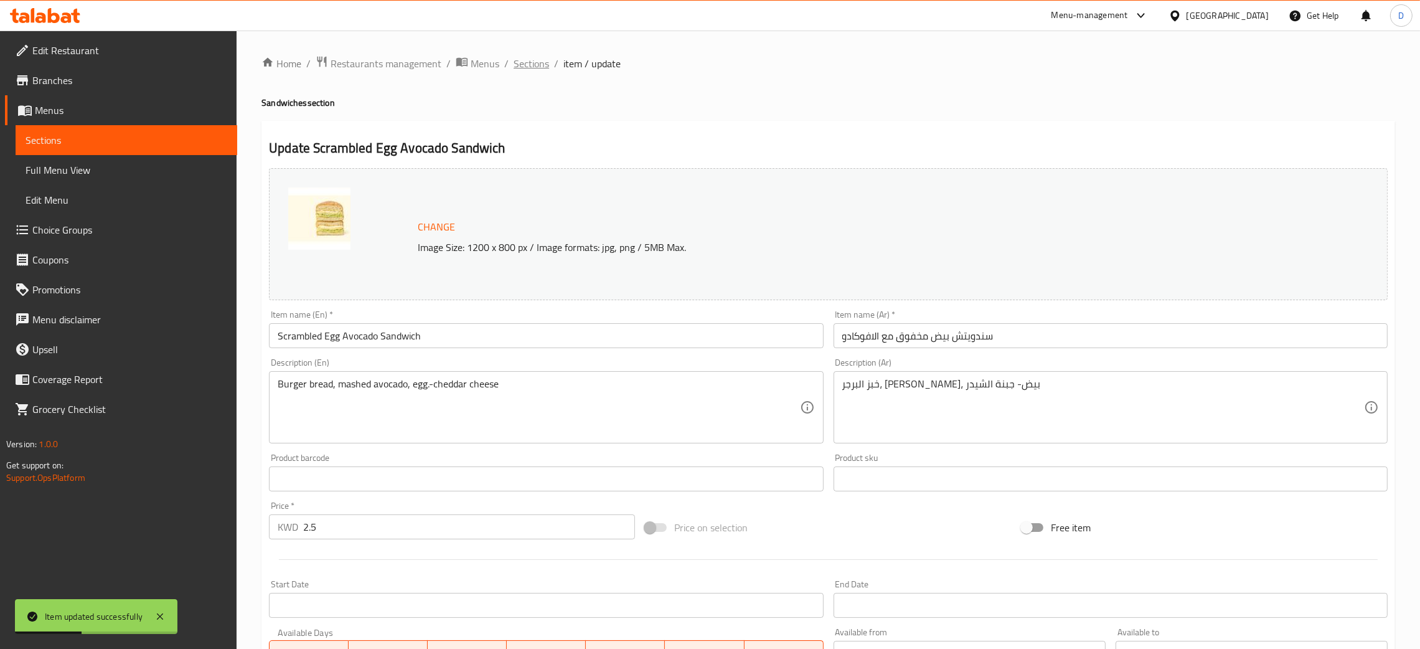
click at [536, 69] on span "Sections" at bounding box center [530, 63] width 35 height 15
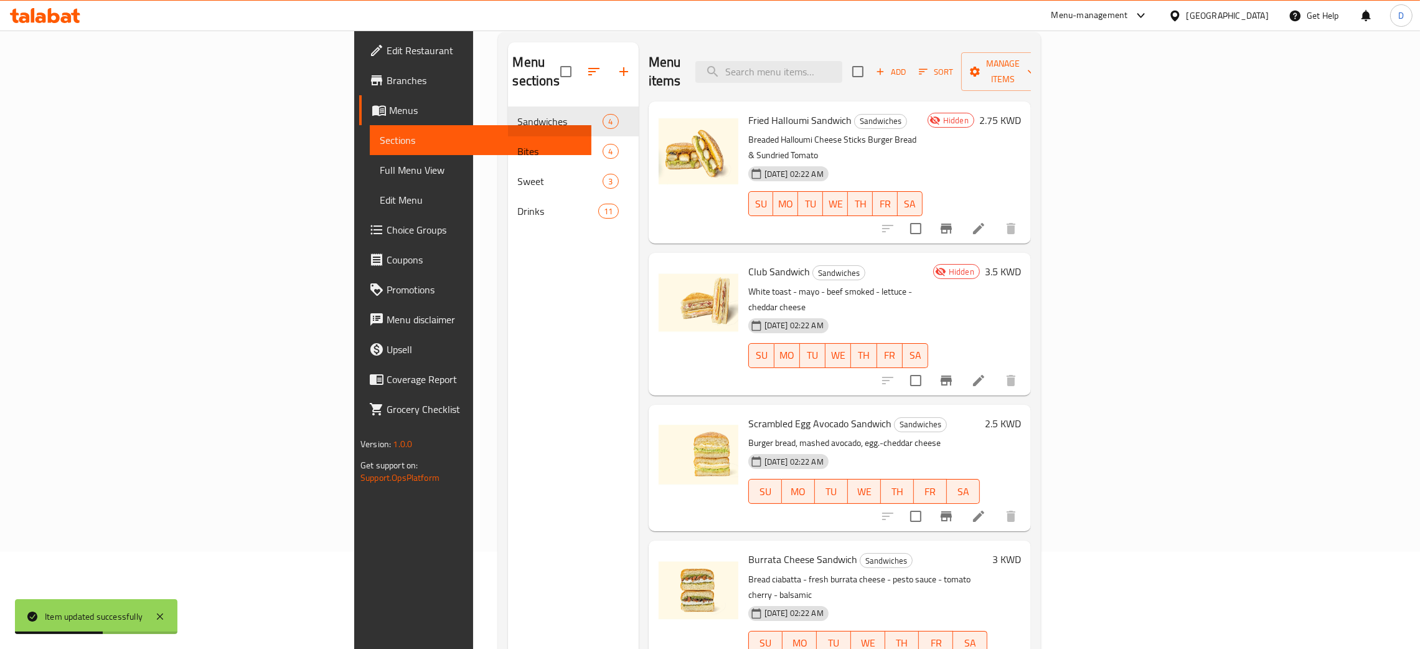
scroll to position [176, 0]
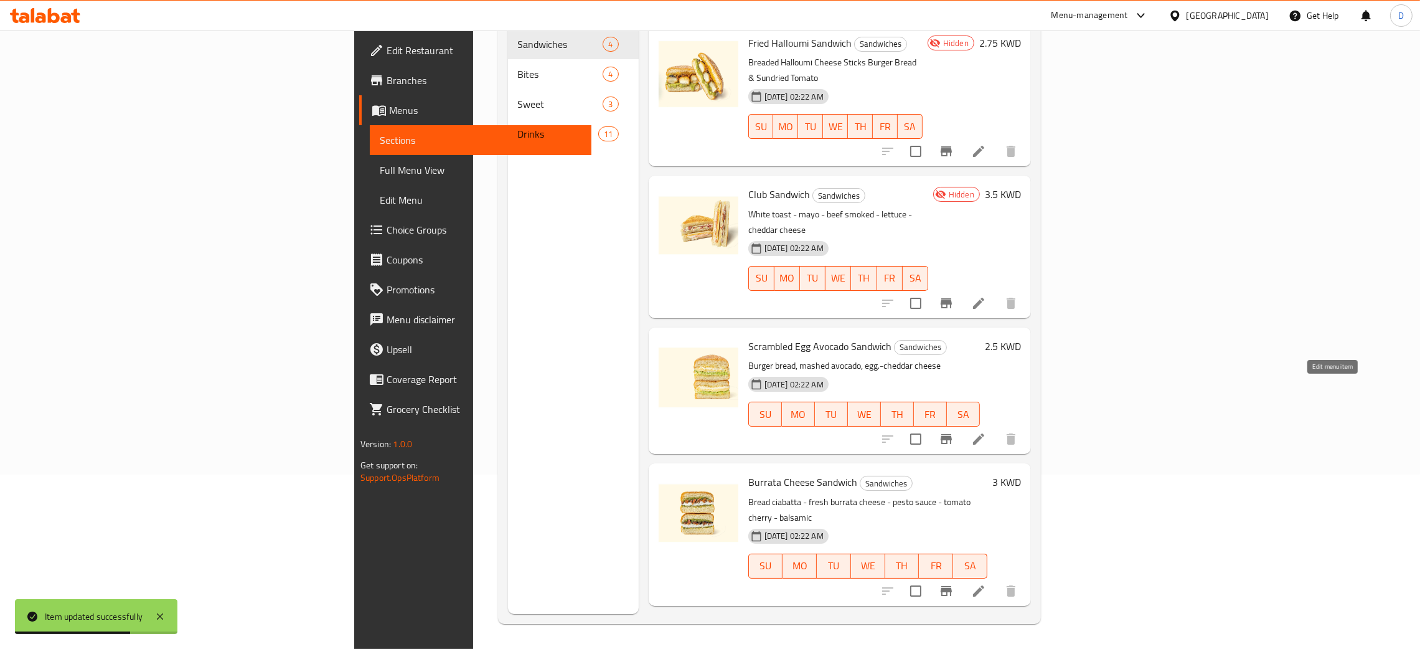
click at [986, 431] on icon at bounding box center [978, 438] width 15 height 15
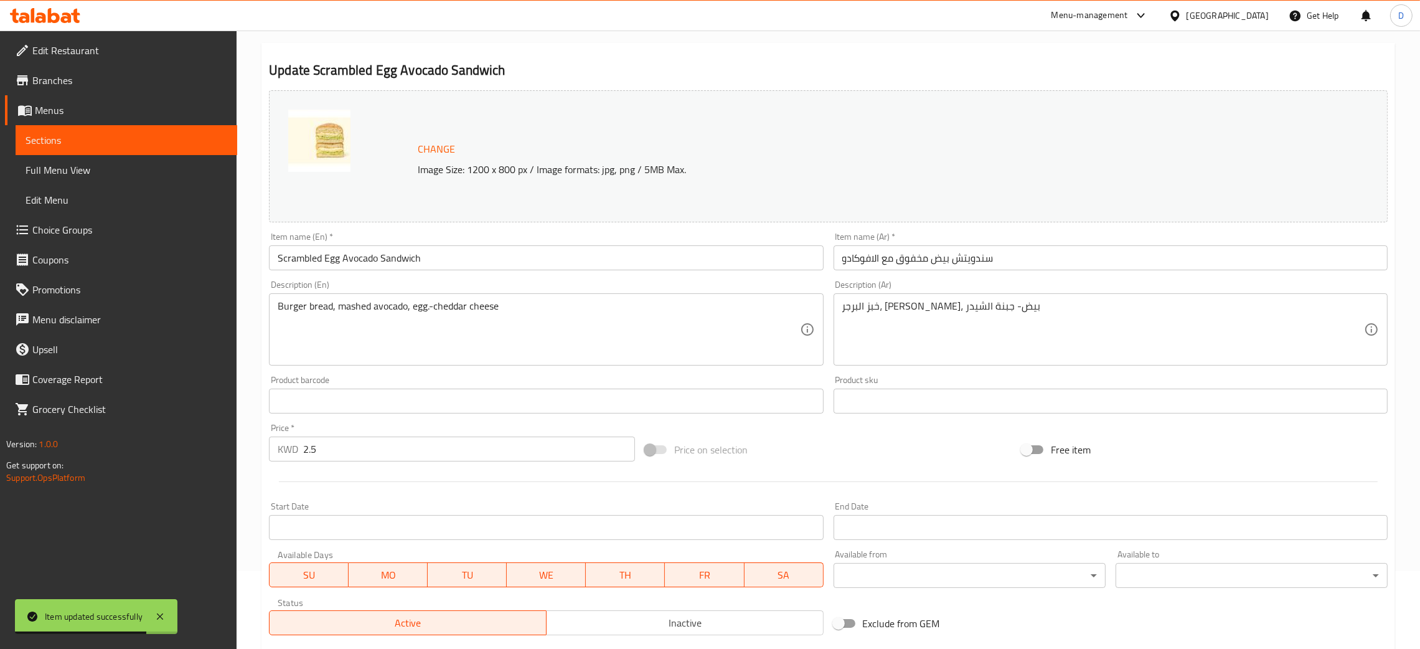
scroll to position [247, 0]
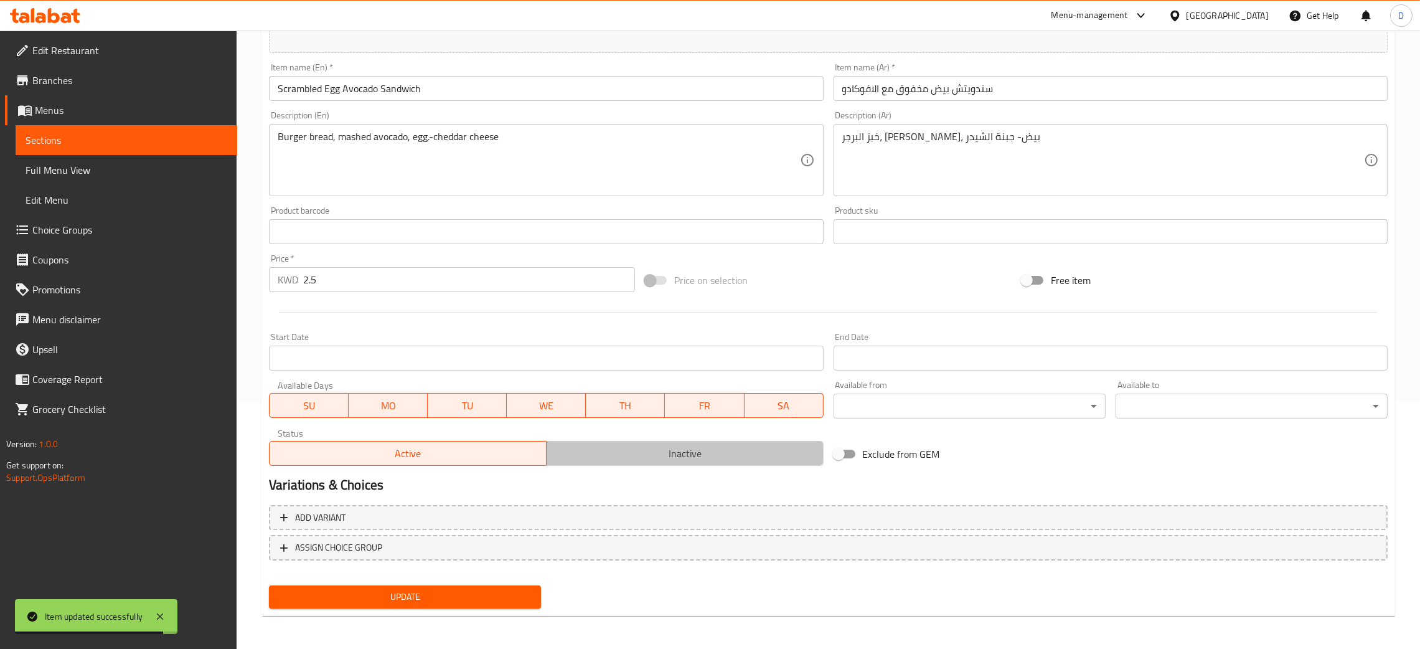
click at [647, 466] on button "Inactive" at bounding box center [685, 453] width 278 height 25
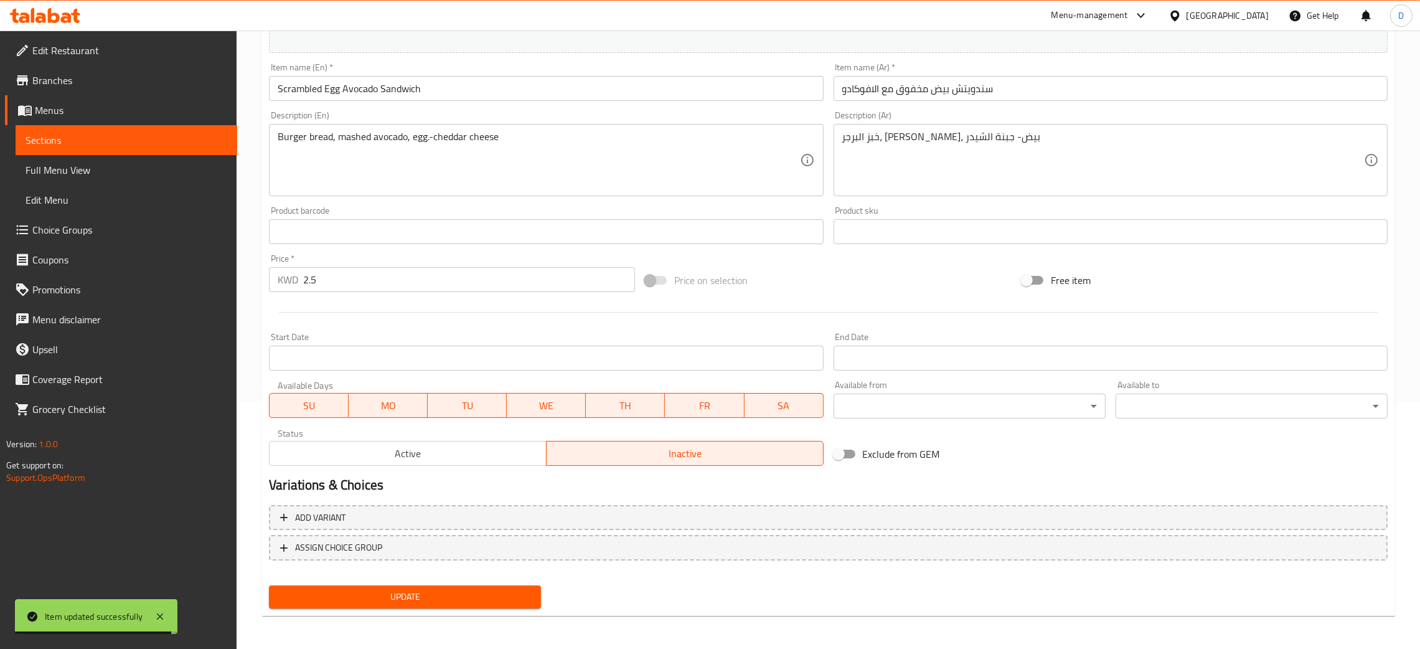
click at [470, 582] on div "Update" at bounding box center [405, 596] width 282 height 33
click at [462, 597] on span "Update" at bounding box center [405, 597] width 252 height 16
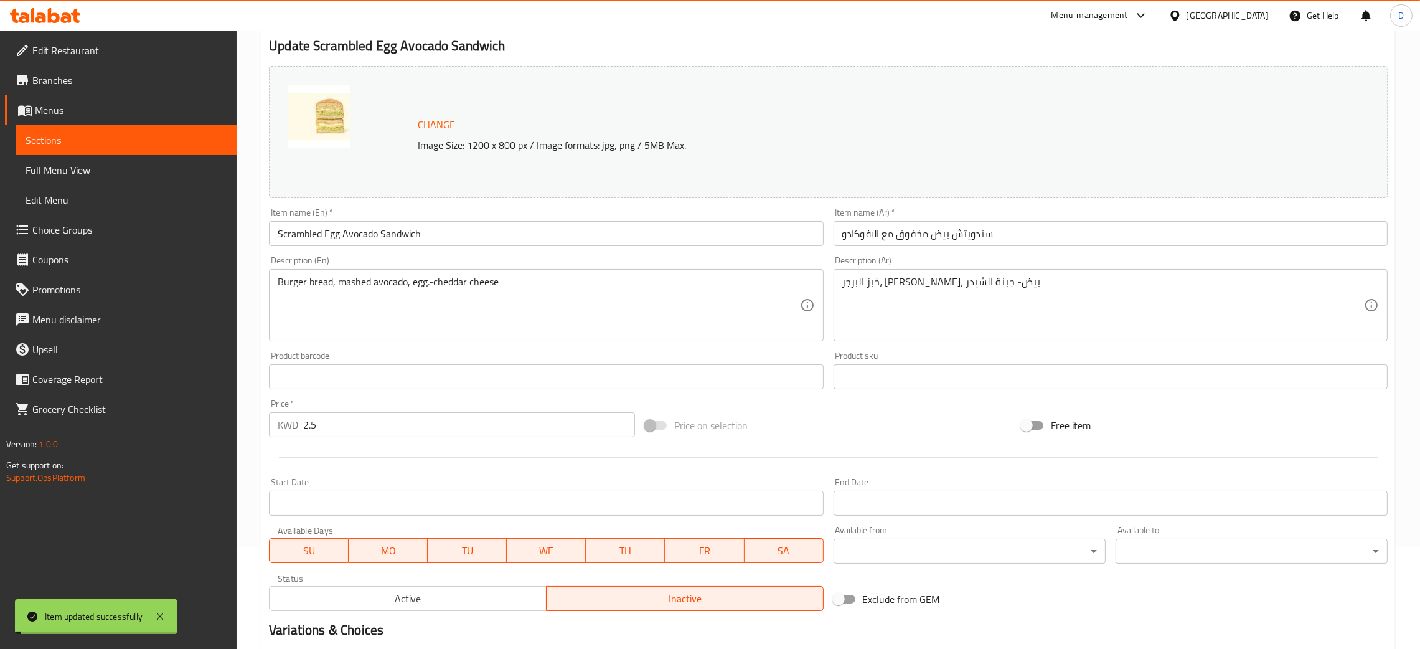
scroll to position [0, 0]
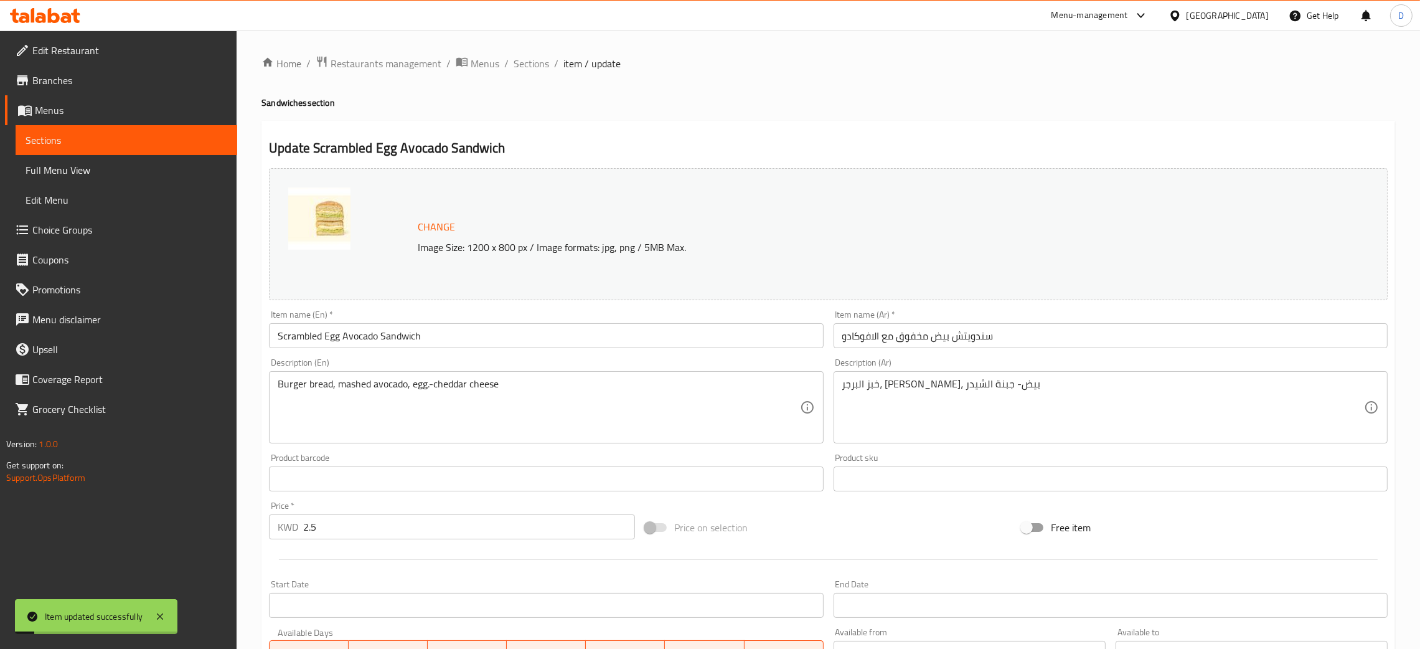
click at [512, 49] on div "Home / Restaurants management / Menus / Sections / item / update Sandwiches sec…" at bounding box center [827, 463] width 1183 height 867
click at [522, 63] on span "Sections" at bounding box center [530, 63] width 35 height 15
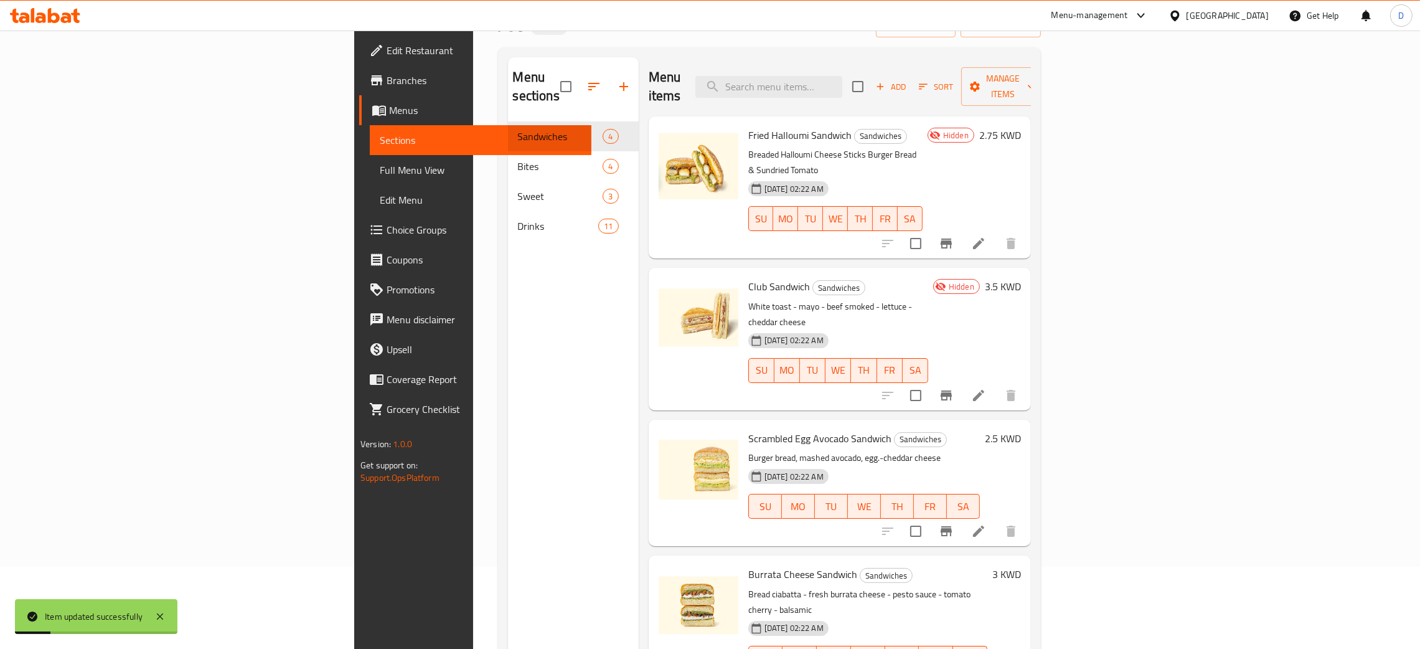
scroll to position [176, 0]
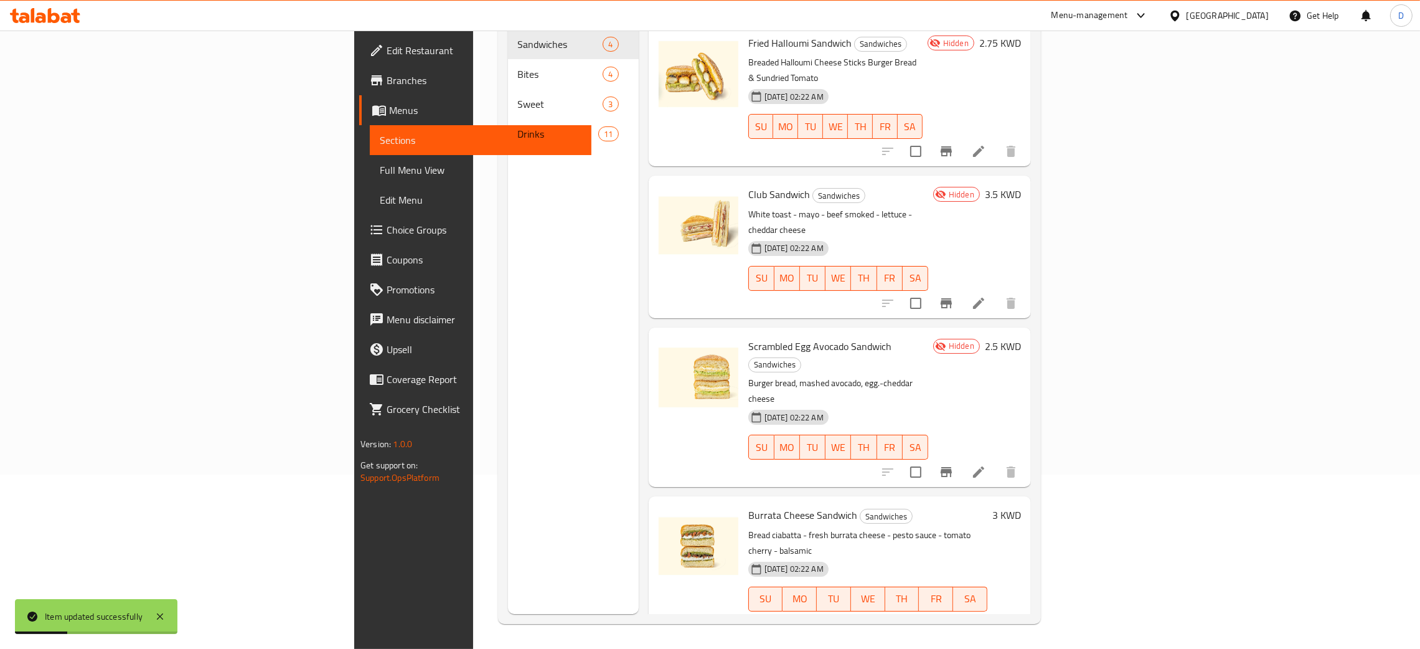
click at [986, 616] on icon at bounding box center [978, 623] width 15 height 15
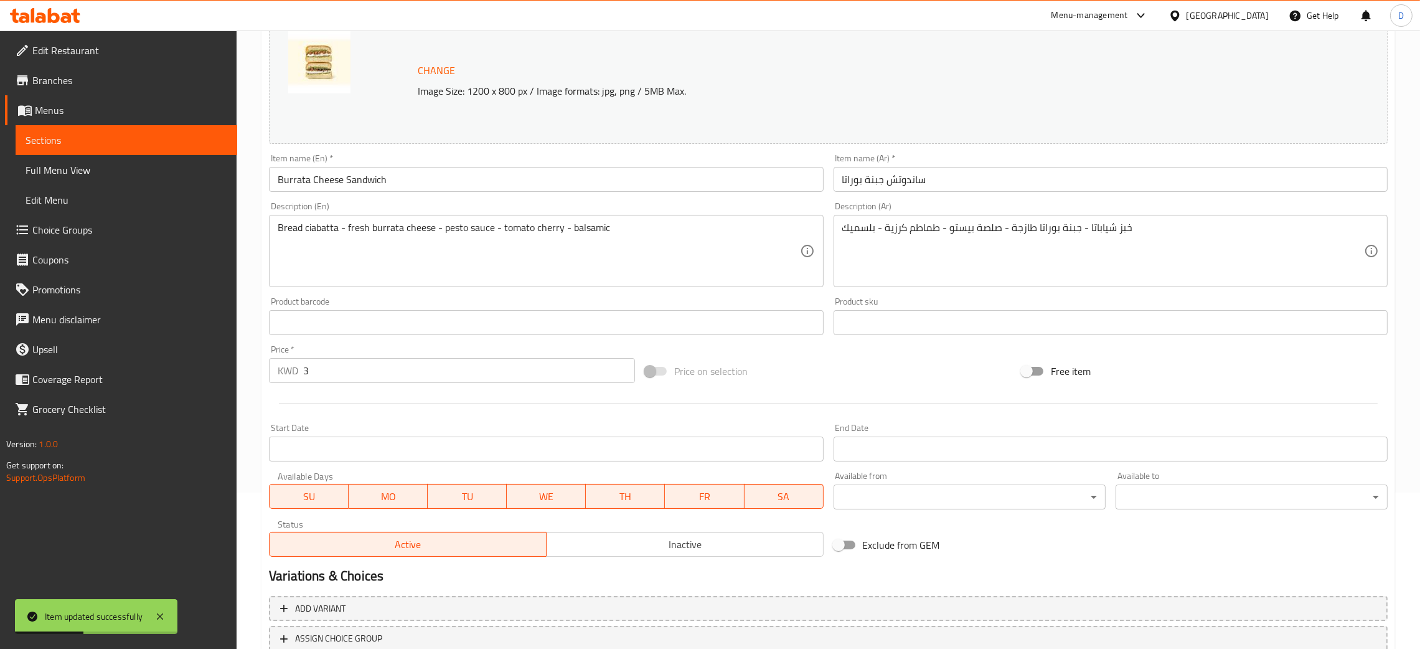
scroll to position [247, 0]
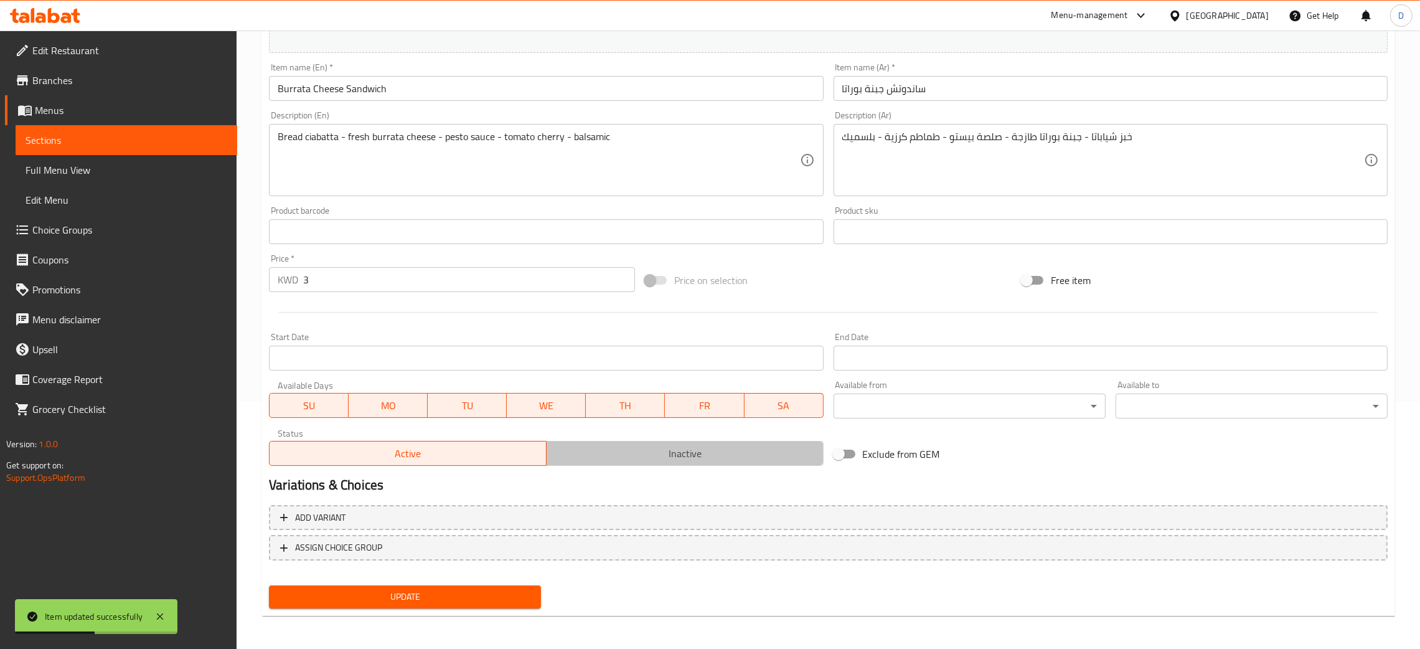
drag, startPoint x: 619, startPoint y: 444, endPoint x: 619, endPoint y: 454, distance: 9.3
click at [622, 444] on span "Inactive" at bounding box center [684, 453] width 267 height 18
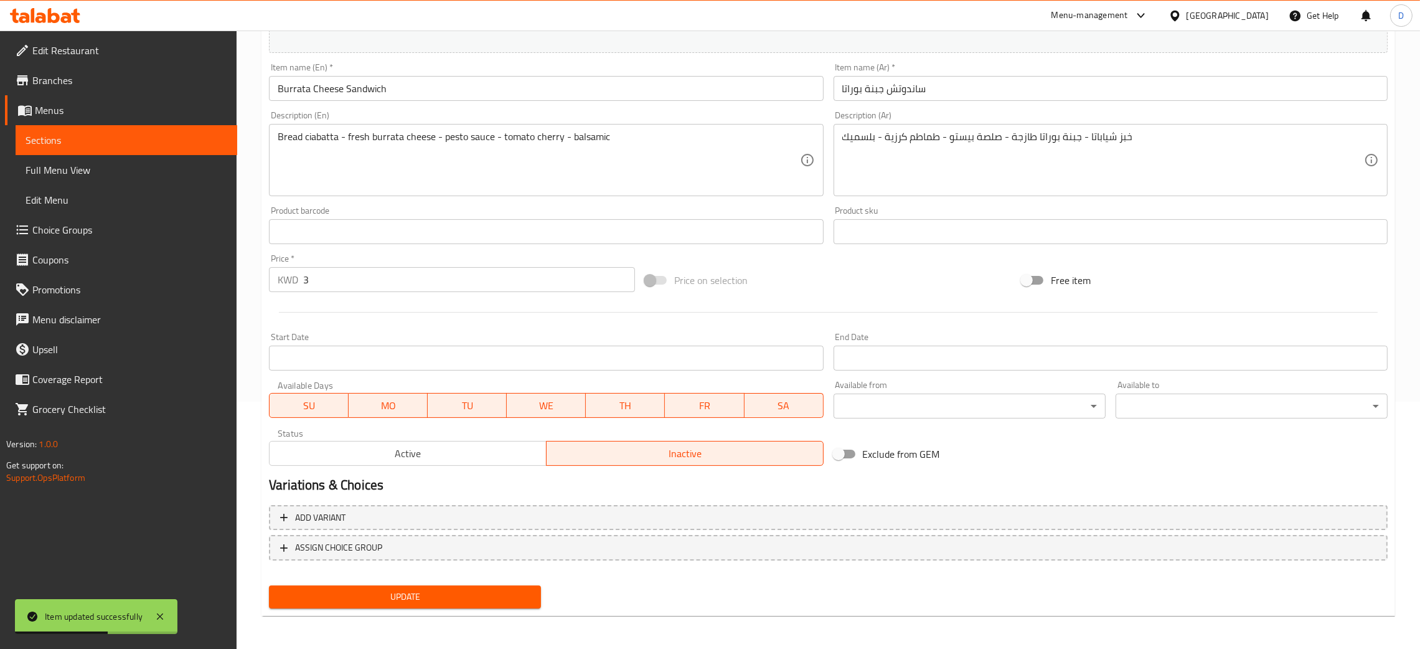
click at [412, 599] on span "Update" at bounding box center [405, 597] width 252 height 16
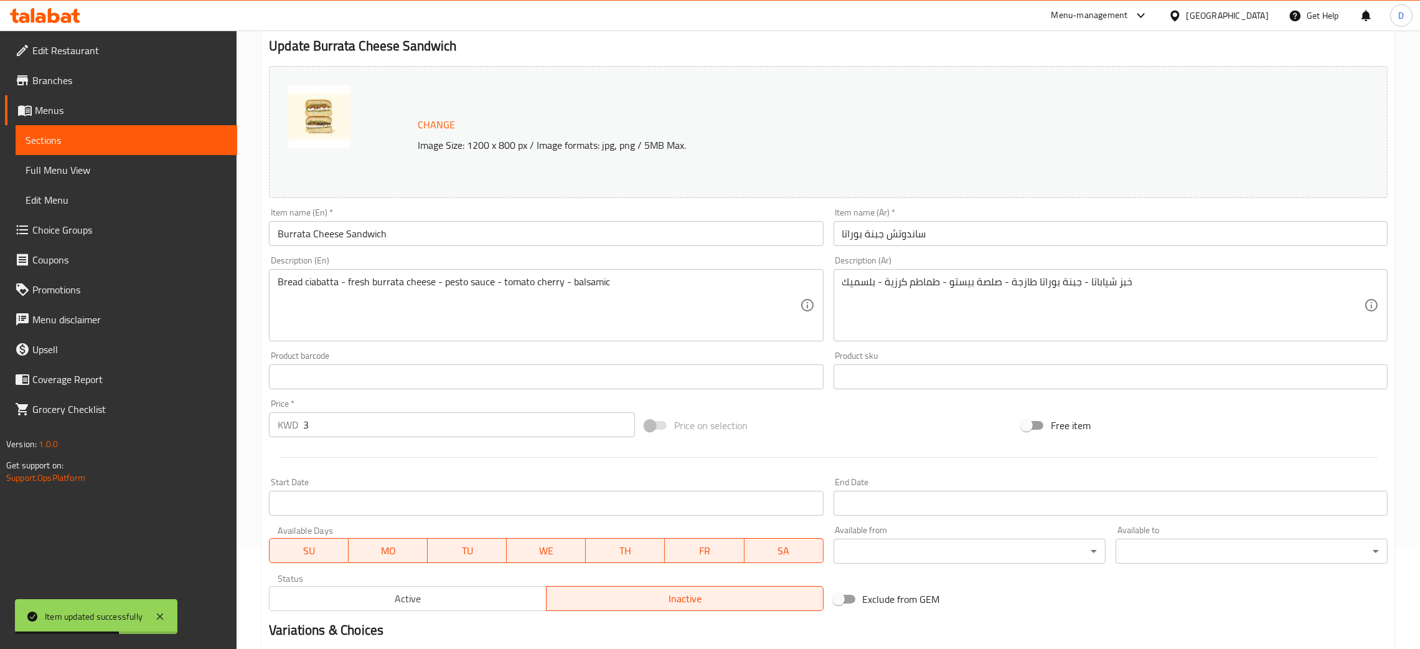
scroll to position [0, 0]
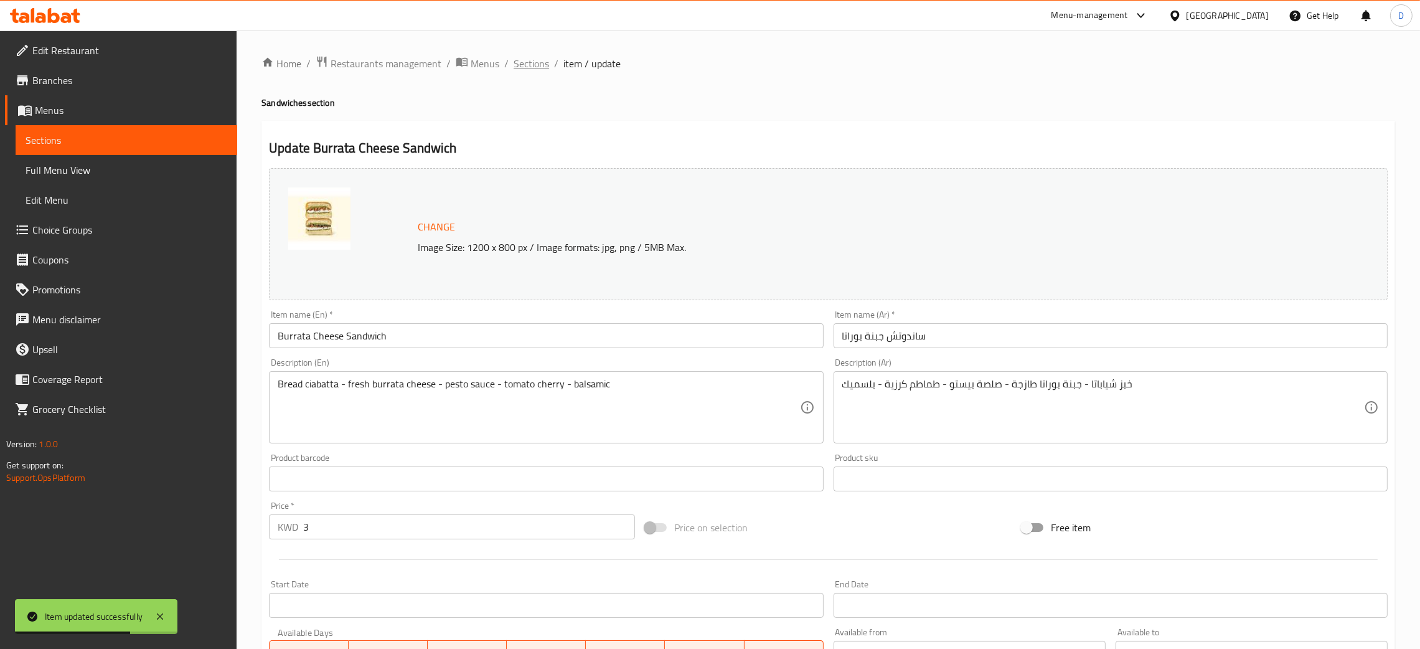
click at [533, 63] on span "Sections" at bounding box center [530, 63] width 35 height 15
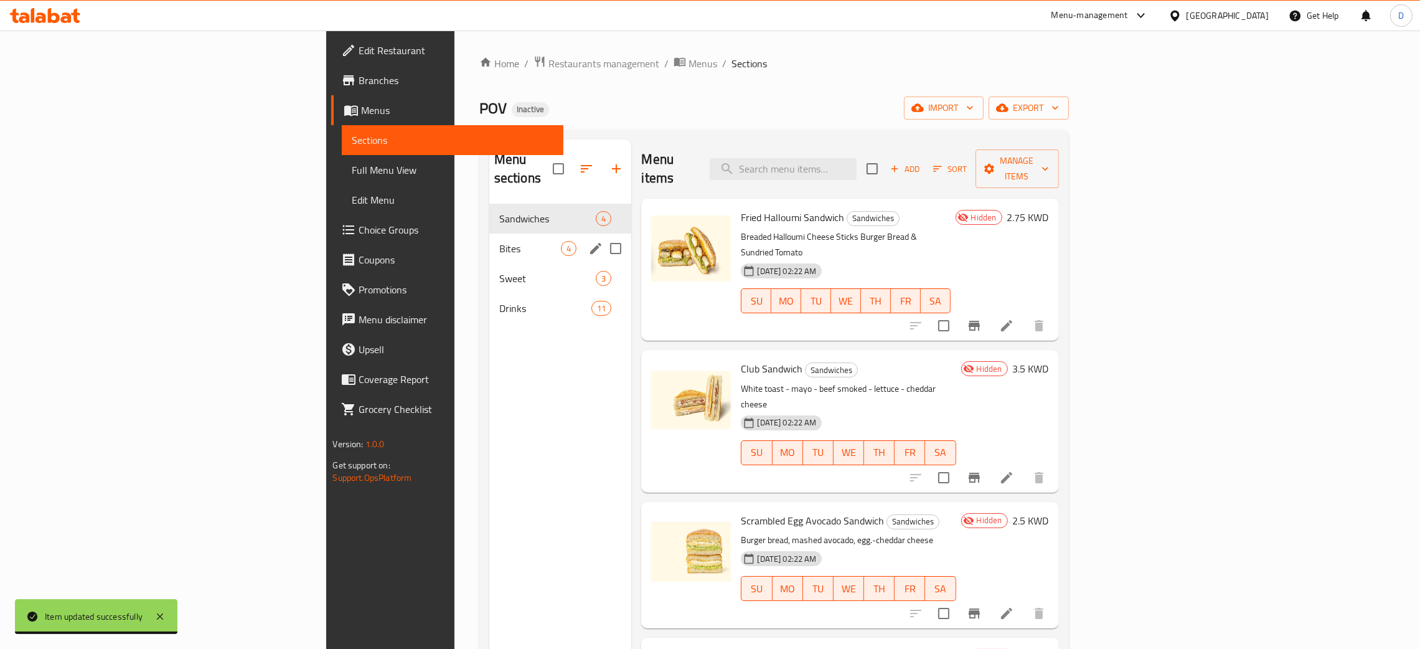
click at [499, 241] on span "Bites" at bounding box center [530, 248] width 62 height 15
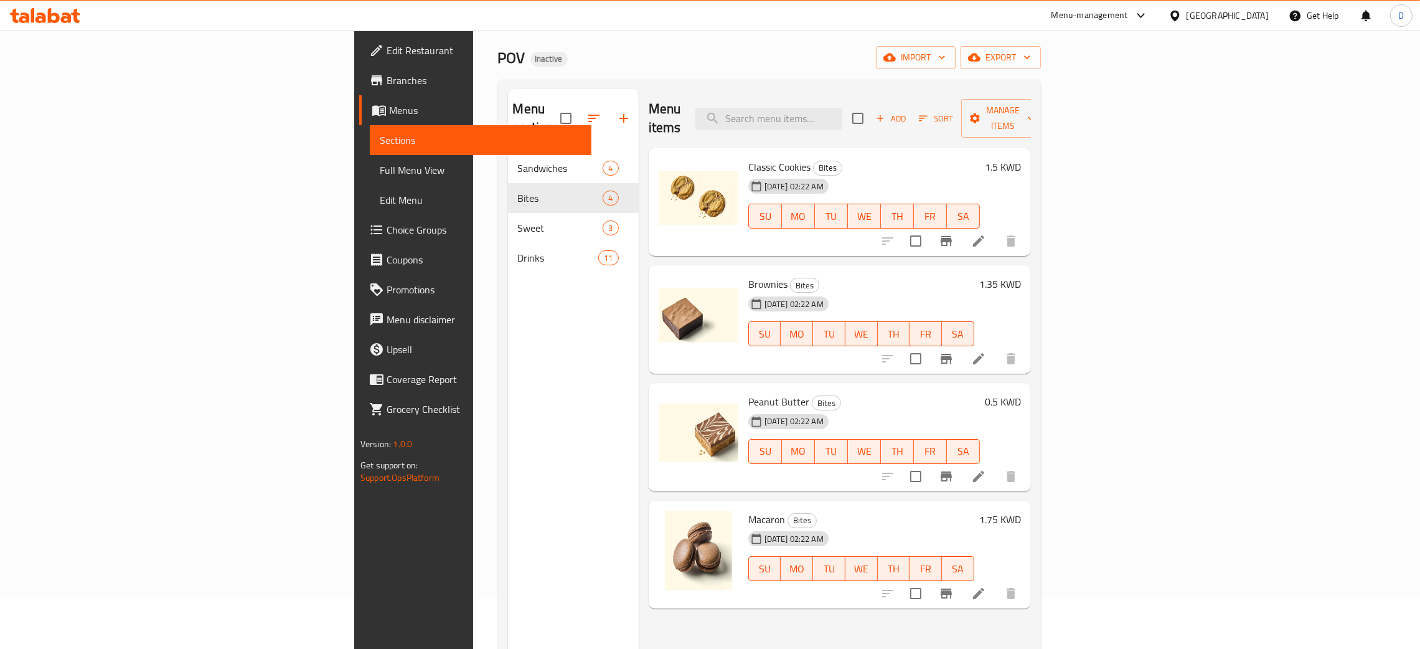
scroll to position [93, 0]
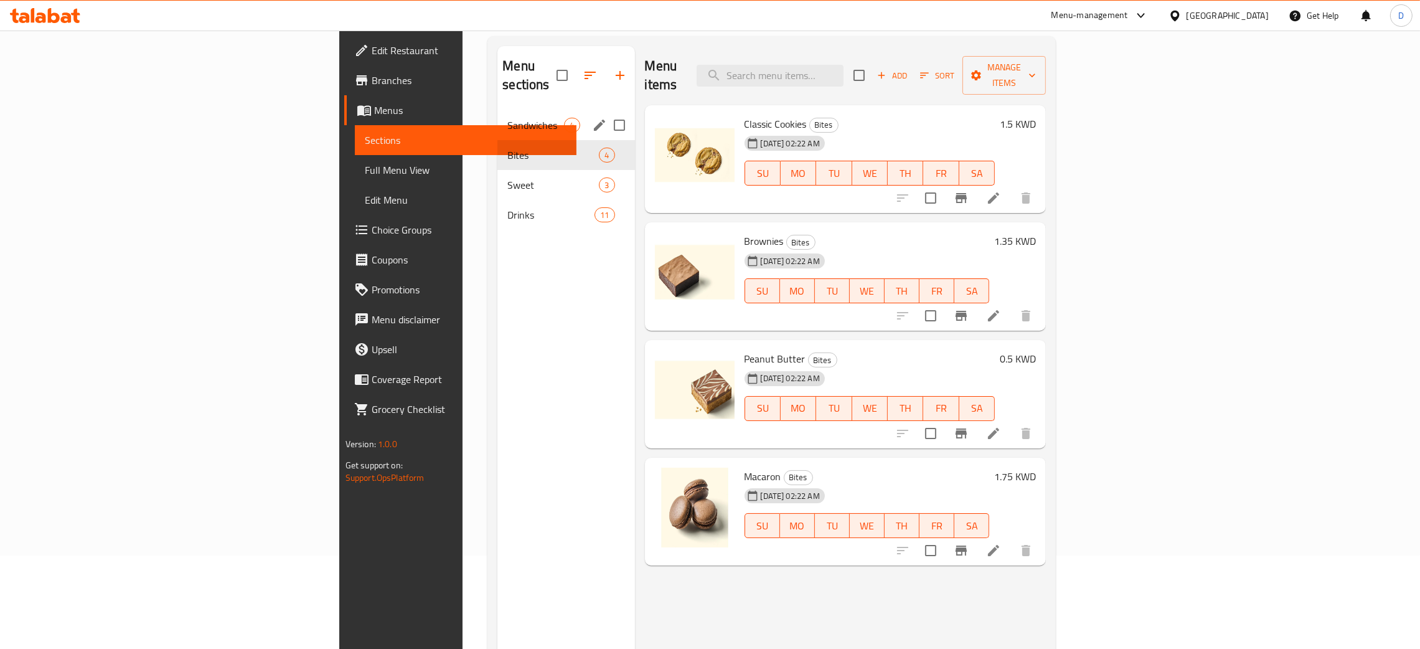
click at [497, 110] on div "Sandwiches 4" at bounding box center [565, 125] width 137 height 30
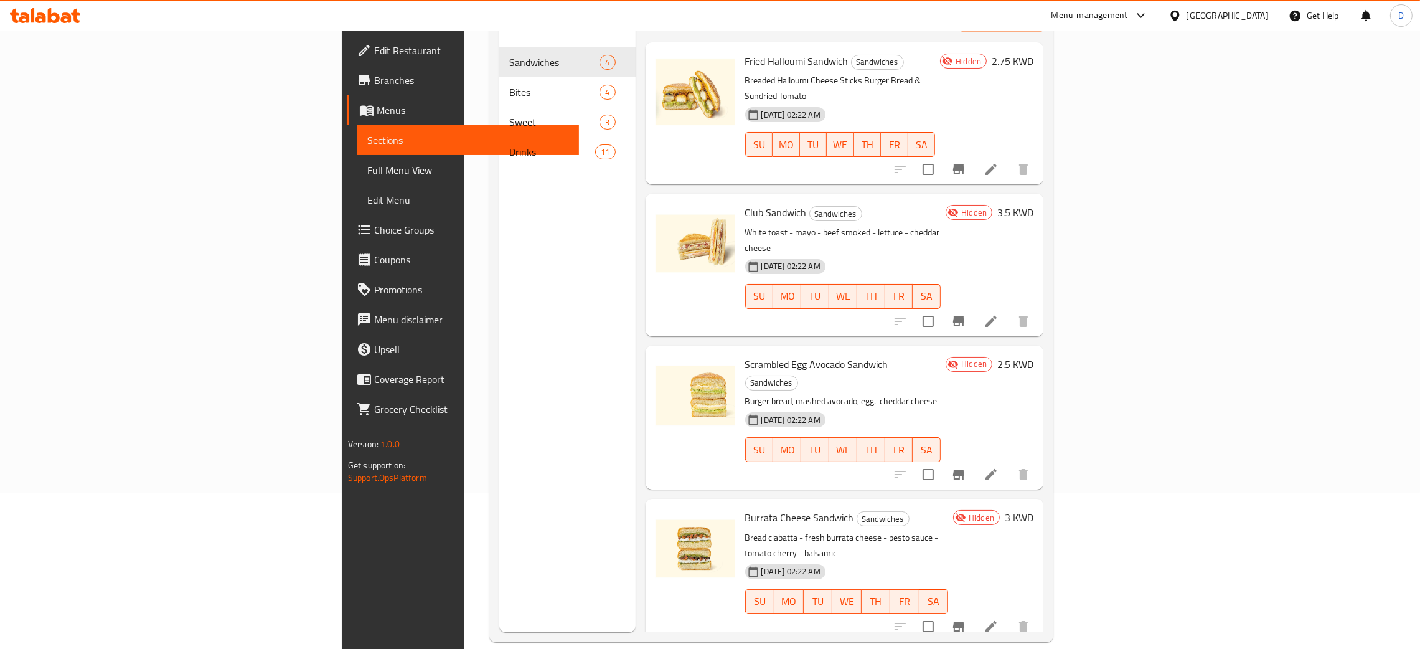
scroll to position [176, 0]
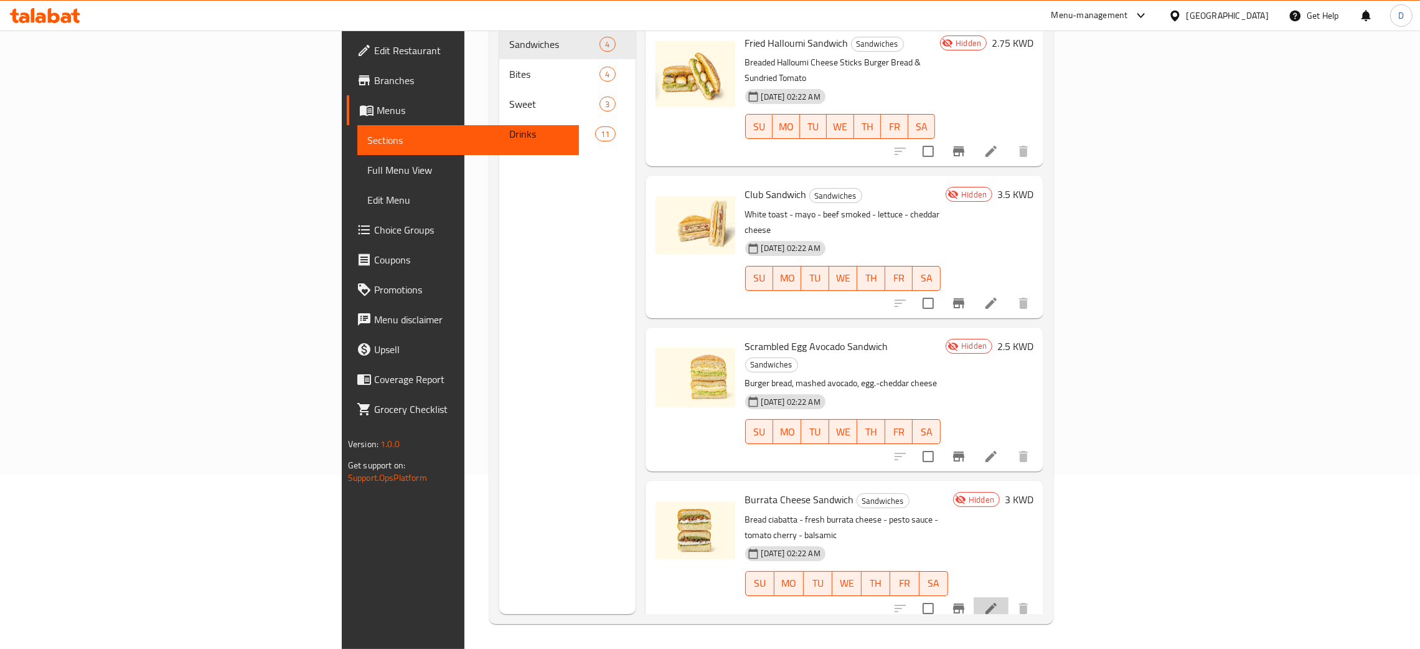
click at [1008, 597] on li at bounding box center [990, 608] width 35 height 22
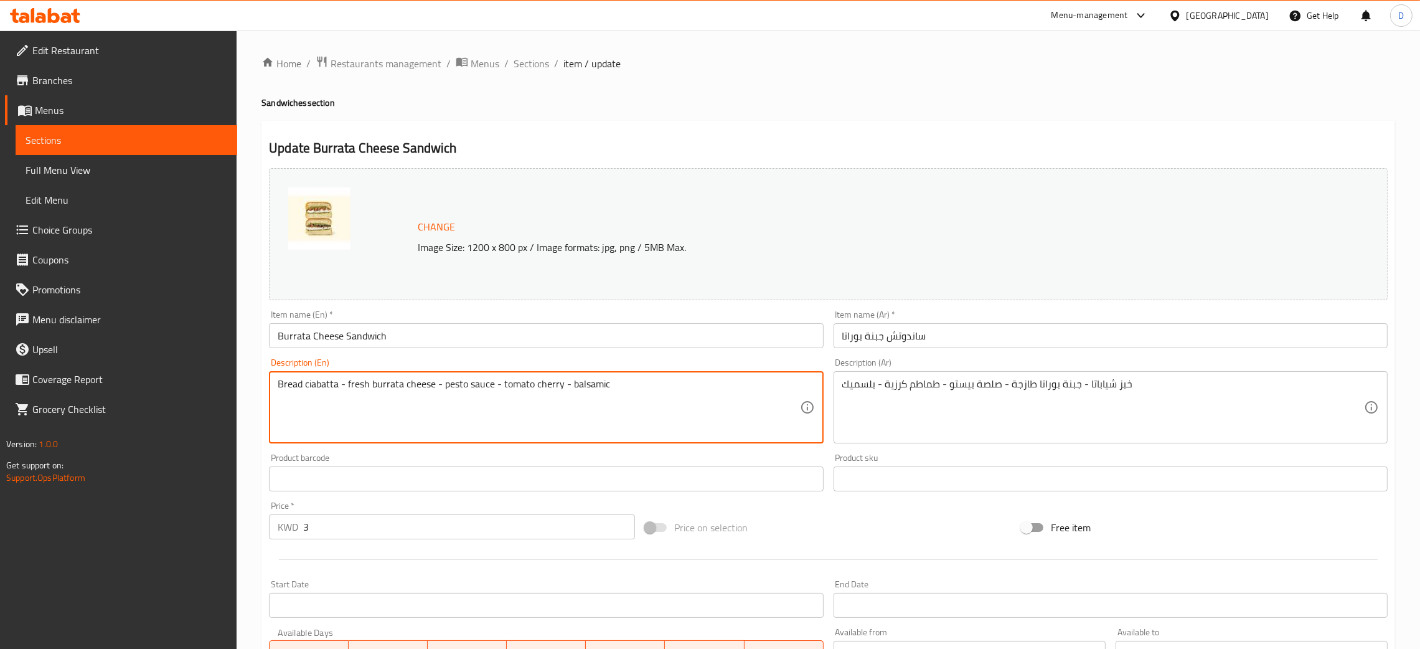
drag, startPoint x: 374, startPoint y: 382, endPoint x: 347, endPoint y: 382, distance: 27.4
type textarea "Bread ciabatta - burrata cheese - pesto sauce - tomato cherry - balsamic"
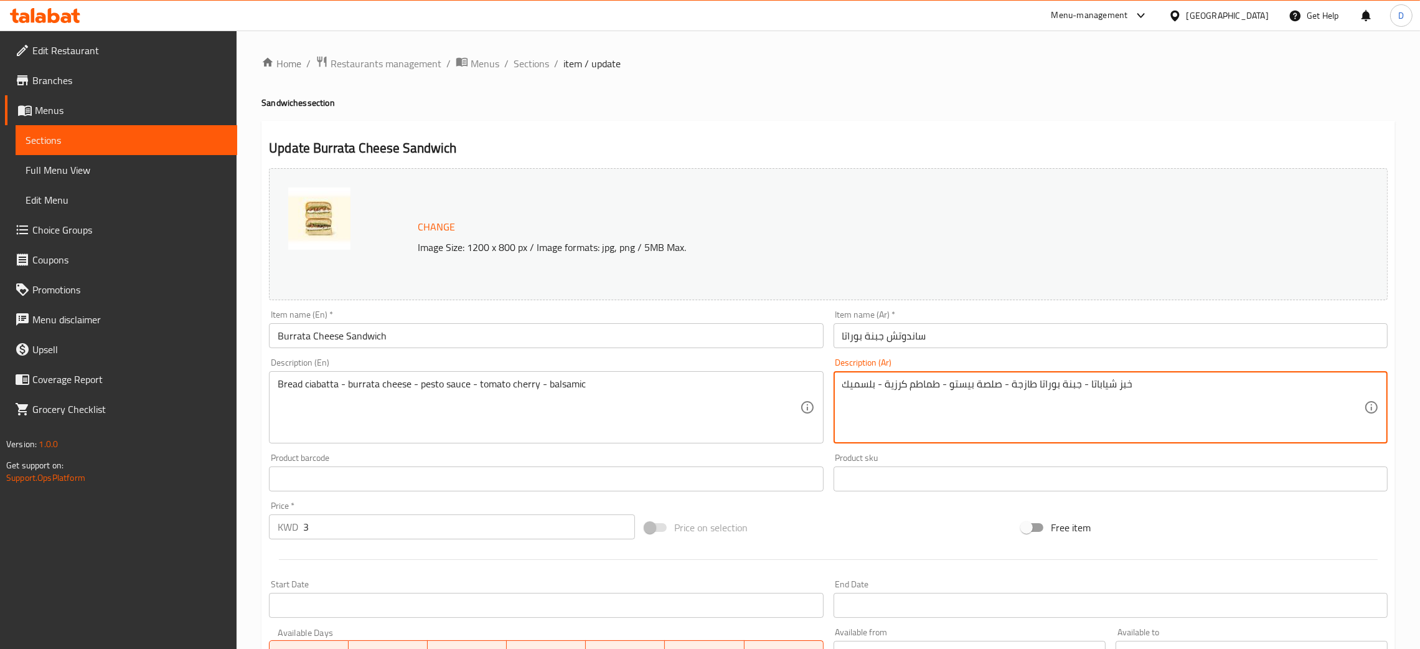
drag, startPoint x: 1033, startPoint y: 383, endPoint x: 1009, endPoint y: 383, distance: 23.6
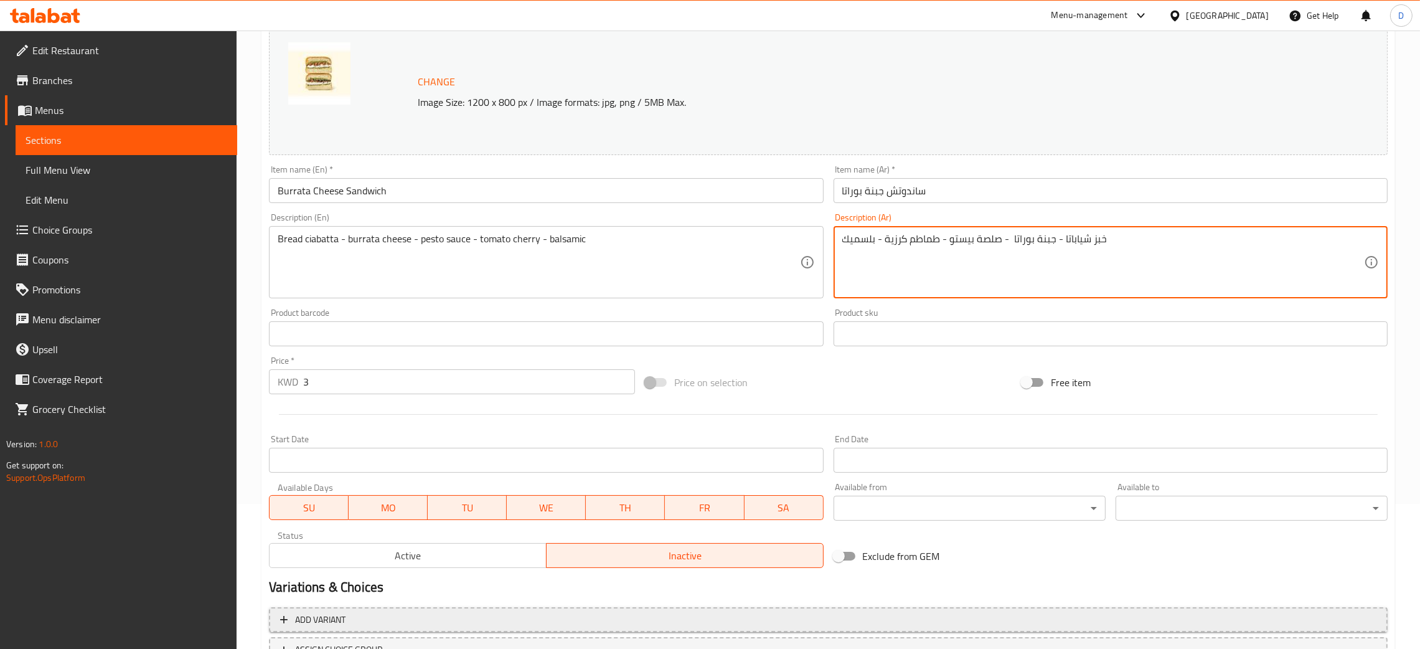
scroll to position [247, 0]
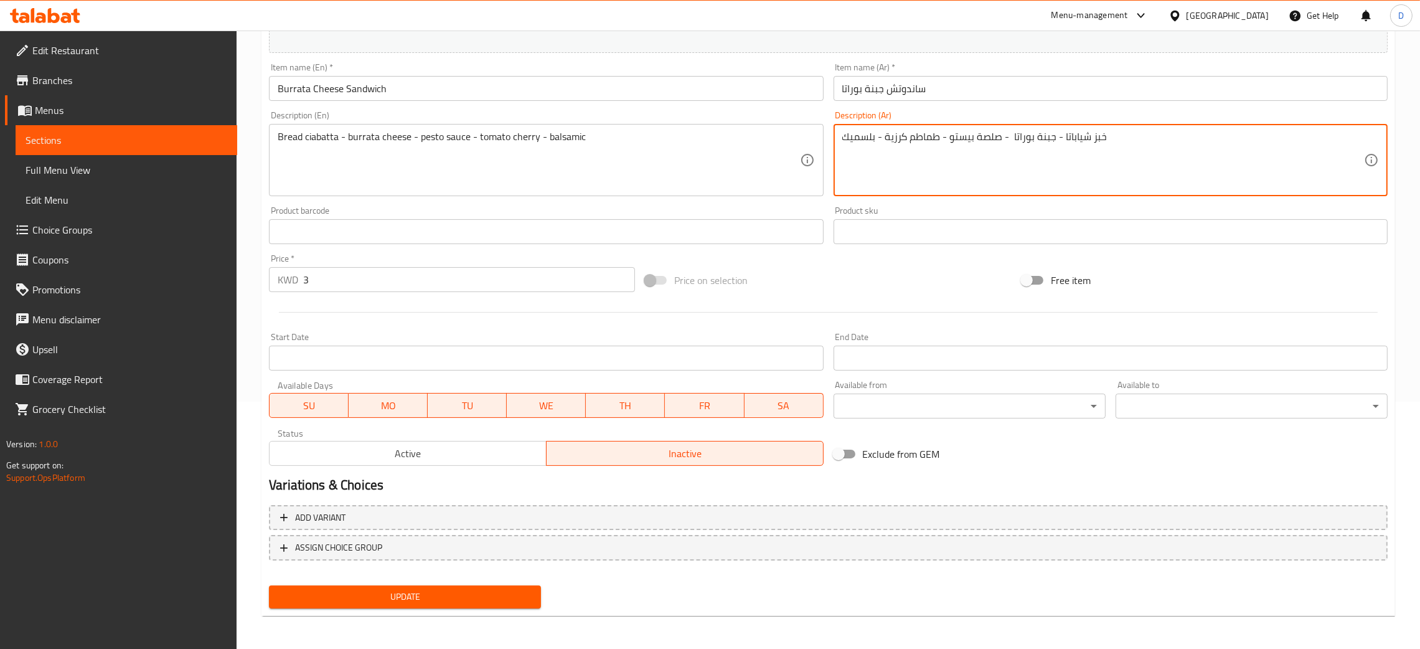
type textarea "خبز شياباتا - جبنة بوراتا - صلصة بيستو - طماطم كرزية - بلسميك"
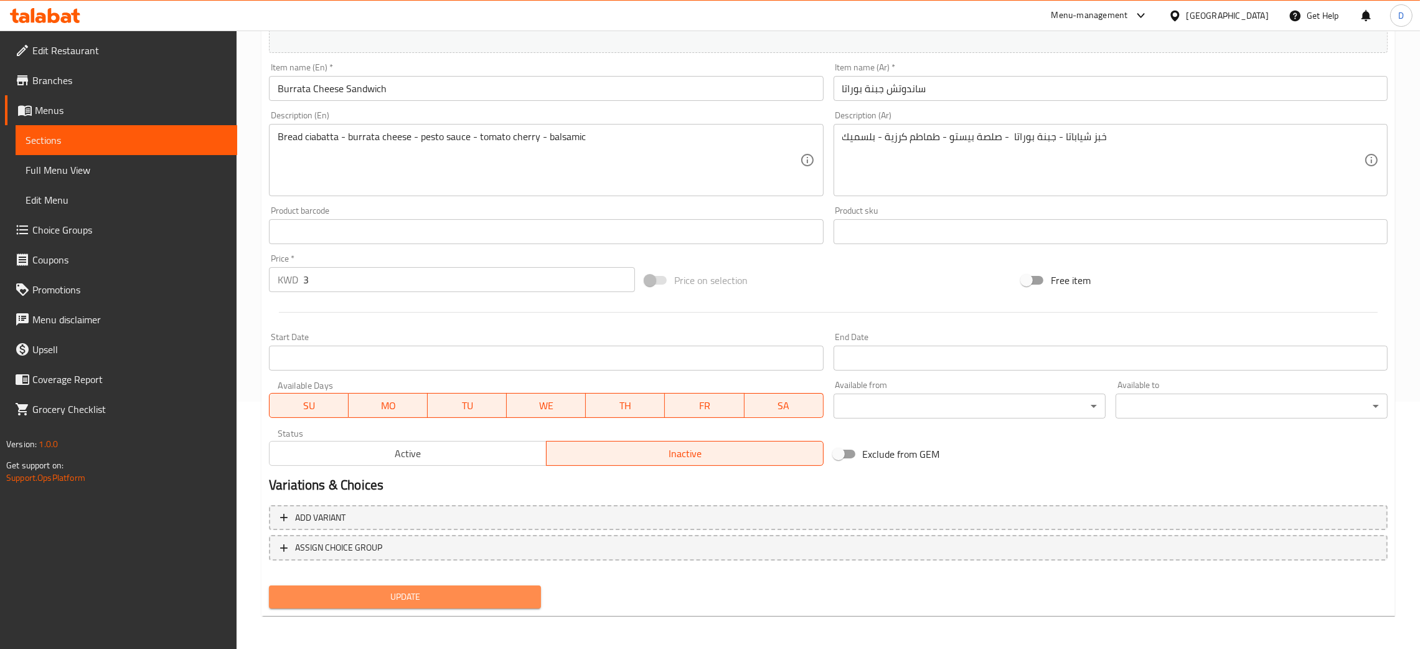
click at [363, 601] on span "Update" at bounding box center [405, 597] width 252 height 16
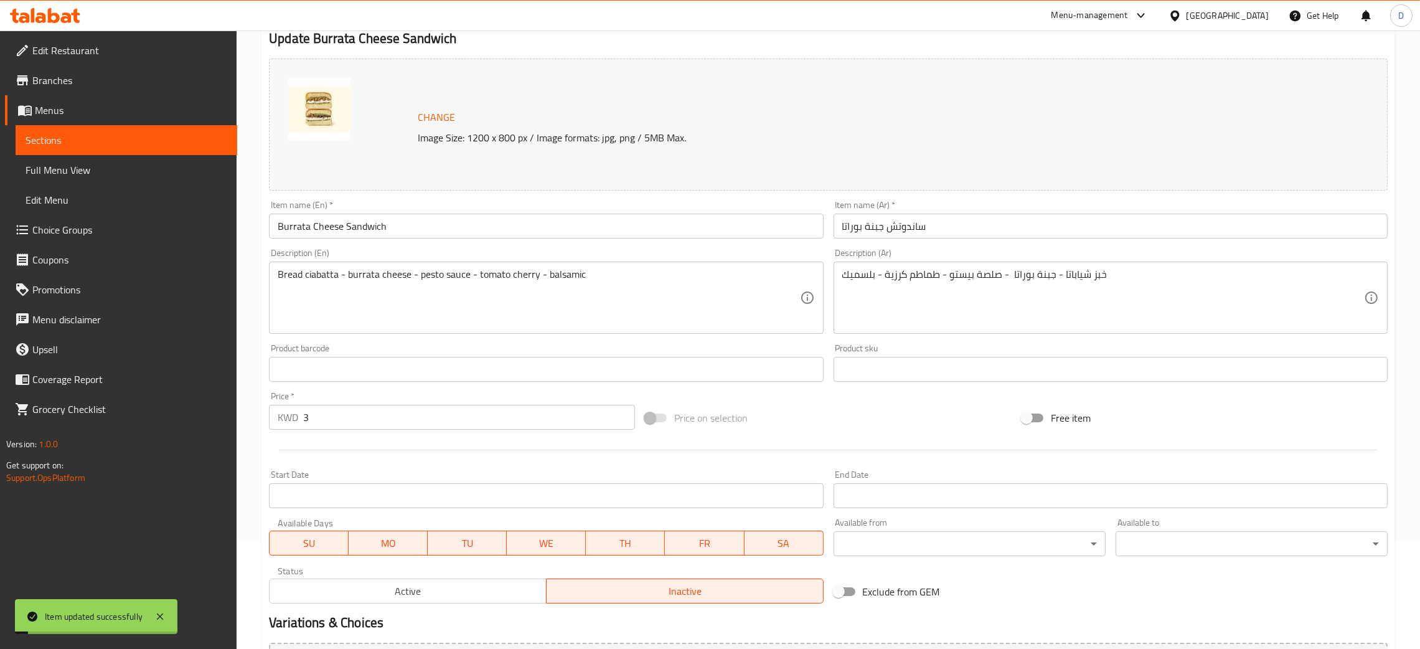
scroll to position [0, 0]
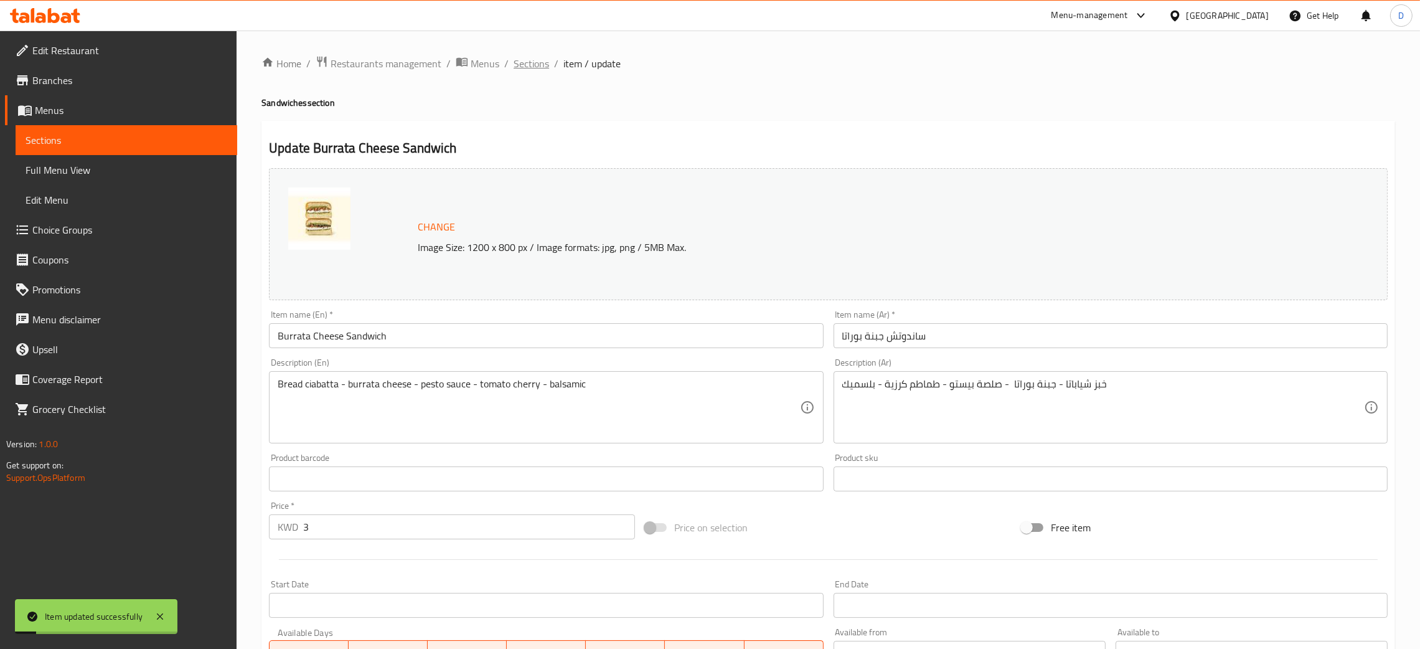
click at [523, 67] on span "Sections" at bounding box center [530, 63] width 35 height 15
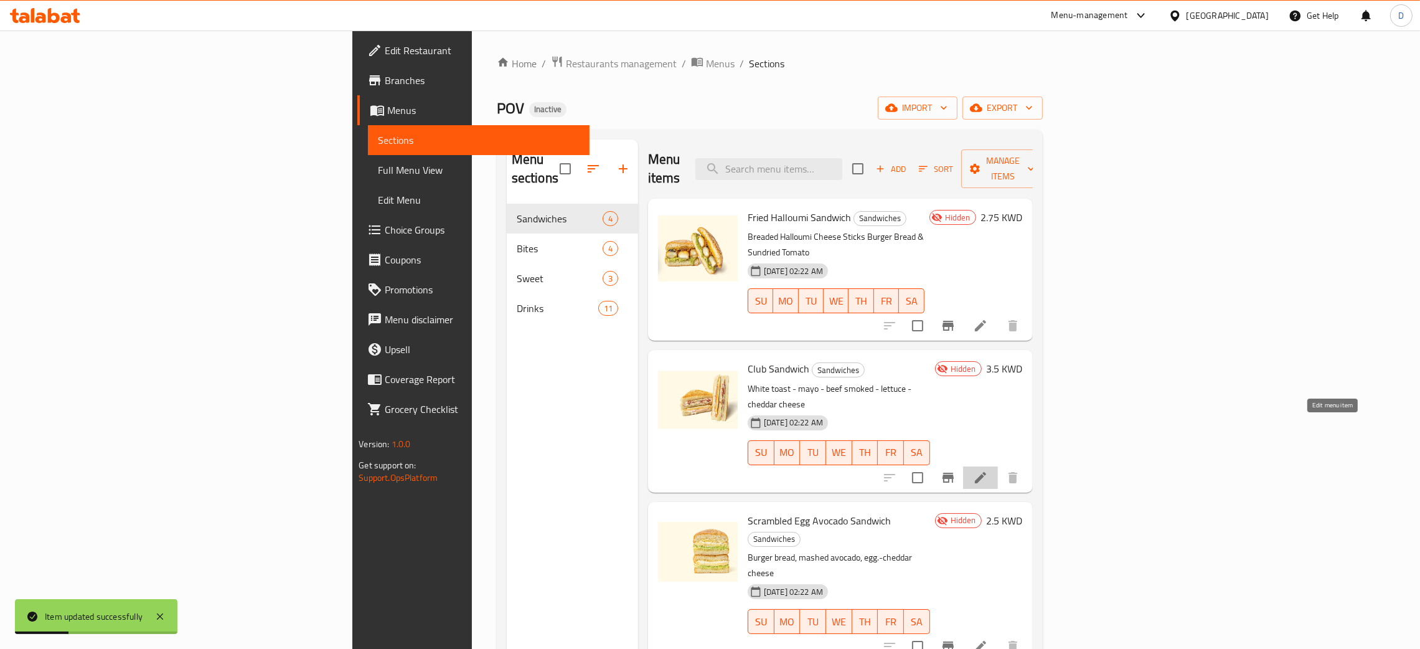
click at [988, 470] on icon at bounding box center [980, 477] width 15 height 15
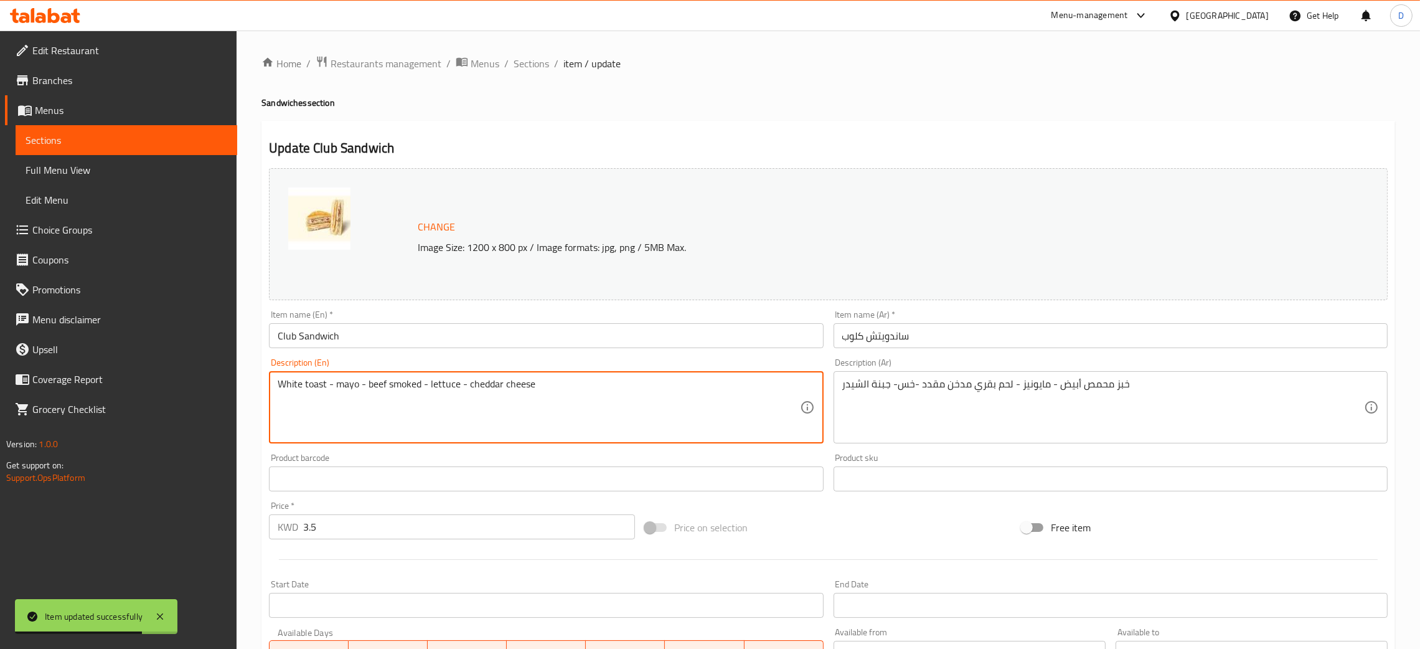
click at [401, 384] on textarea "White toast - mayo - beef smoked - lettuce - cheddar cheese" at bounding box center [539, 407] width 522 height 59
type textarea "White toast - mayo - beef bacon - lettuce - cheddar cheese"
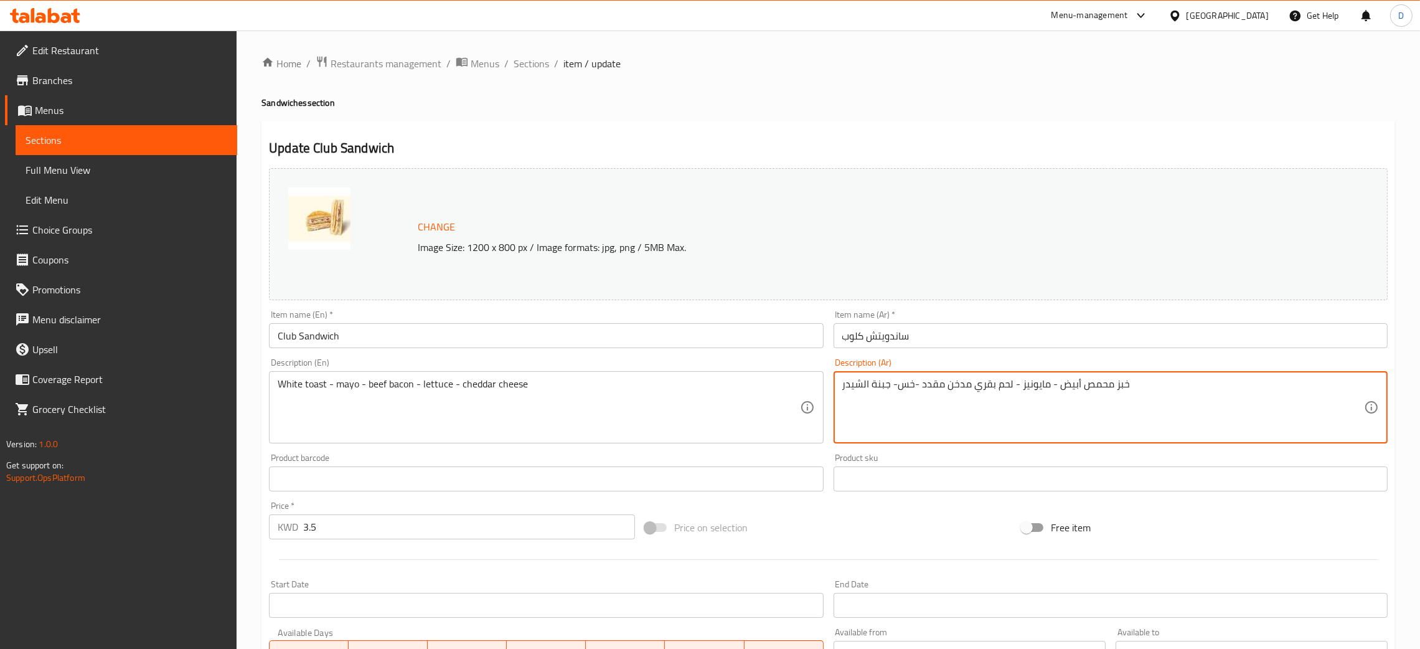
click at [955, 388] on textarea "خبز محمص أبيض - مايونيز - لحم بقري مدخن مقدد -خس- جبنة الشيدر" at bounding box center [1103, 407] width 522 height 59
drag, startPoint x: 993, startPoint y: 386, endPoint x: 944, endPoint y: 386, distance: 48.5
click at [944, 386] on textarea "خبز محمص أبيض - مايونيز - لحم بقري مدخن مقدد -خس- جبنة الشيدر" at bounding box center [1103, 407] width 522 height 59
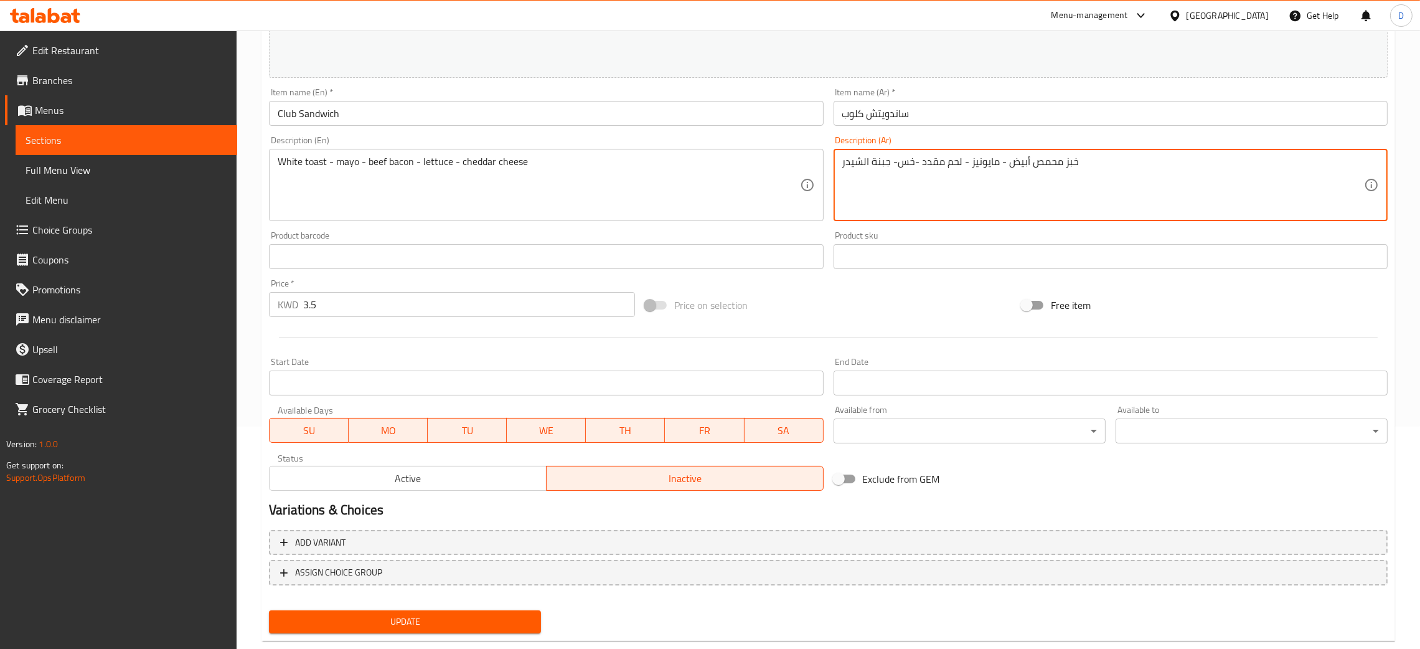
scroll to position [247, 0]
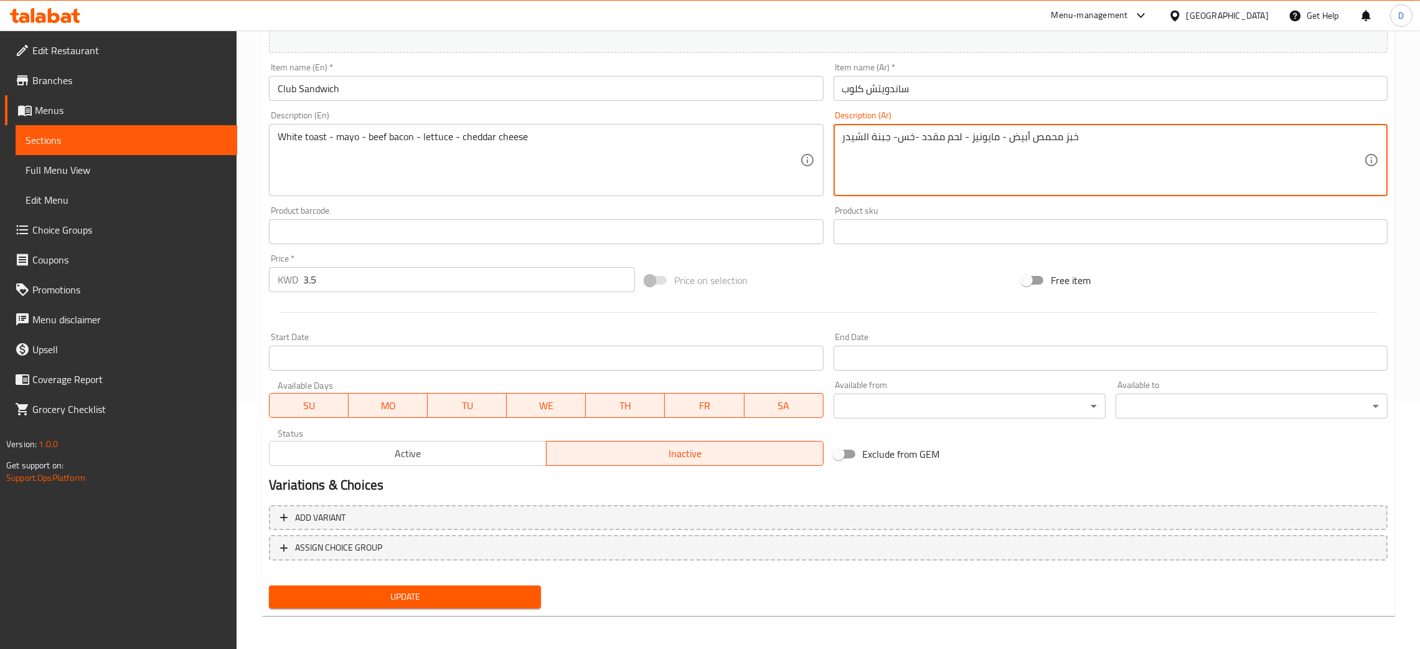
type textarea "خبز محمص أبيض - مايونيز - لحم مقدد -خس- جبنة الشيدر"
click at [373, 589] on span "Update" at bounding box center [405, 597] width 252 height 16
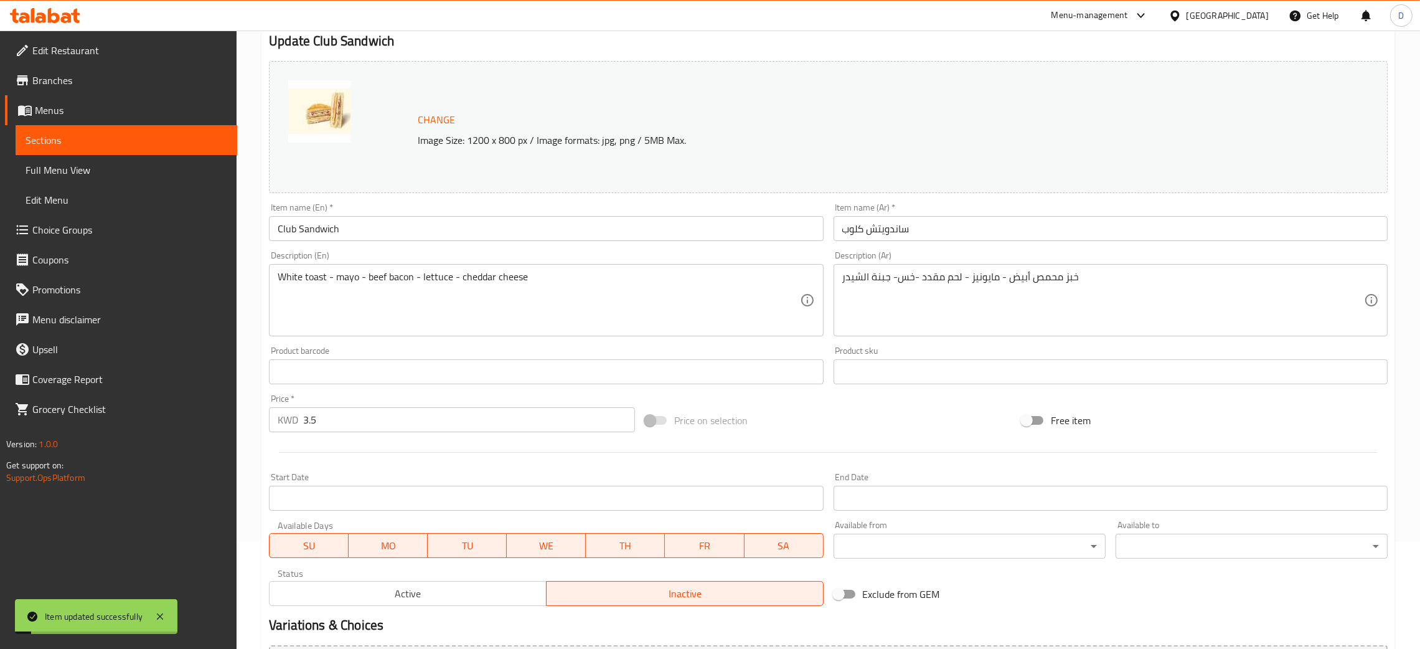
scroll to position [0, 0]
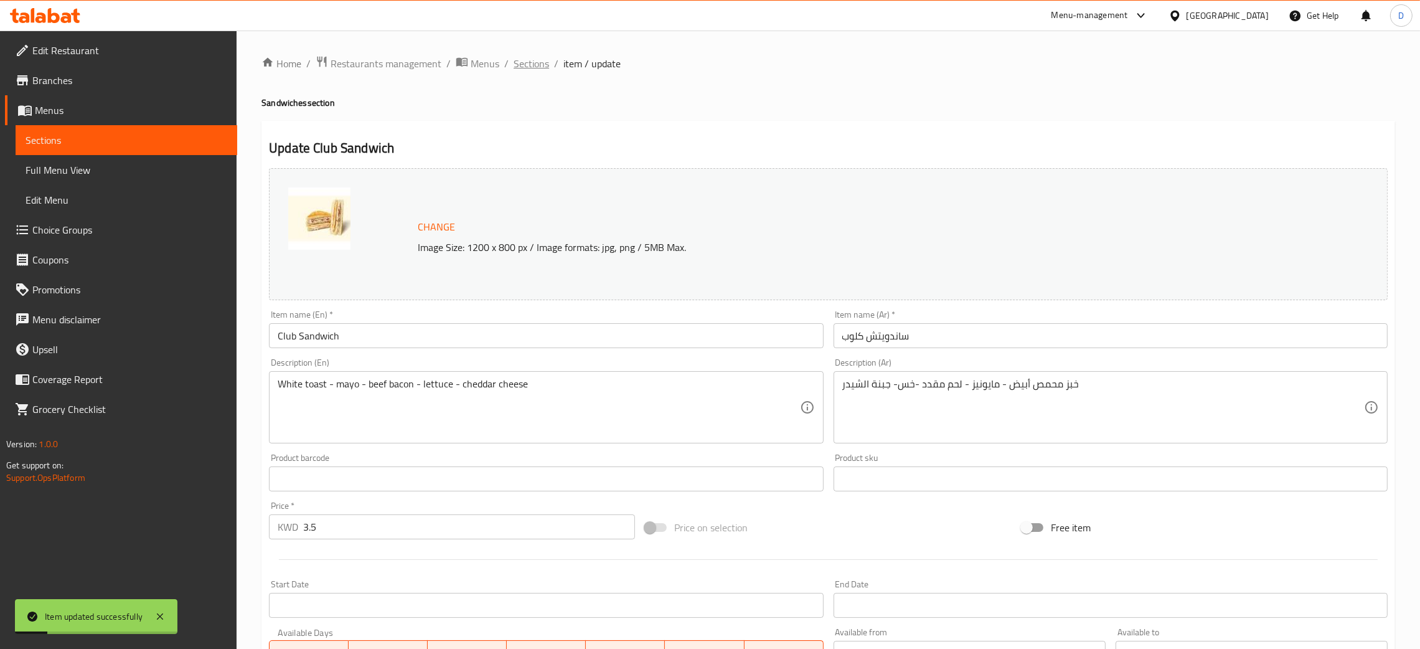
click at [520, 62] on span "Sections" at bounding box center [530, 63] width 35 height 15
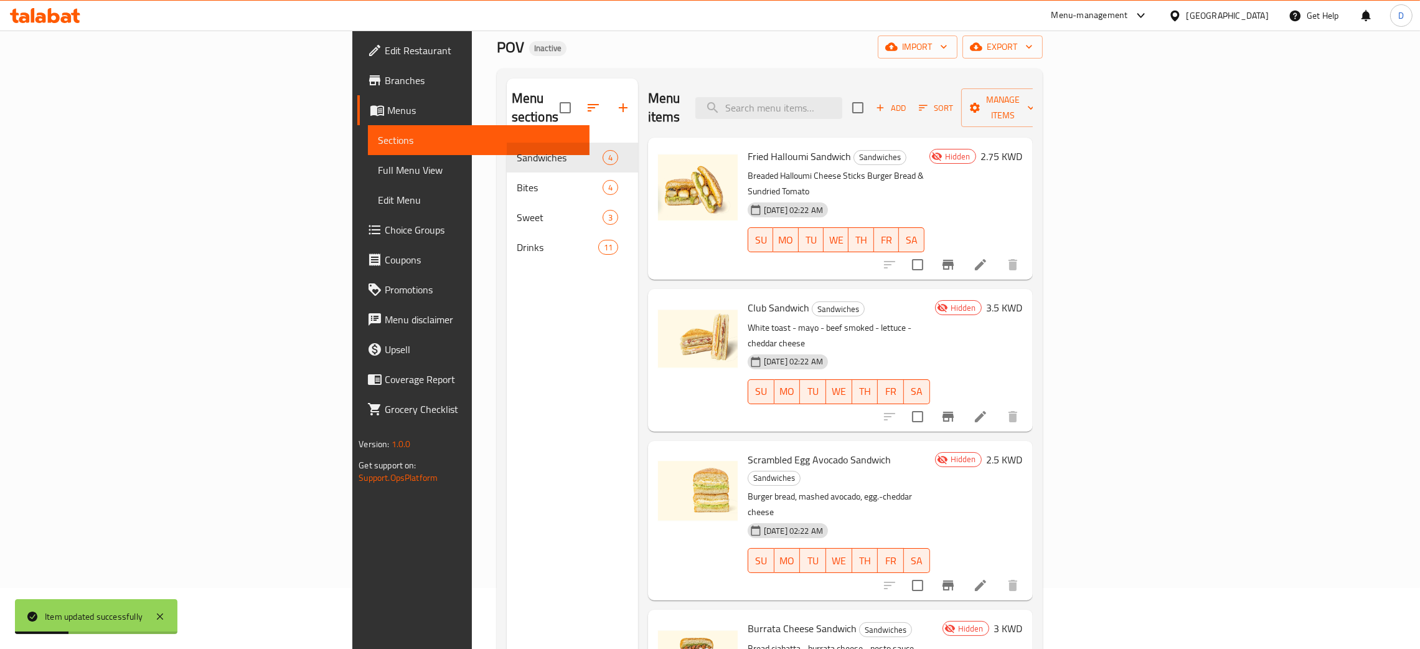
scroll to position [93, 0]
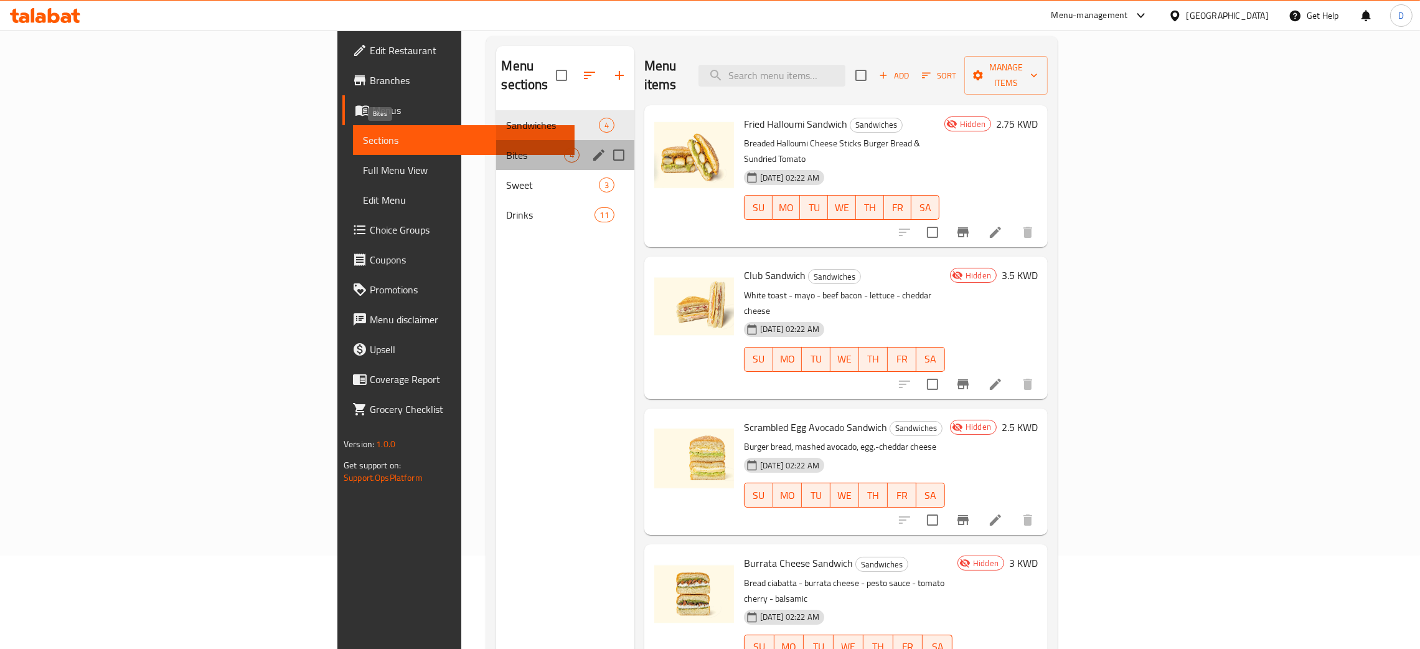
click at [506, 148] on span "Bites" at bounding box center [534, 155] width 57 height 15
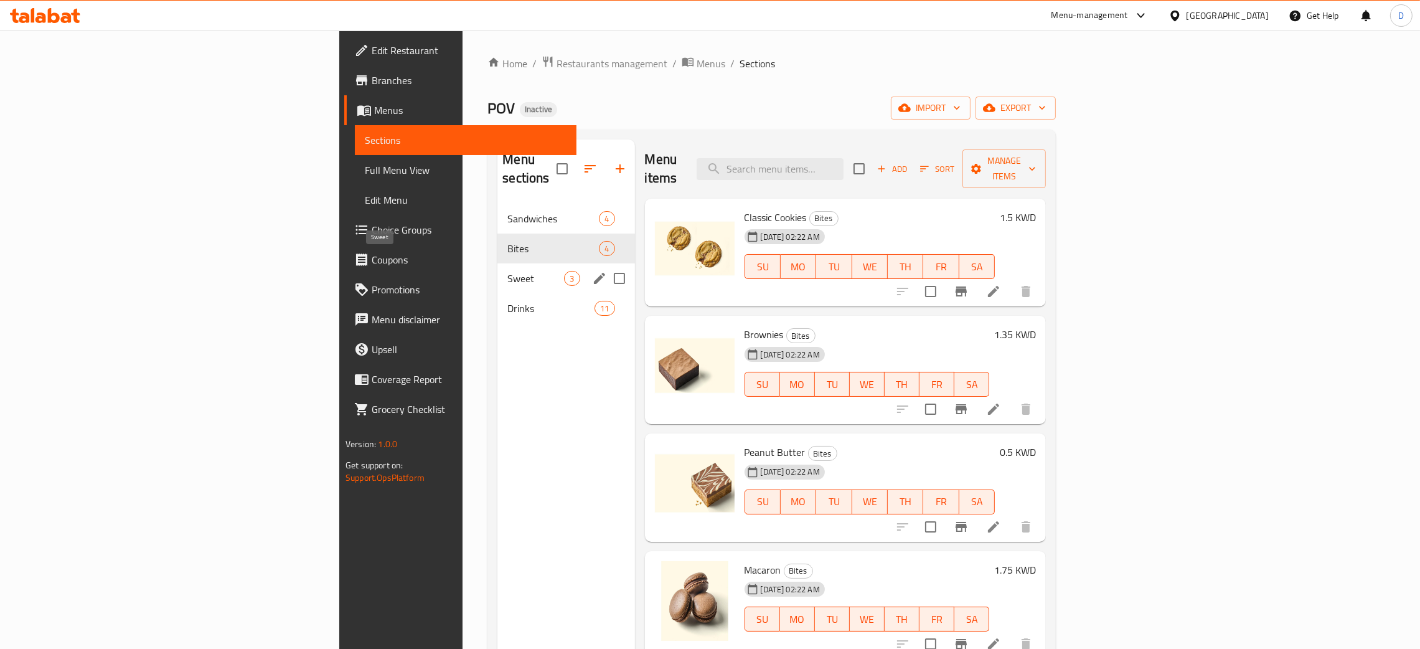
click at [507, 271] on span "Sweet" at bounding box center [535, 278] width 57 height 15
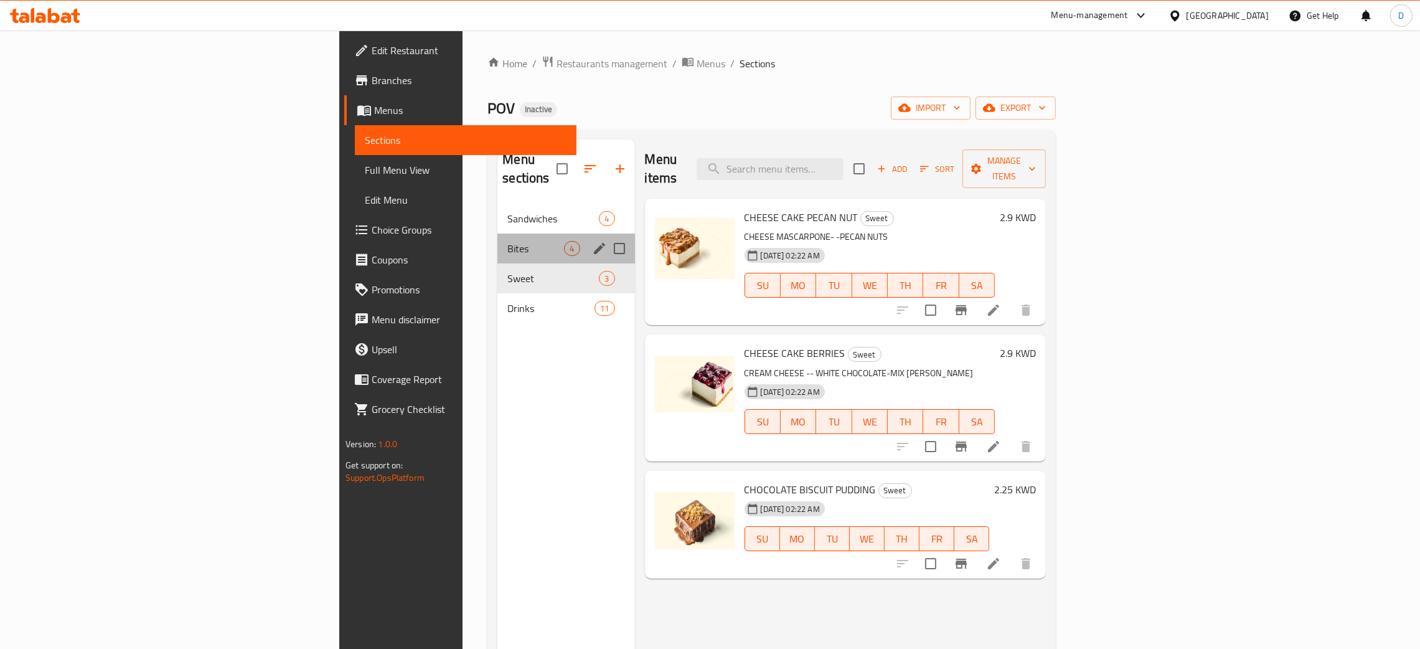
click at [497, 233] on div "Bites 4" at bounding box center [565, 248] width 137 height 30
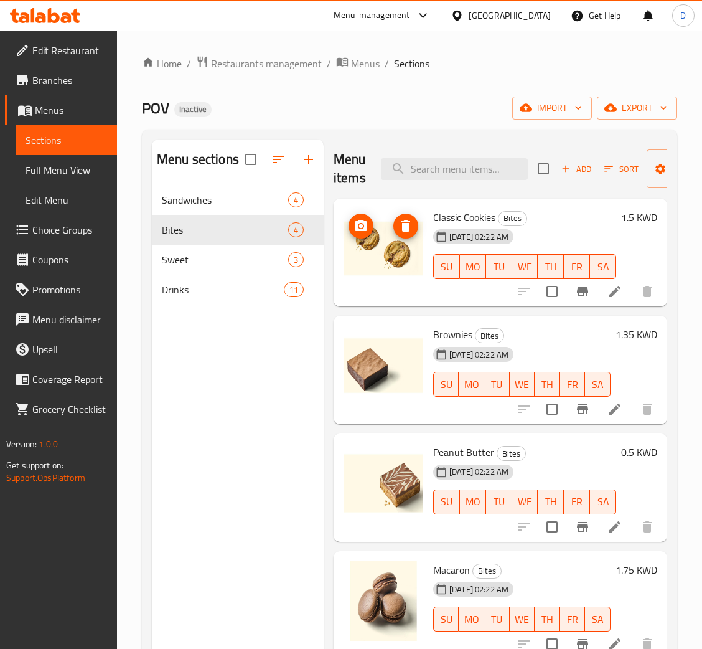
scroll to position [93, 0]
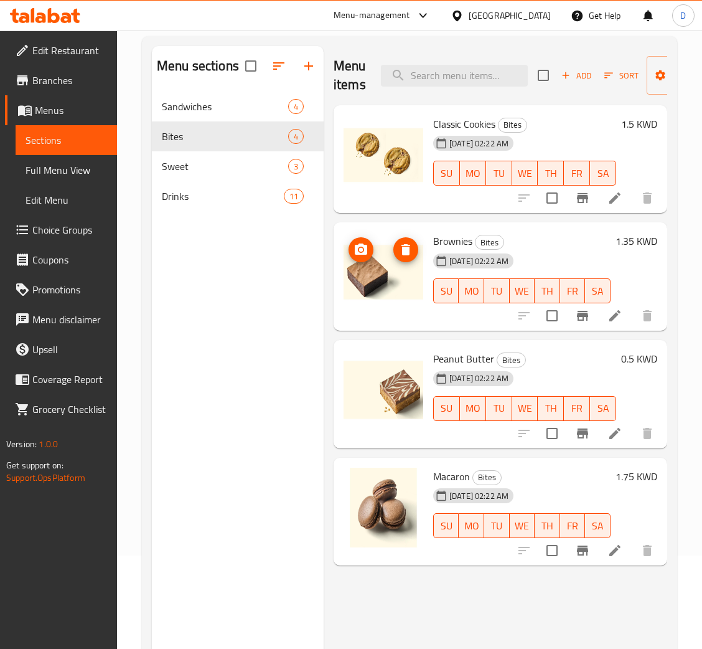
click at [363, 246] on icon "upload picture" at bounding box center [361, 248] width 12 height 11
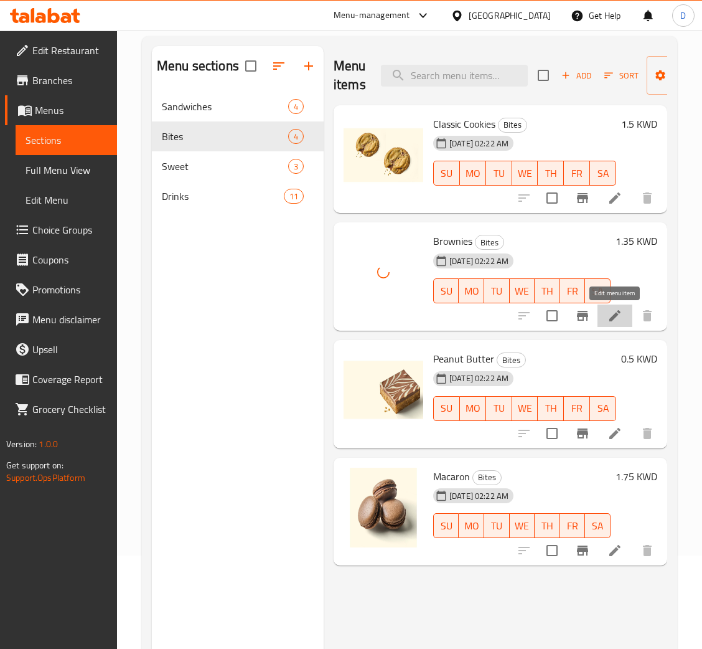
click at [614, 317] on icon at bounding box center [614, 315] width 11 height 11
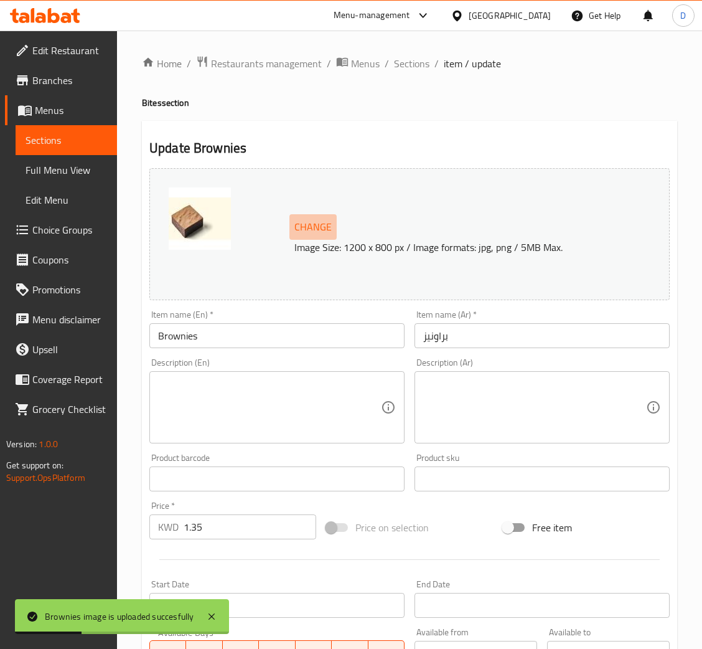
click at [307, 222] on span "Change" at bounding box center [312, 227] width 37 height 18
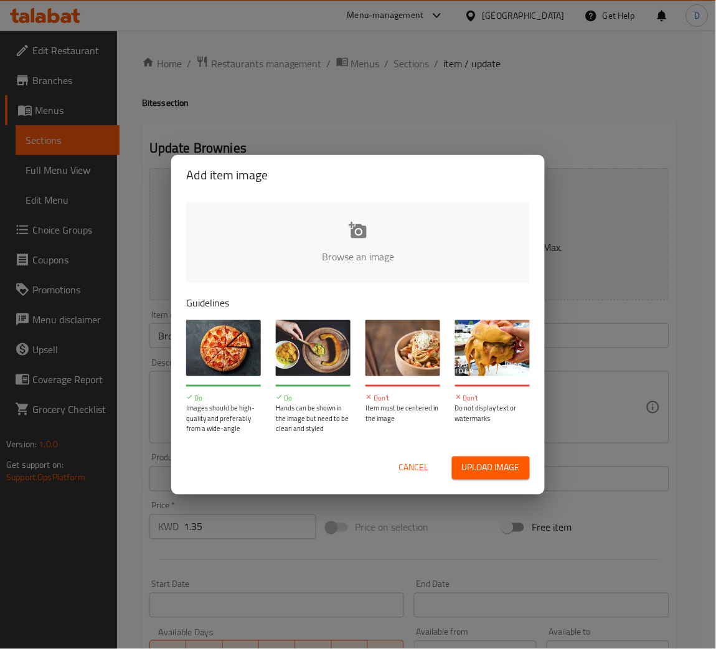
type input "C:\fakepath\BROWNIES.png"
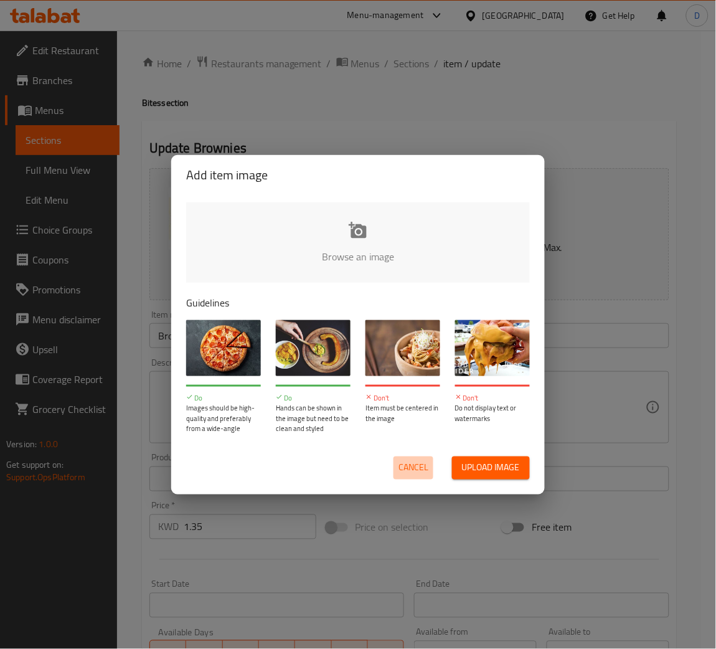
click at [413, 472] on span "Cancel" at bounding box center [413, 468] width 30 height 16
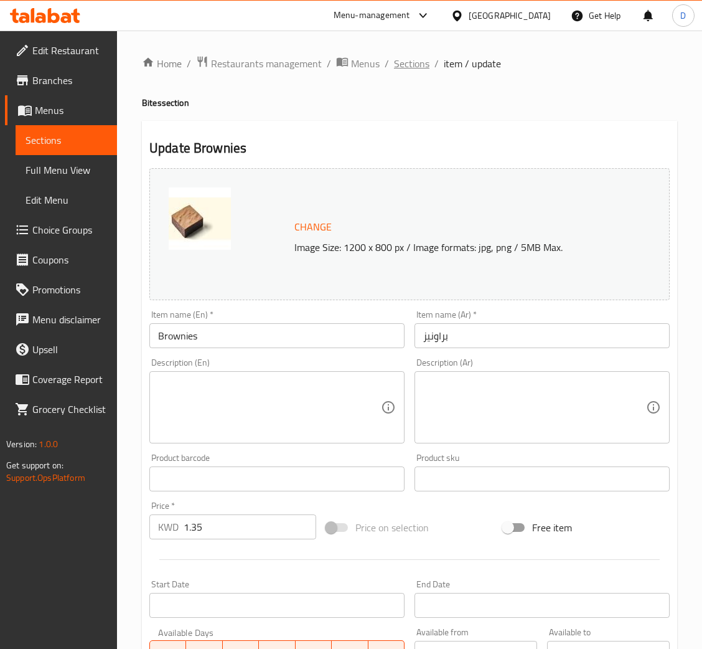
click at [403, 60] on span "Sections" at bounding box center [411, 63] width 35 height 15
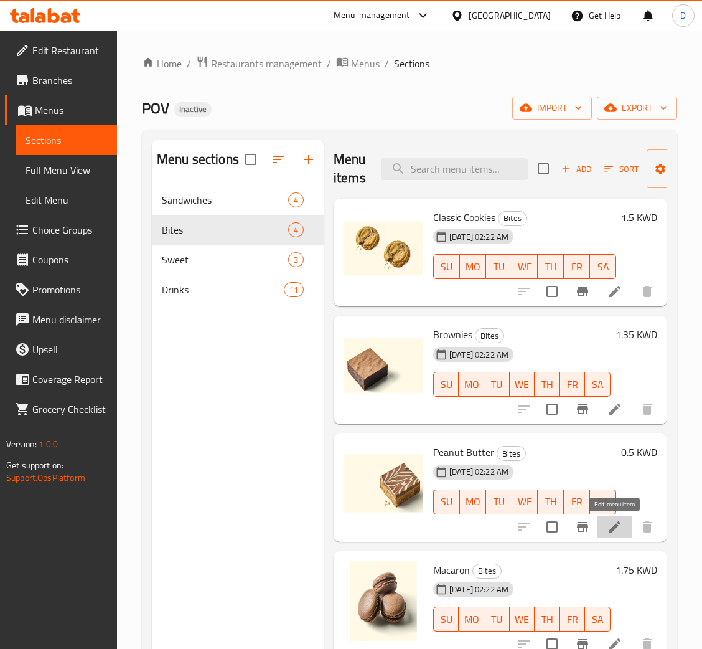
click at [617, 531] on icon at bounding box center [614, 526] width 15 height 15
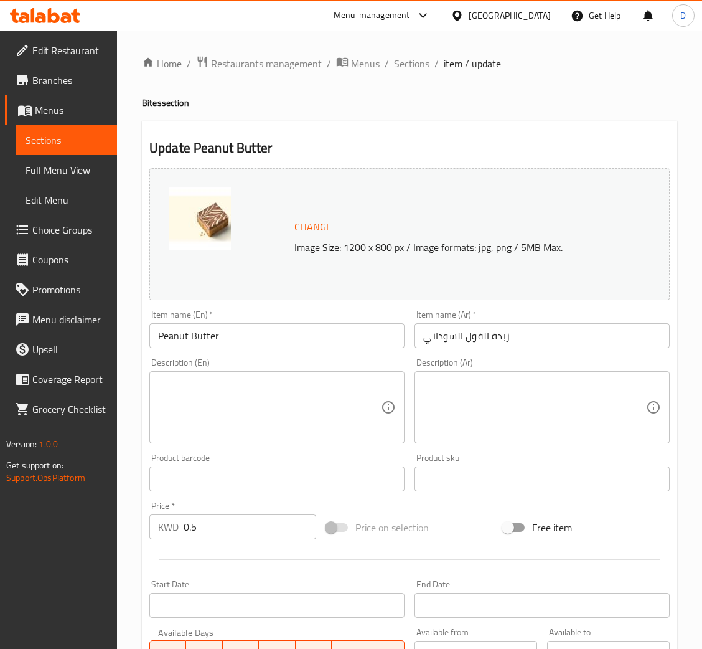
click at [314, 224] on span "Change" at bounding box center [312, 227] width 37 height 18
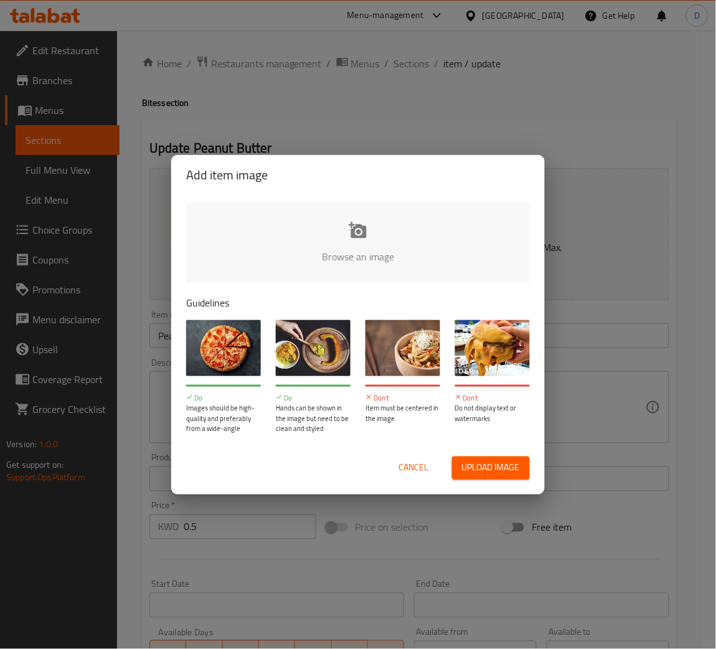
type input "C:\fakepath\PEANUT BUTTER.png"
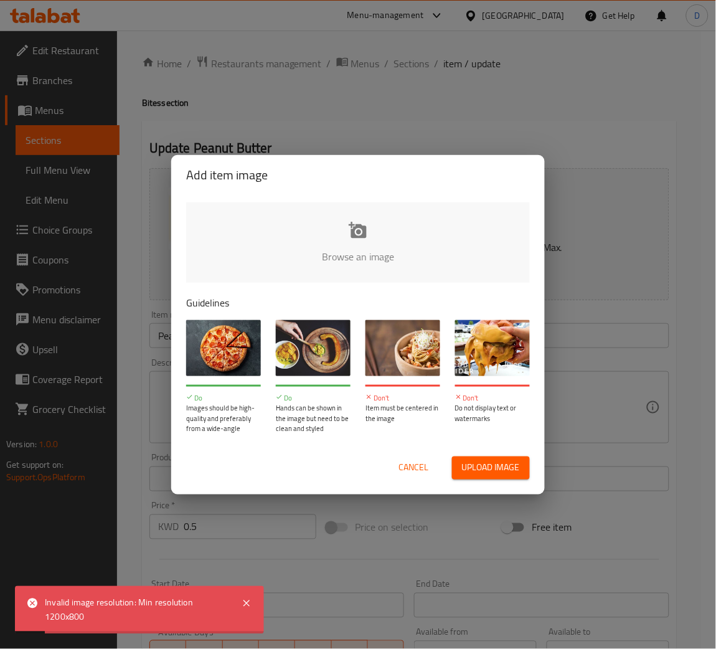
click at [404, 470] on span "Cancel" at bounding box center [413, 468] width 30 height 16
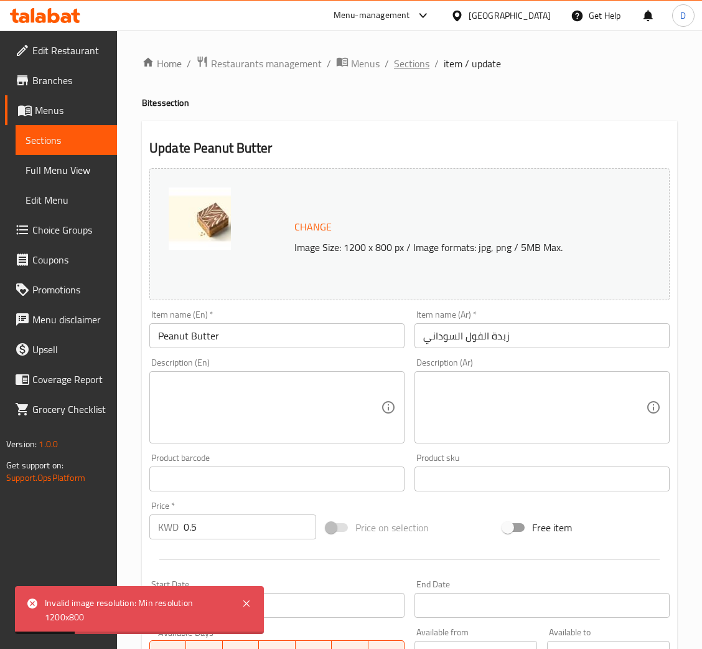
click at [413, 59] on span "Sections" at bounding box center [411, 63] width 35 height 15
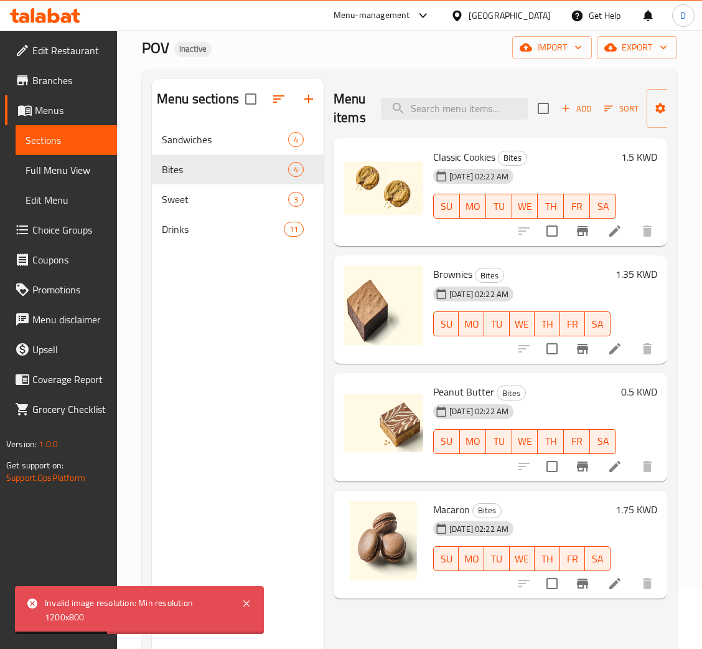
scroll to position [93, 0]
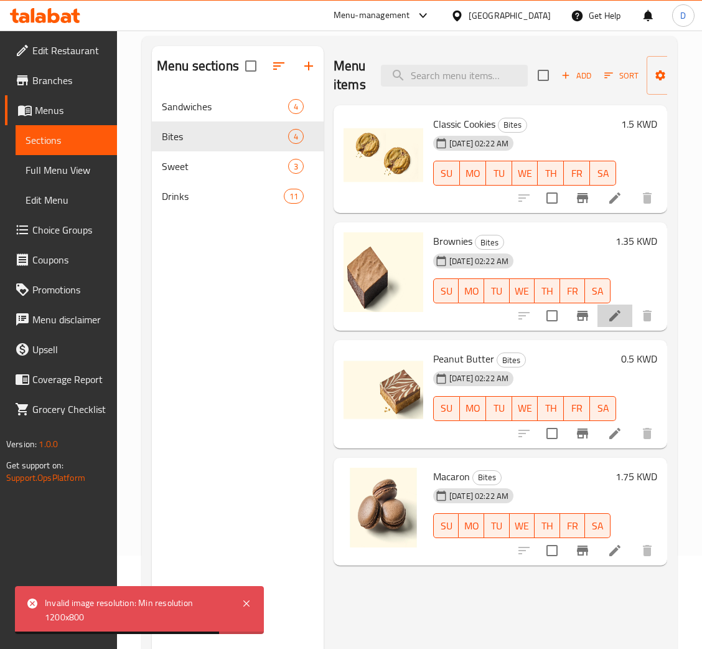
click at [606, 316] on li at bounding box center [614, 315] width 35 height 22
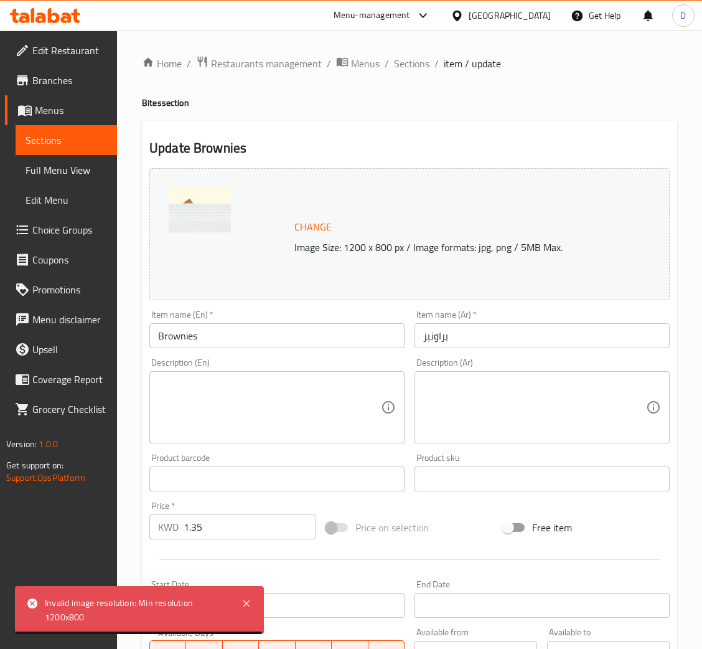
click at [415, 52] on div "Home / Restaurants management / Menus / Sections / item / update Bites section …" at bounding box center [409, 463] width 585 height 867
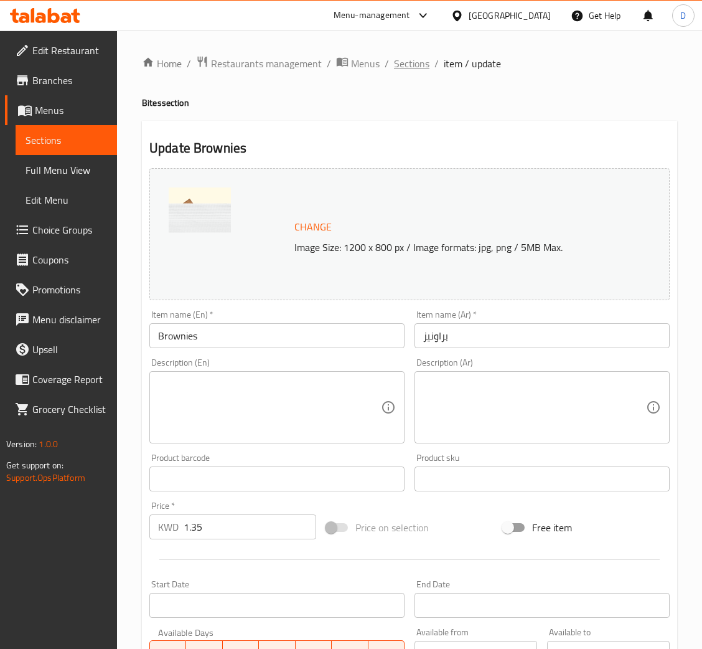
click at [415, 58] on span "Sections" at bounding box center [411, 63] width 35 height 15
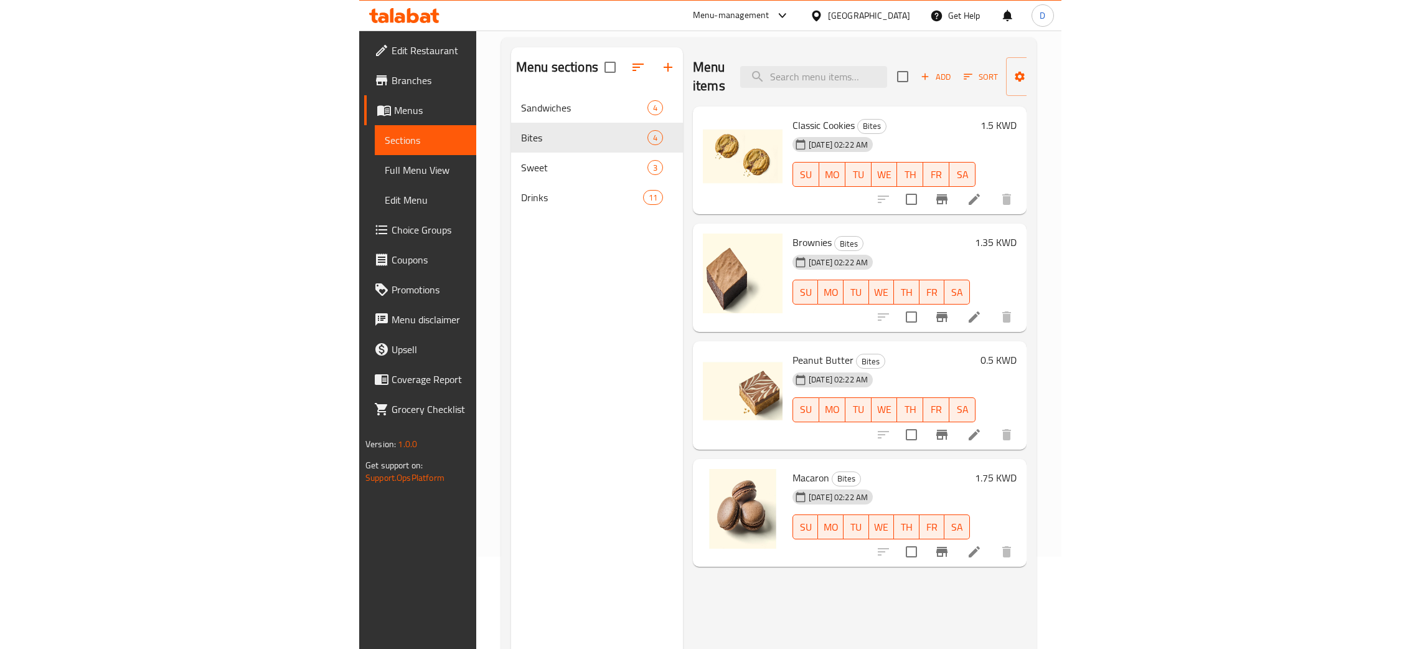
scroll to position [93, 0]
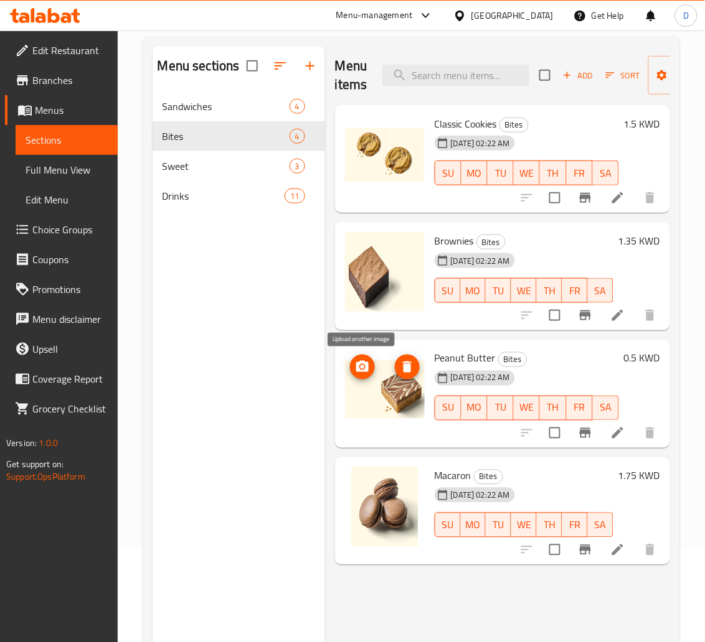
click at [364, 367] on icon "upload picture" at bounding box center [362, 367] width 15 height 15
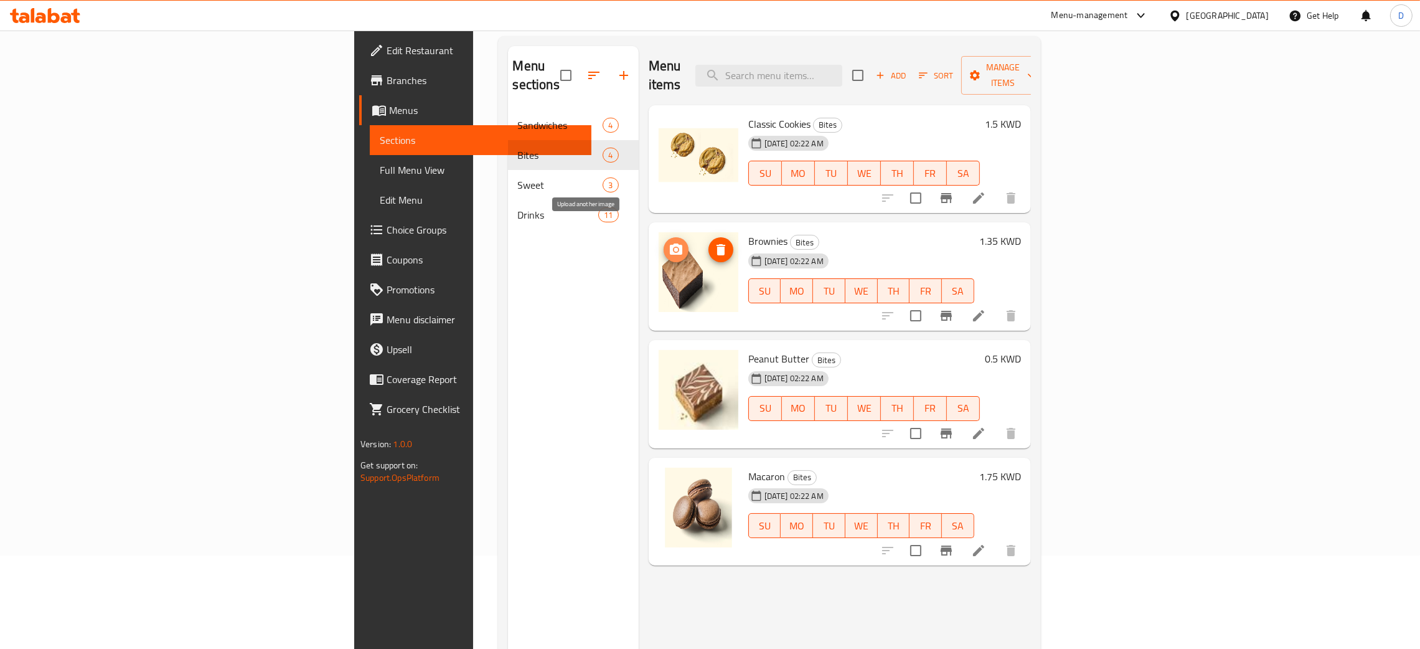
click at [670, 243] on icon "upload picture" at bounding box center [676, 248] width 12 height 11
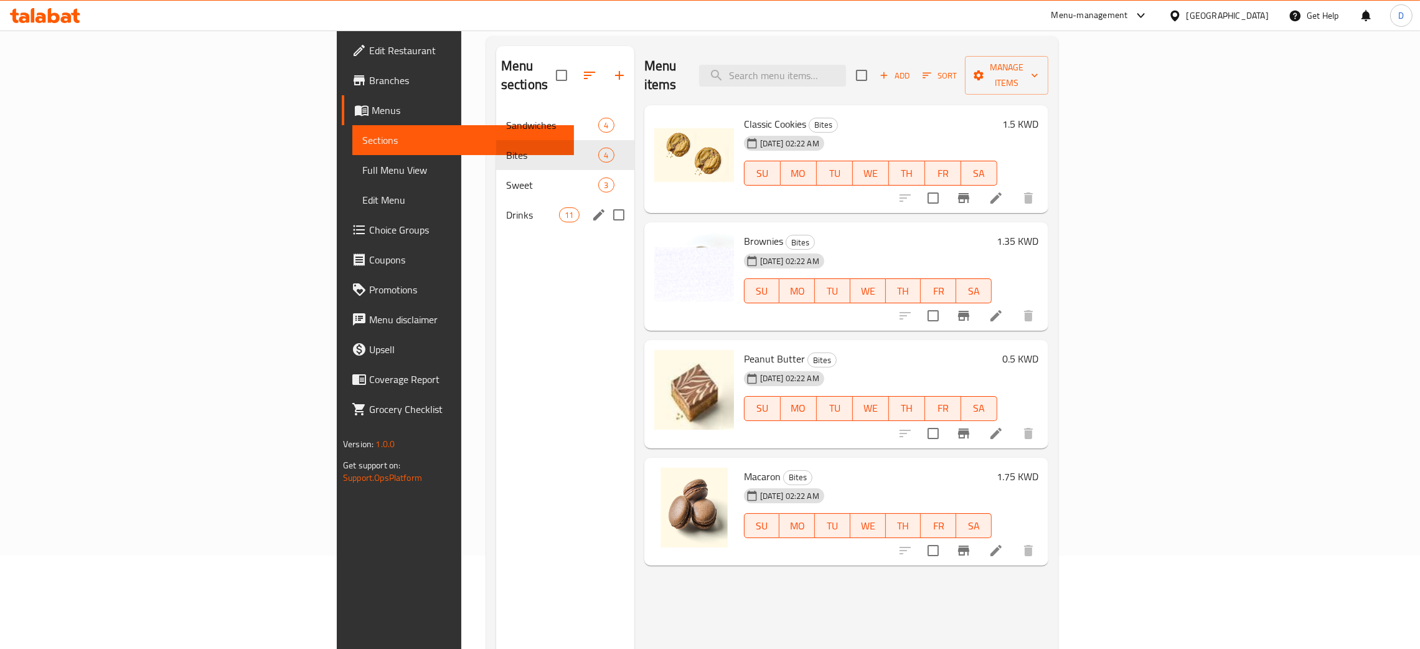
click at [506, 177] on span "Sweet" at bounding box center [552, 184] width 93 height 15
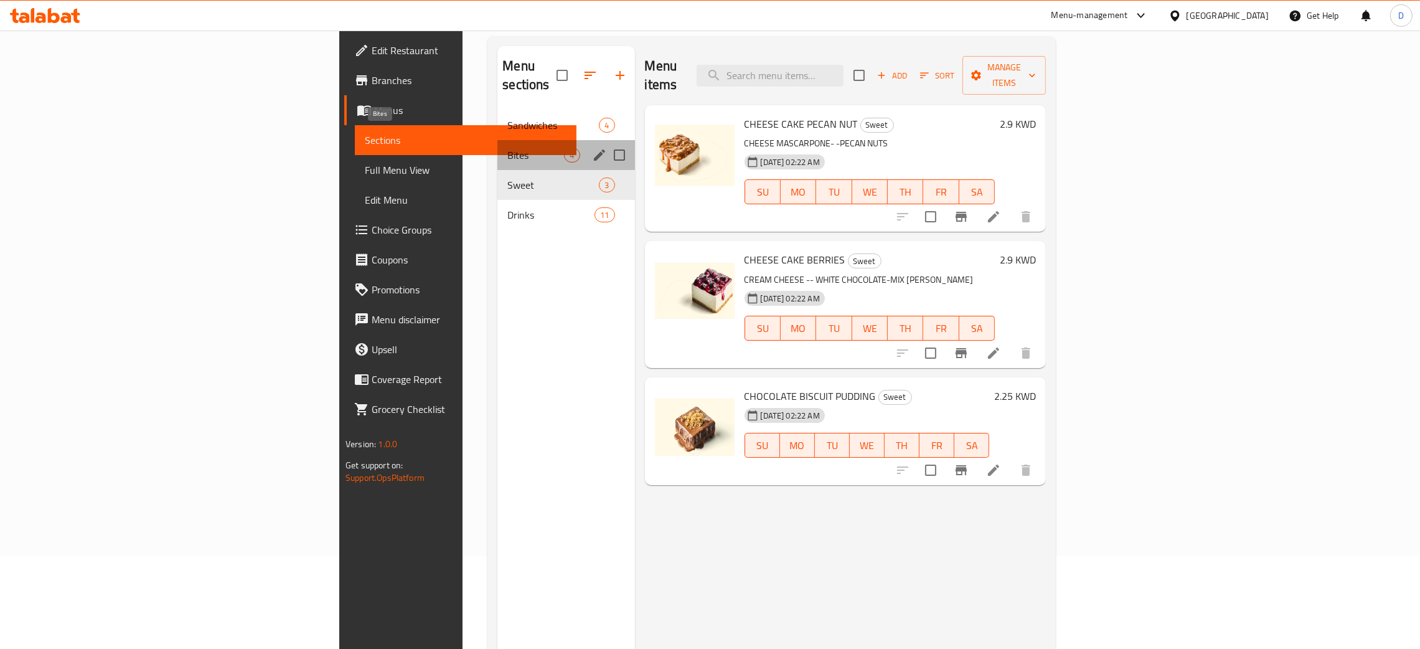
click at [507, 148] on span "Bites" at bounding box center [535, 155] width 57 height 15
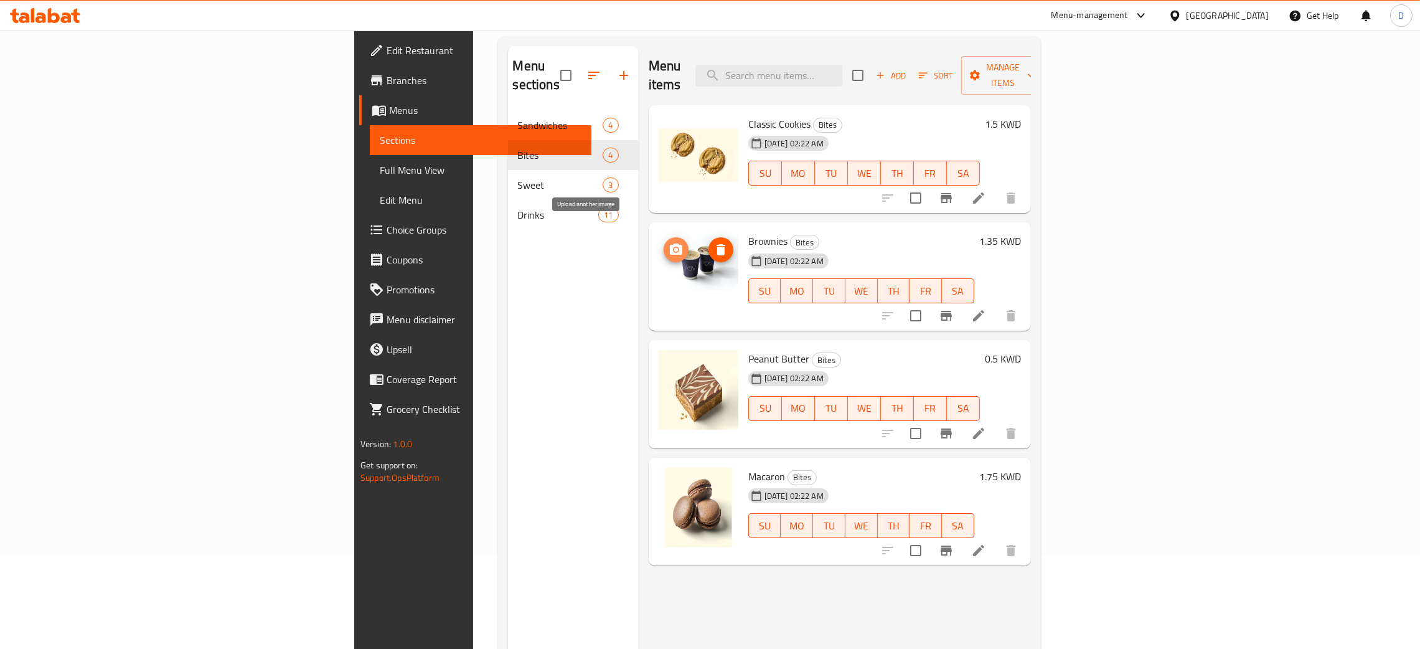
click at [673, 248] on circle "upload picture" at bounding box center [675, 250] width 4 height 4
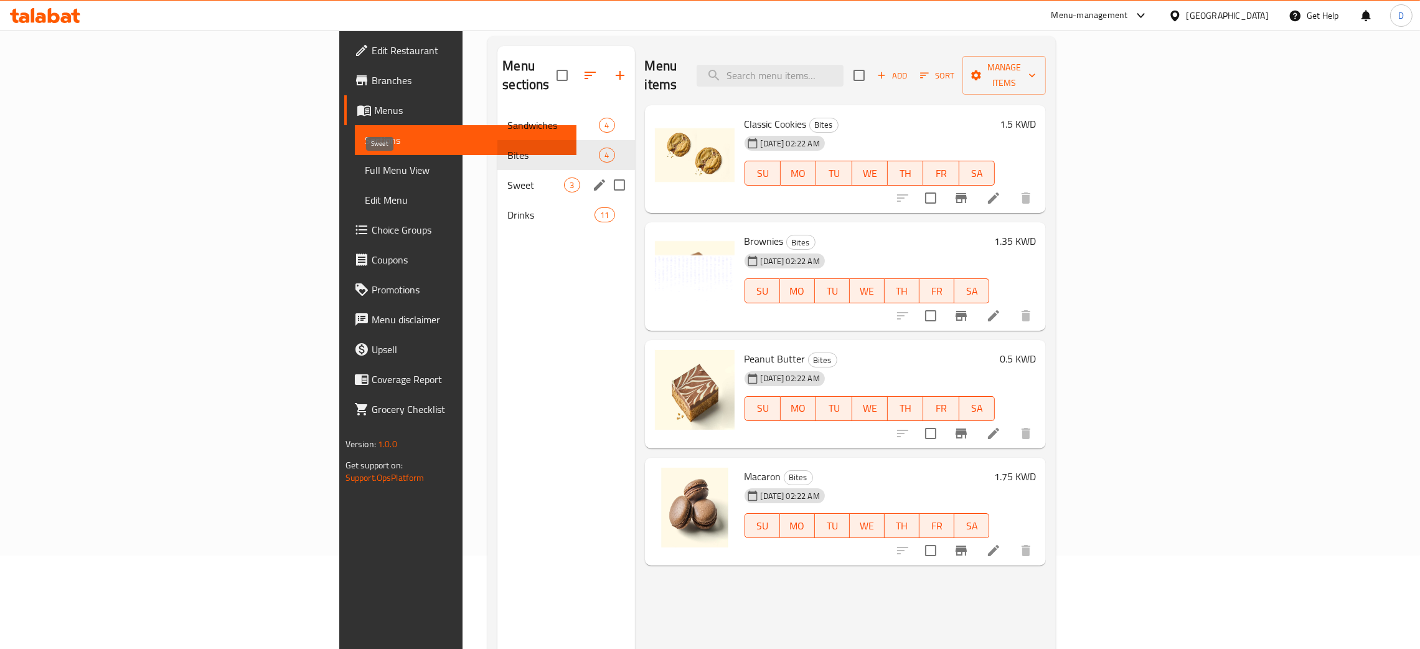
click at [507, 177] on span "Sweet" at bounding box center [535, 184] width 57 height 15
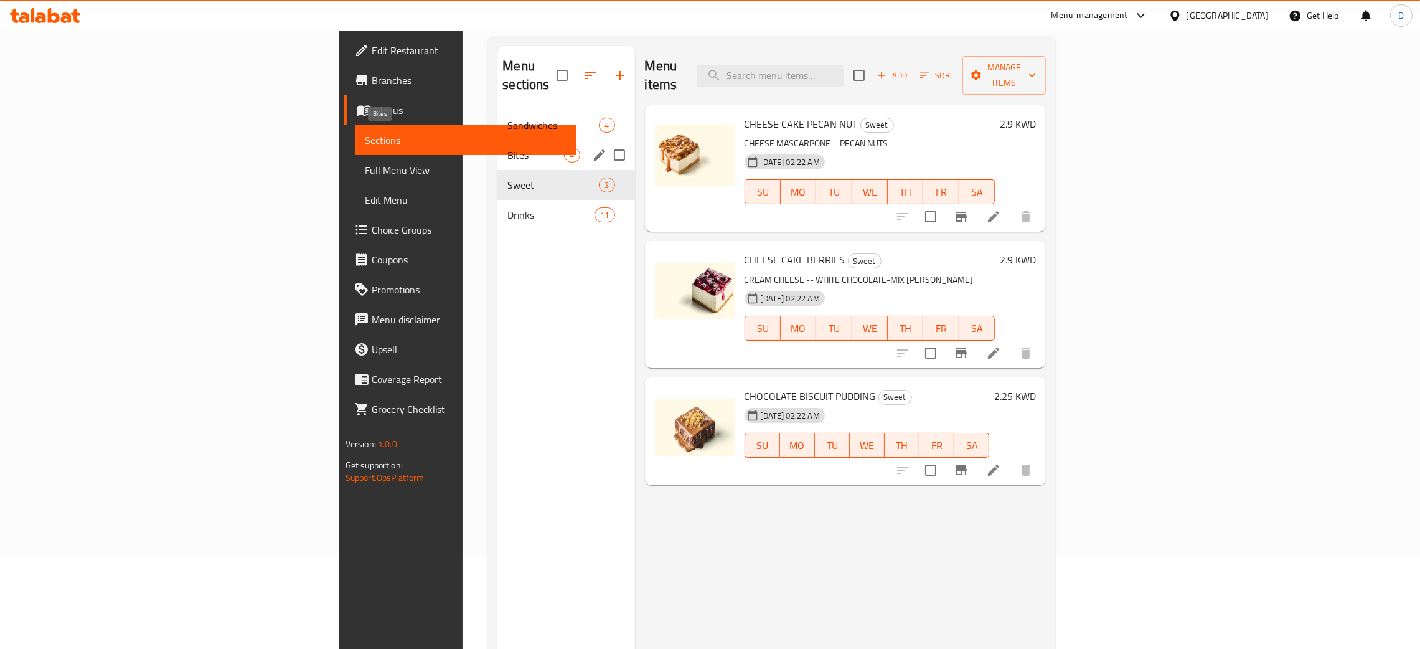
click at [507, 148] on span "Bites" at bounding box center [535, 155] width 57 height 15
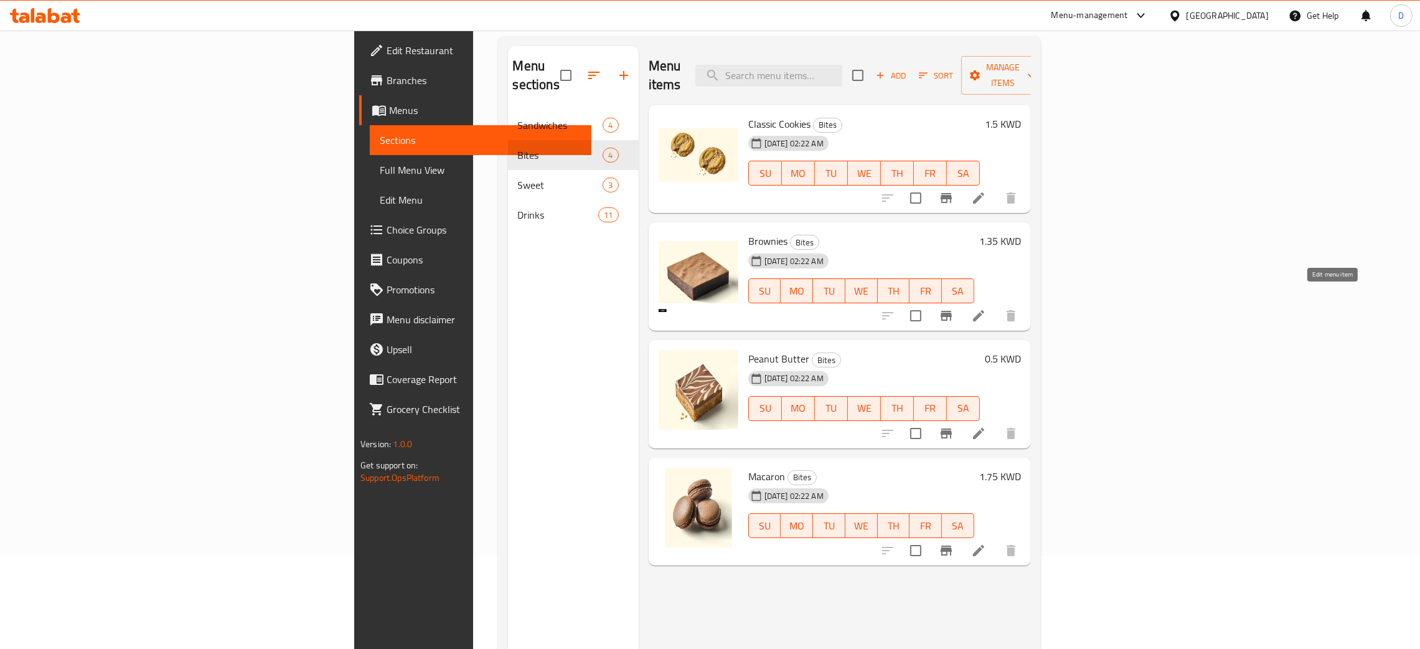
click at [986, 308] on icon at bounding box center [978, 315] width 15 height 15
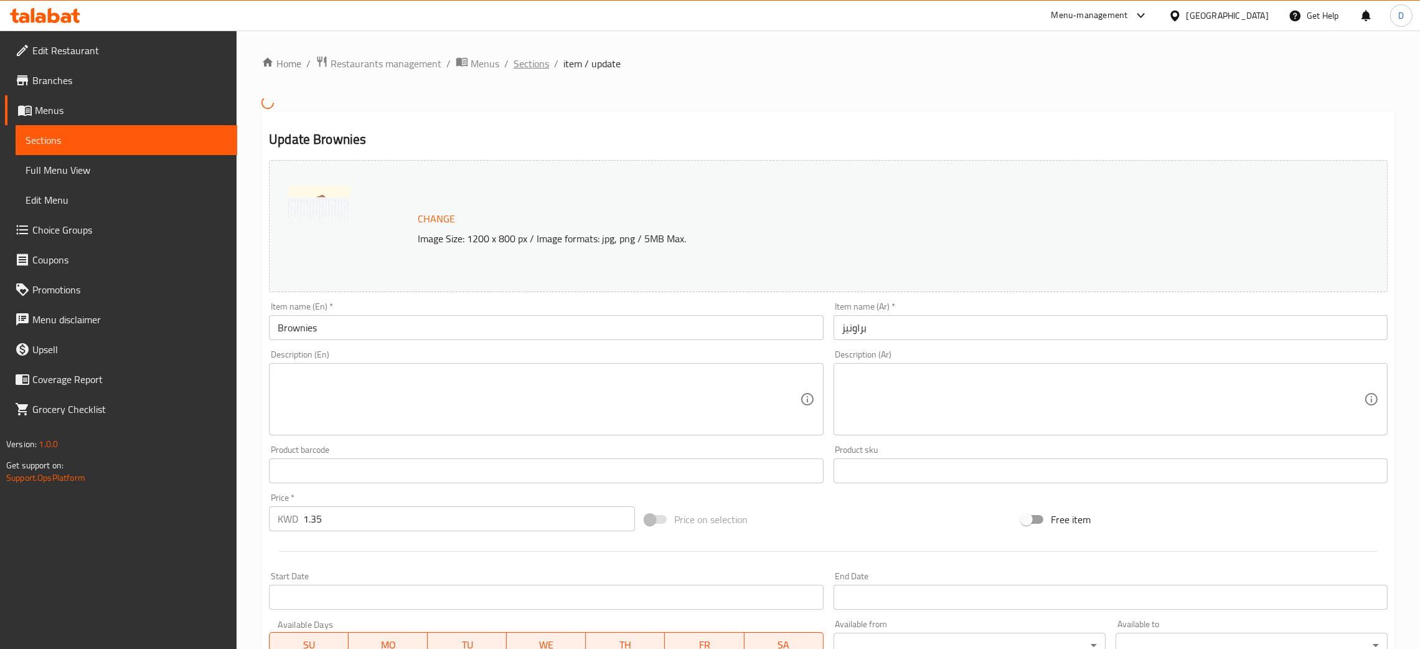
click at [536, 63] on span "Sections" at bounding box center [530, 63] width 35 height 15
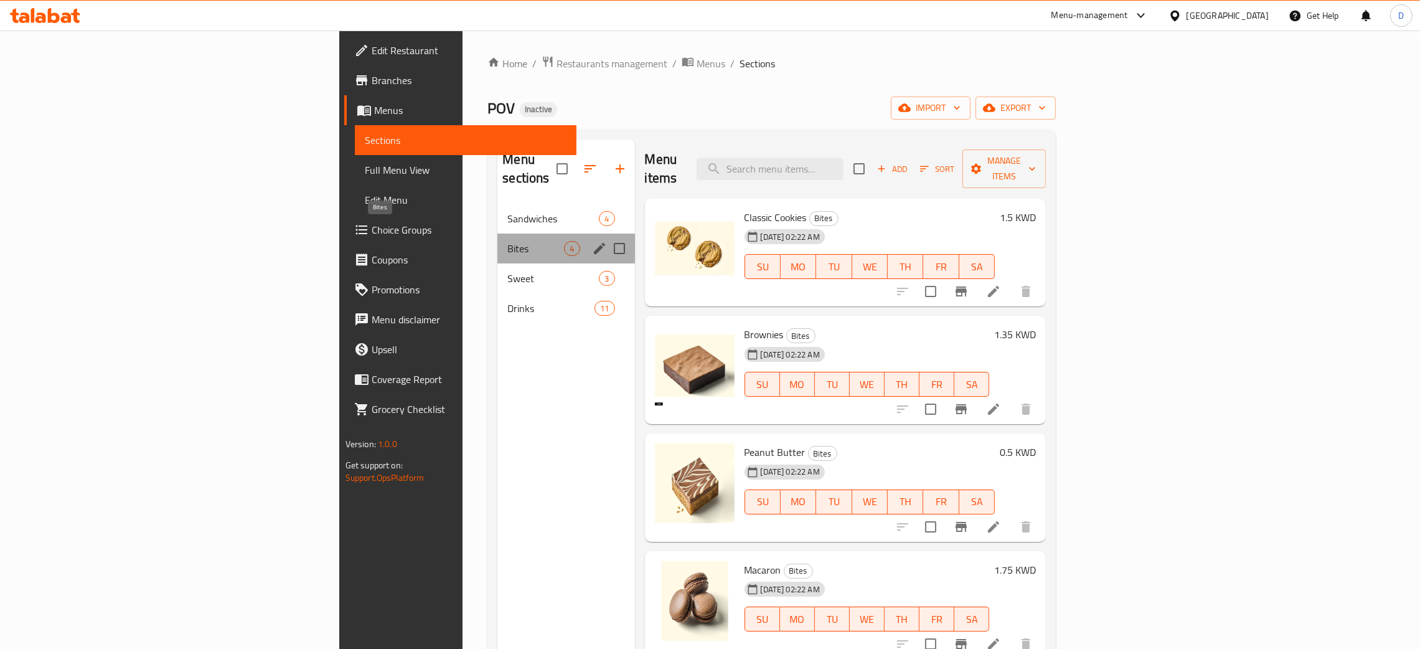
click at [507, 241] on span "Bites" at bounding box center [535, 248] width 57 height 15
click at [507, 271] on span "Sweet" at bounding box center [535, 278] width 57 height 15
